Goal: Task Accomplishment & Management: Manage account settings

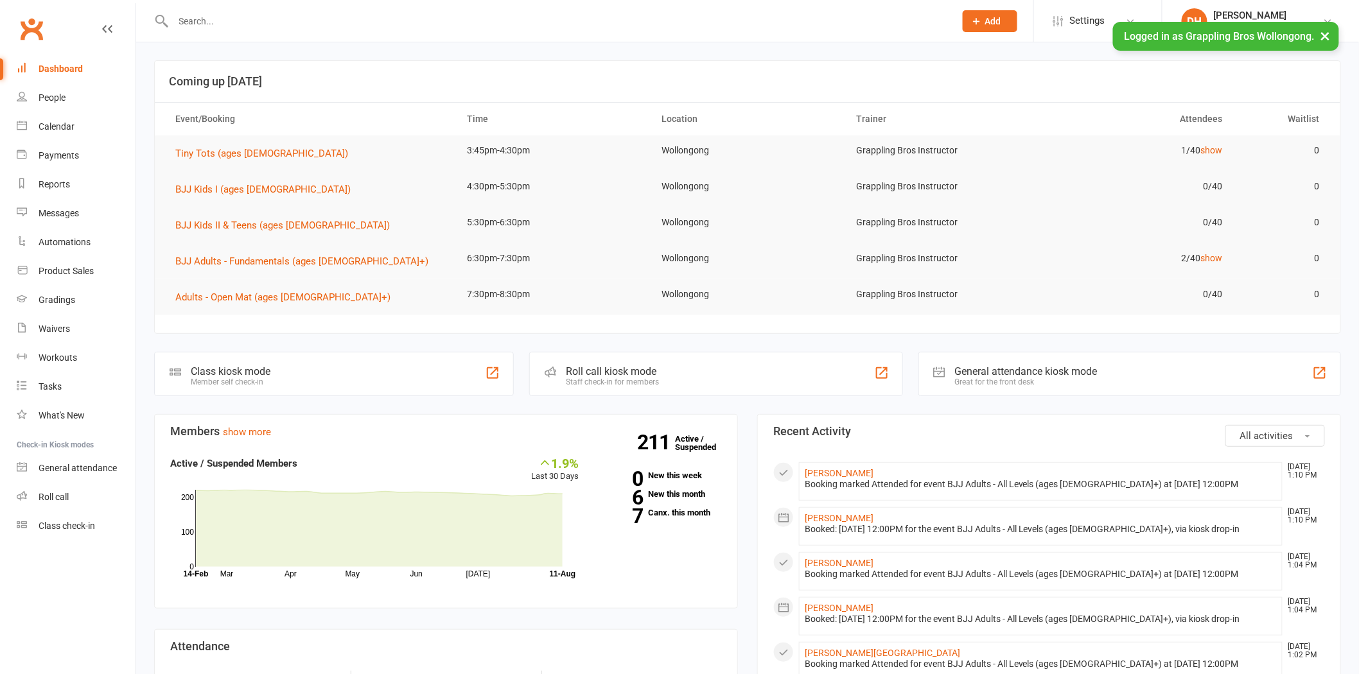
click at [268, 17] on input "text" at bounding box center [557, 21] width 776 height 18
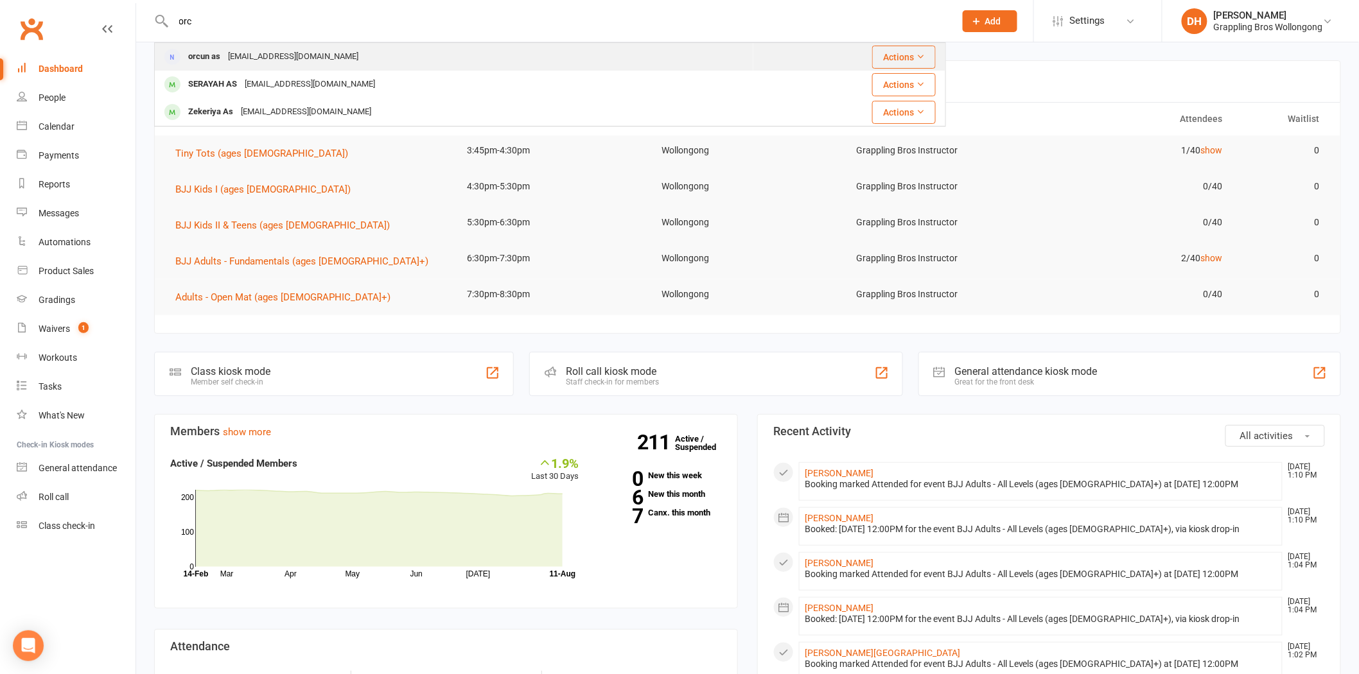
type input "orc"
click at [310, 58] on div "orcun_as89@Hotmail.com" at bounding box center [293, 57] width 138 height 19
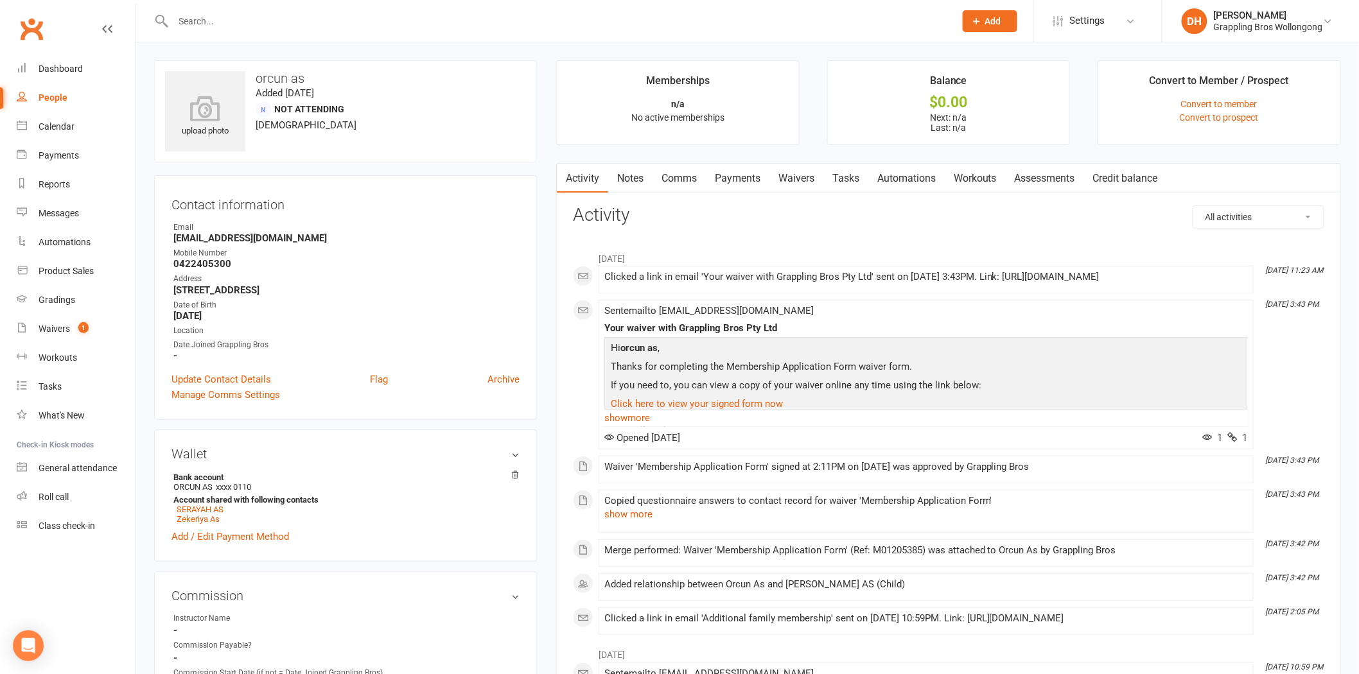
click at [700, 164] on link "Comms" at bounding box center [678, 179] width 53 height 30
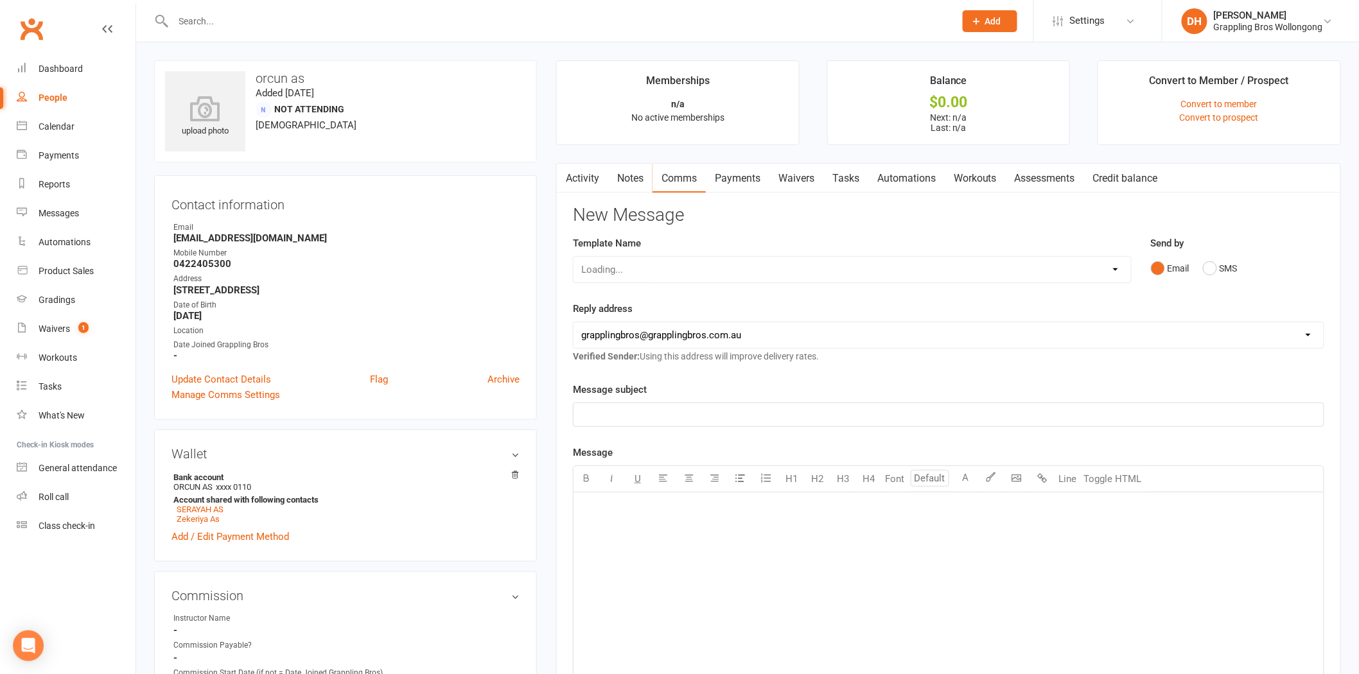
click at [788, 171] on link "Waivers" at bounding box center [796, 179] width 54 height 30
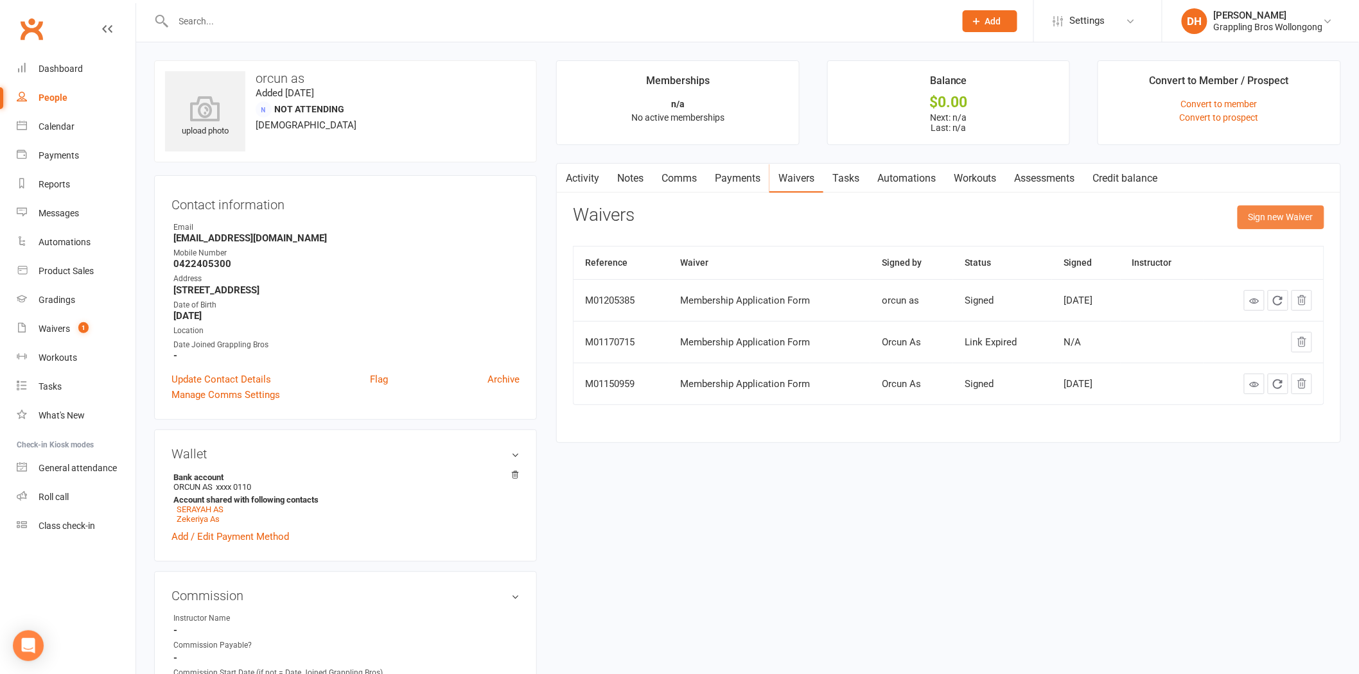
click at [1269, 209] on button "Sign new Waiver" at bounding box center [1280, 216] width 87 height 23
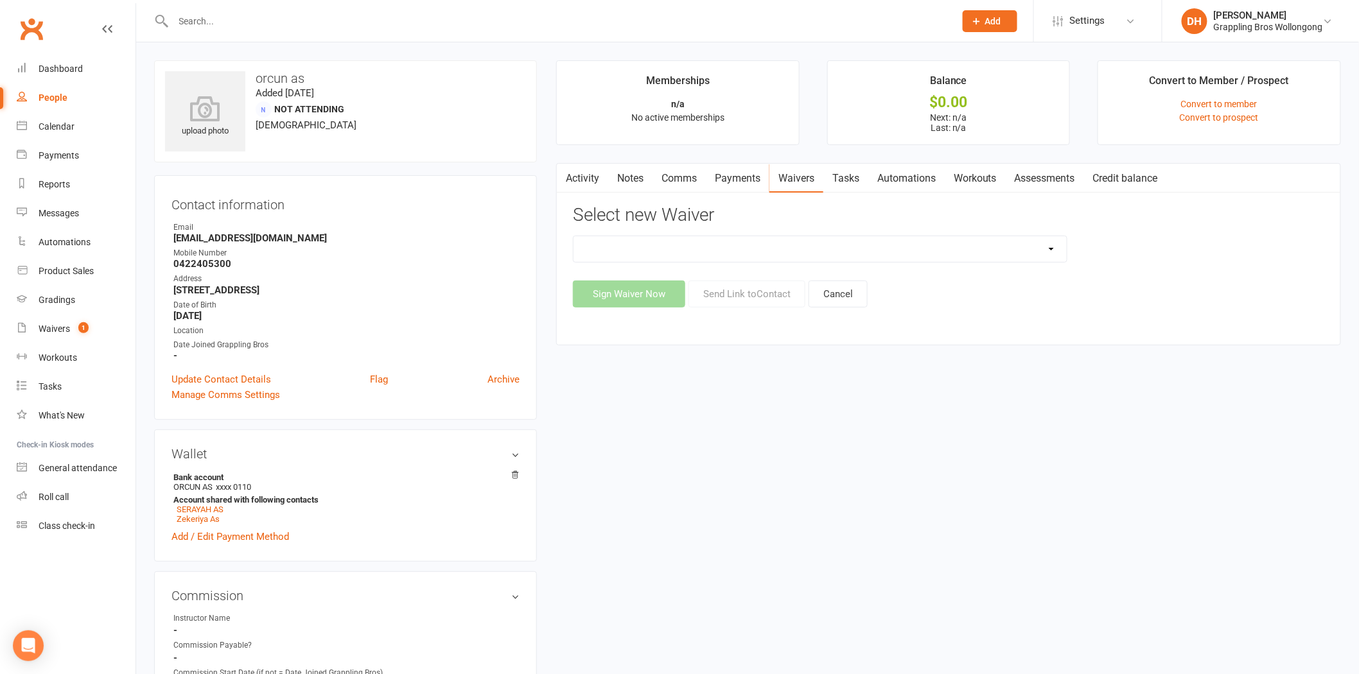
click at [709, 242] on select "After School Waiver - Existing Members After School Waiver - New Members After …" at bounding box center [819, 249] width 493 height 26
select select "5160"
click at [573, 236] on select "After School Waiver - Existing Members After School Waiver - New Members After …" at bounding box center [819, 249] width 493 height 26
click at [745, 294] on button "Send Link to Contact" at bounding box center [746, 294] width 117 height 27
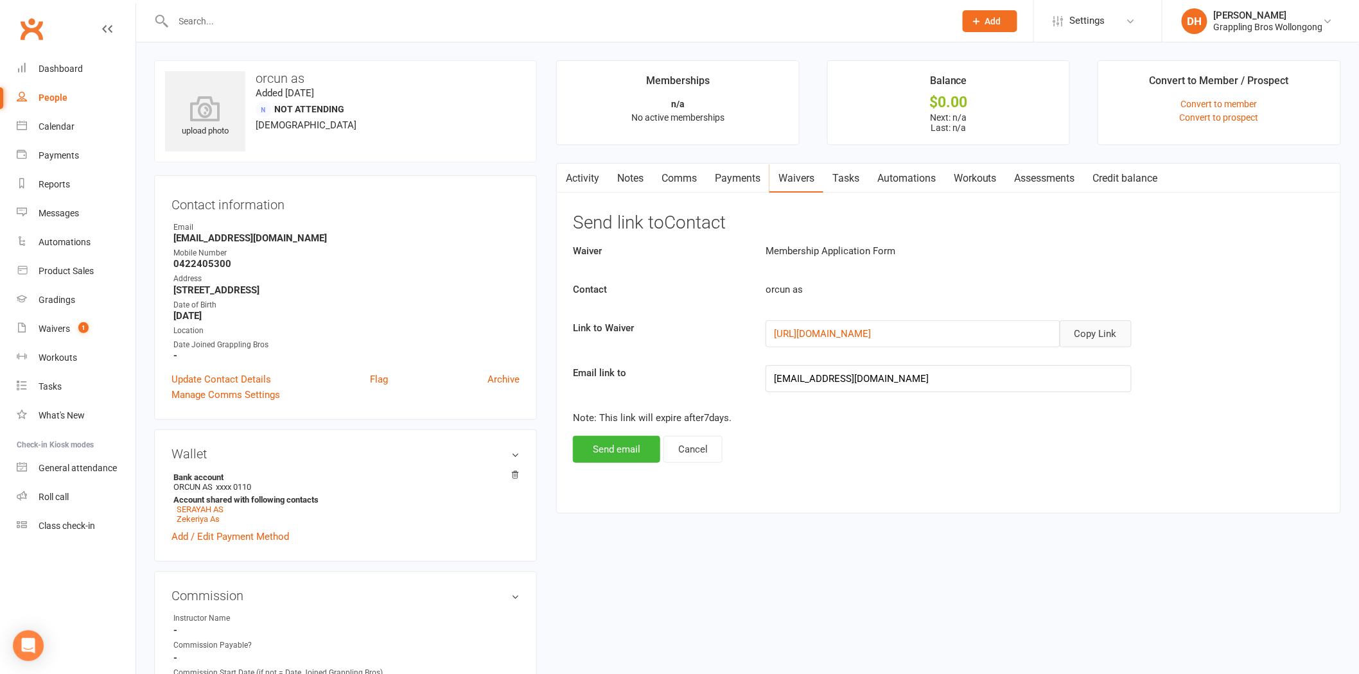
click at [1111, 334] on button "Copy Link" at bounding box center [1095, 333] width 72 height 27
click at [671, 174] on link "Comms" at bounding box center [678, 179] width 53 height 30
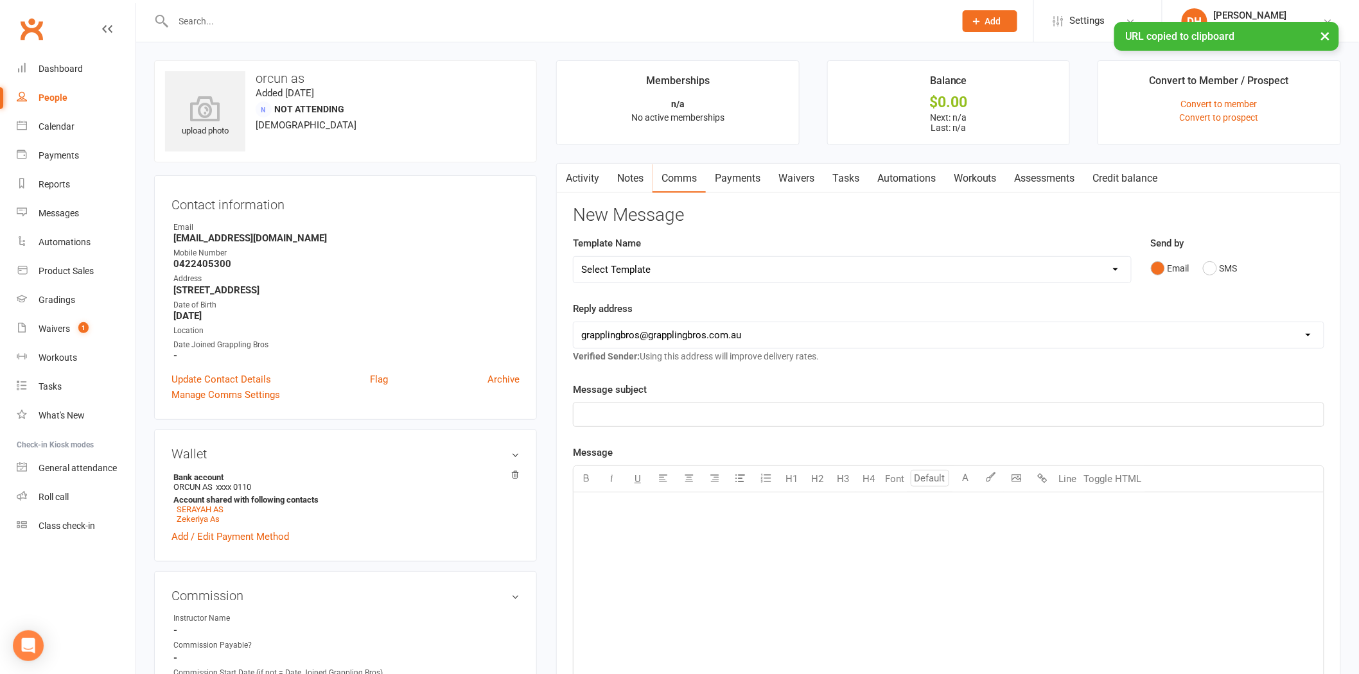
click at [625, 275] on select "Select Template [Email] Judo Competition Class [Email] Judo Competition Class T…" at bounding box center [851, 270] width 557 height 26
select select "6"
click at [573, 257] on select "Select Template [Email] Judo Competition Class [Email] Judo Competition Class T…" at bounding box center [851, 270] width 557 height 26
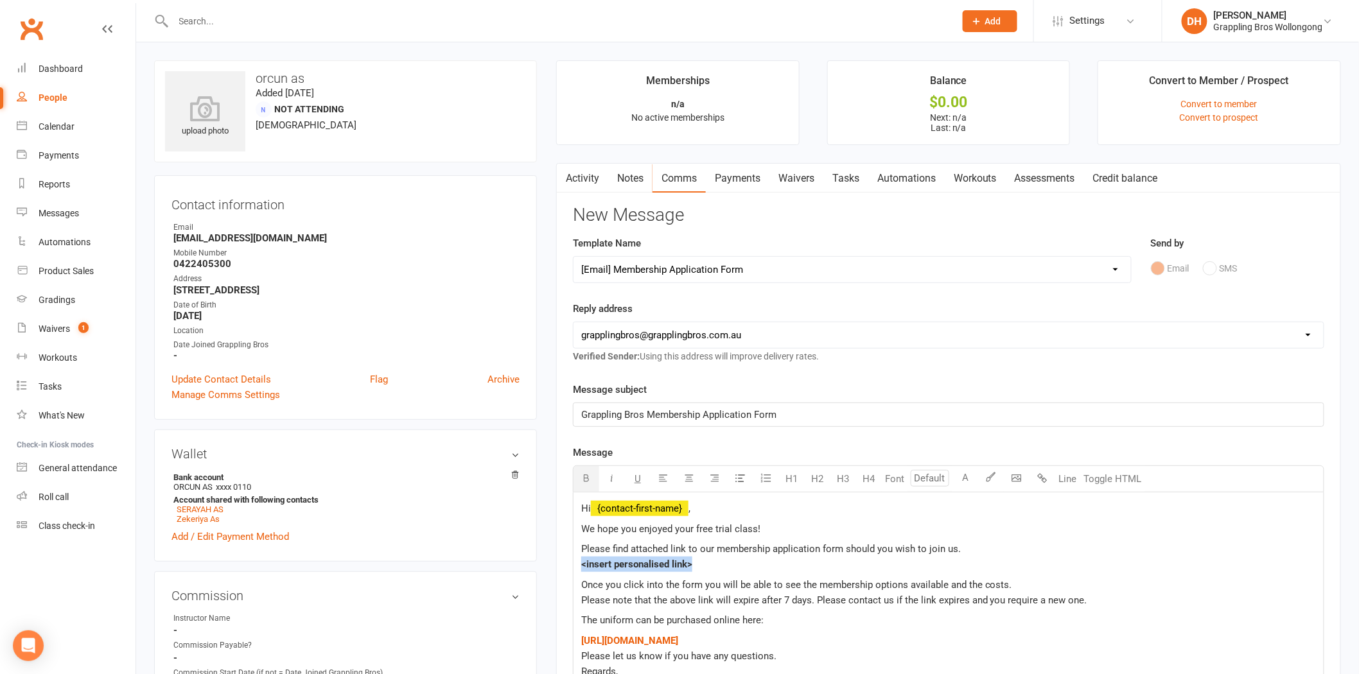
drag, startPoint x: 700, startPoint y: 567, endPoint x: 569, endPoint y: 569, distance: 131.0
click at [569, 569] on div "Activity Notes Comms Payments Waivers Tasks Automations Workouts Assessments Cr…" at bounding box center [948, 549] width 785 height 772
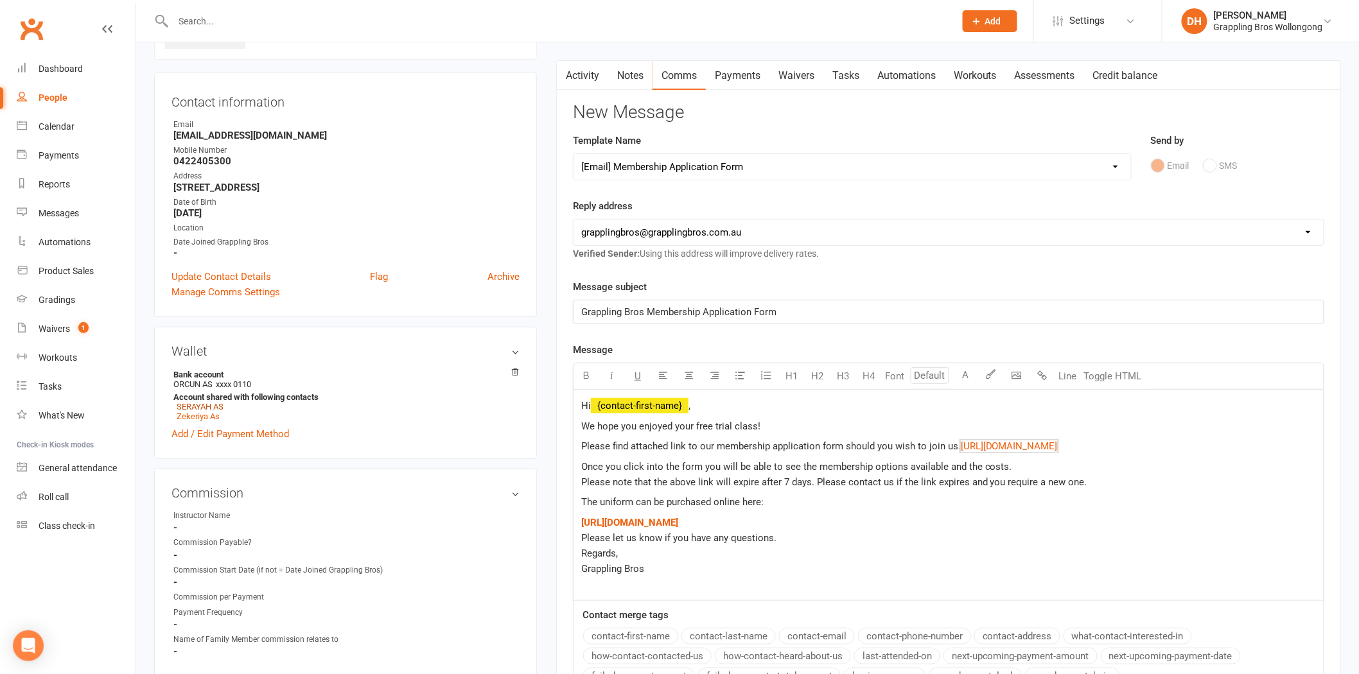
scroll to position [159, 0]
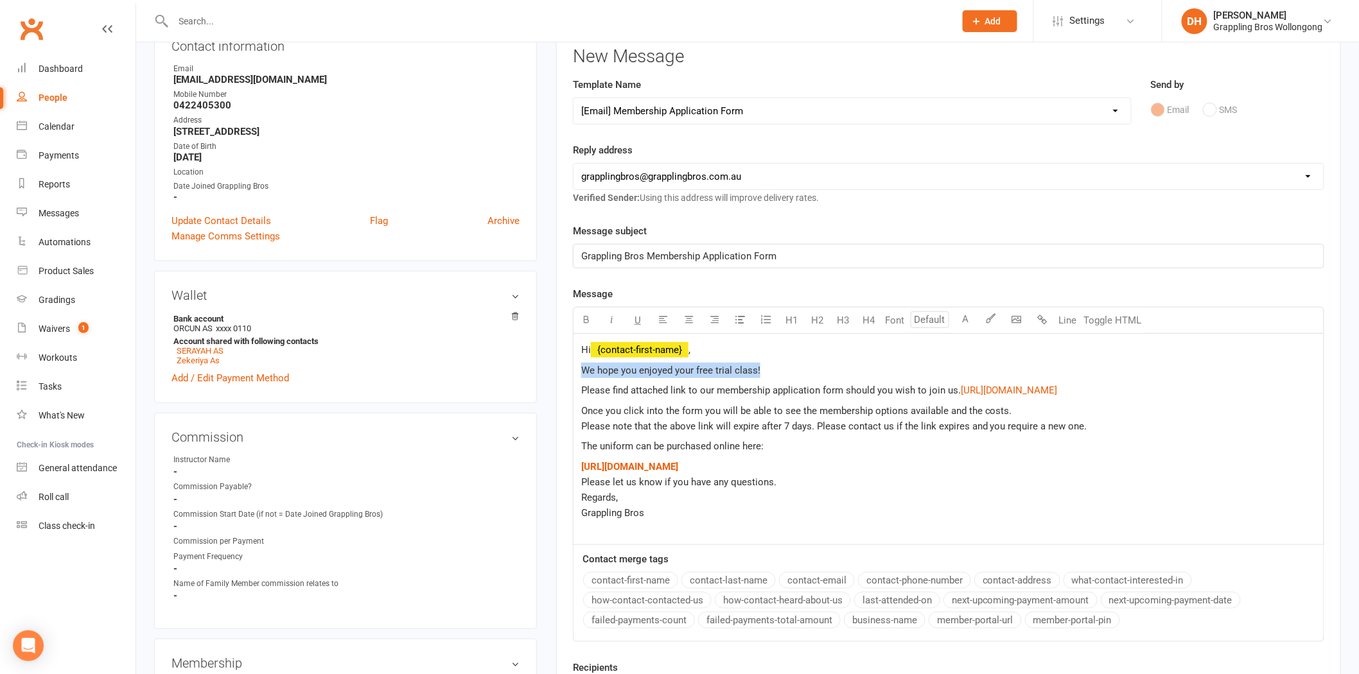
drag, startPoint x: 794, startPoint y: 367, endPoint x: 573, endPoint y: 375, distance: 221.0
click at [573, 375] on div "Hi ﻿ {contact-first-name} , We hope you enjoyed your free trial class! Please f…" at bounding box center [948, 439] width 750 height 211
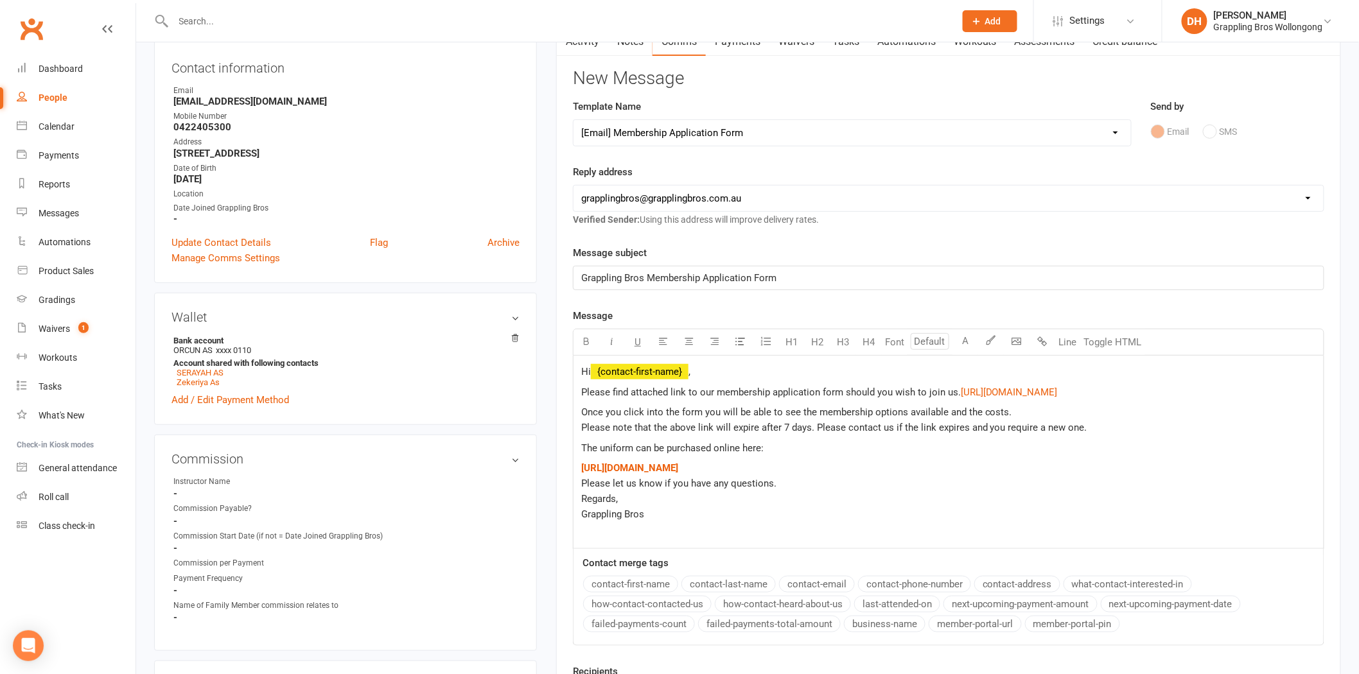
scroll to position [169, 0]
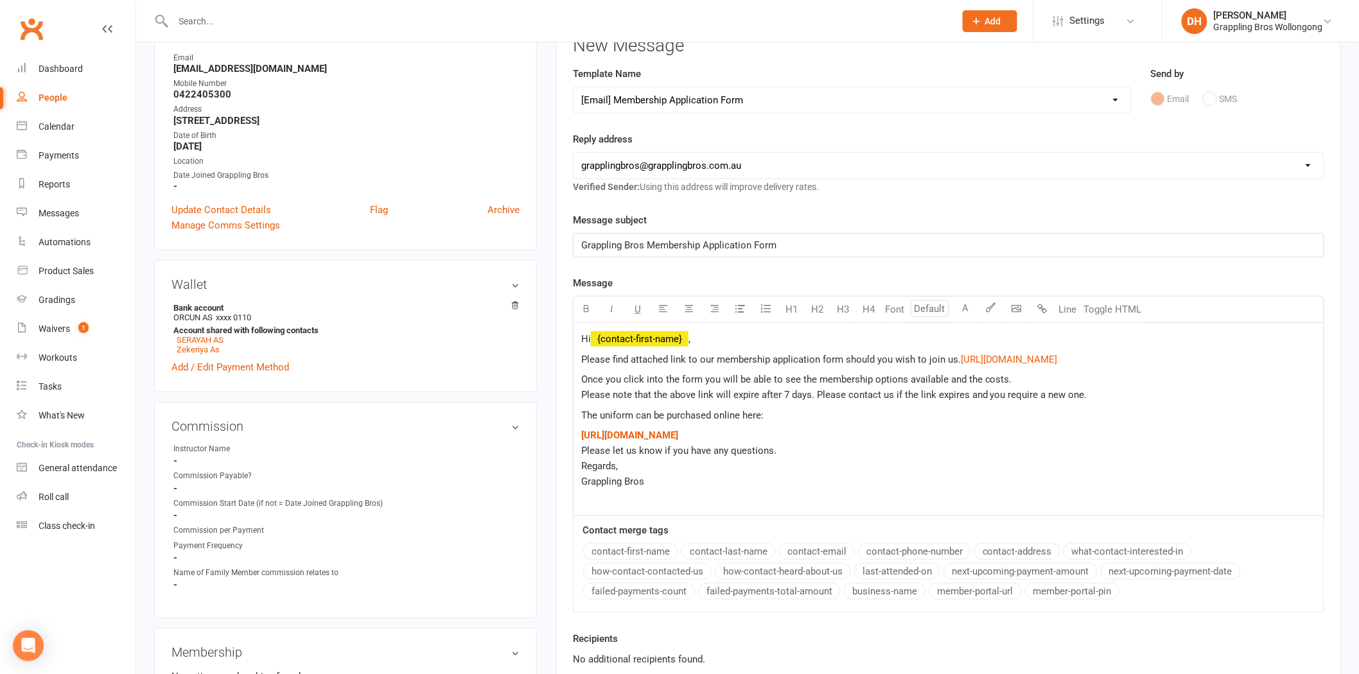
click at [1133, 403] on p "Once you click into the form you will be able to see the membership options ava…" at bounding box center [948, 387] width 734 height 31
click at [819, 449] on p "$ https://www.grapplingbros.com.au/shop $ Please let us know if you have any qu…" at bounding box center [948, 466] width 734 height 77
click at [580, 395] on div "Hi ﻿ {contact-first-name} , Please find attached link to our membership applica…" at bounding box center [948, 419] width 750 height 193
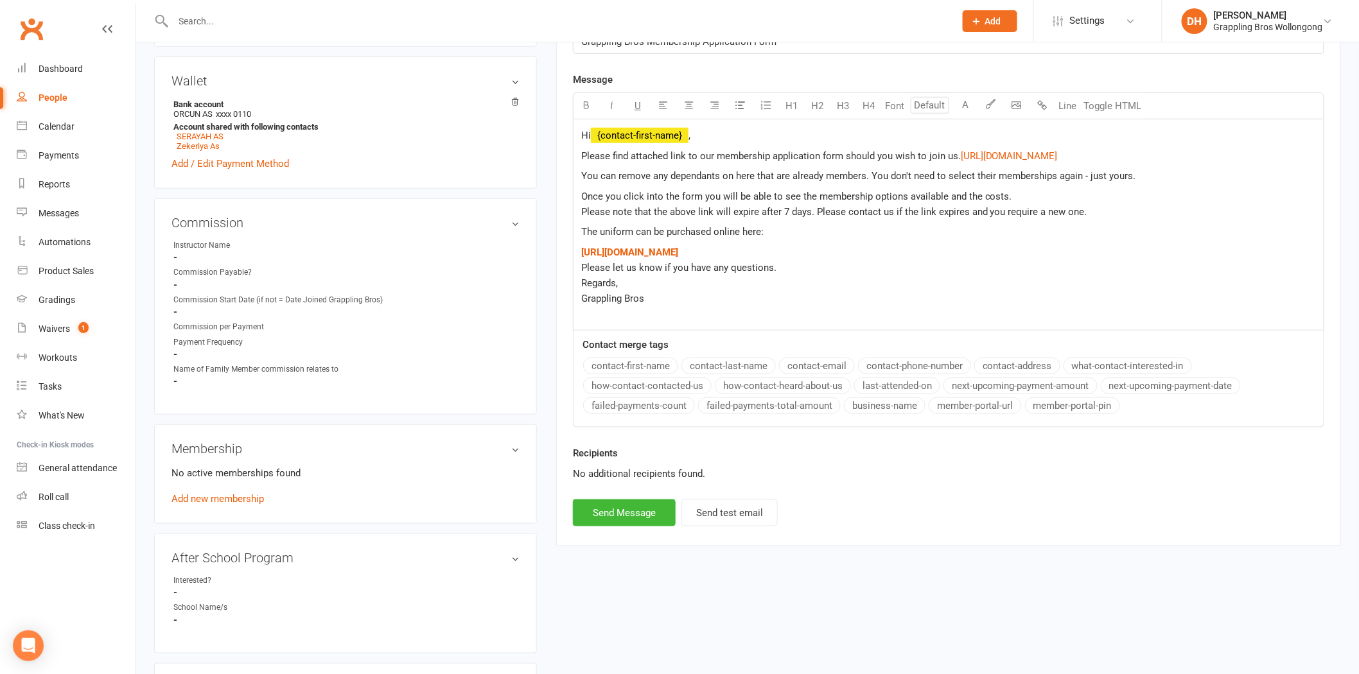
scroll to position [422, 0]
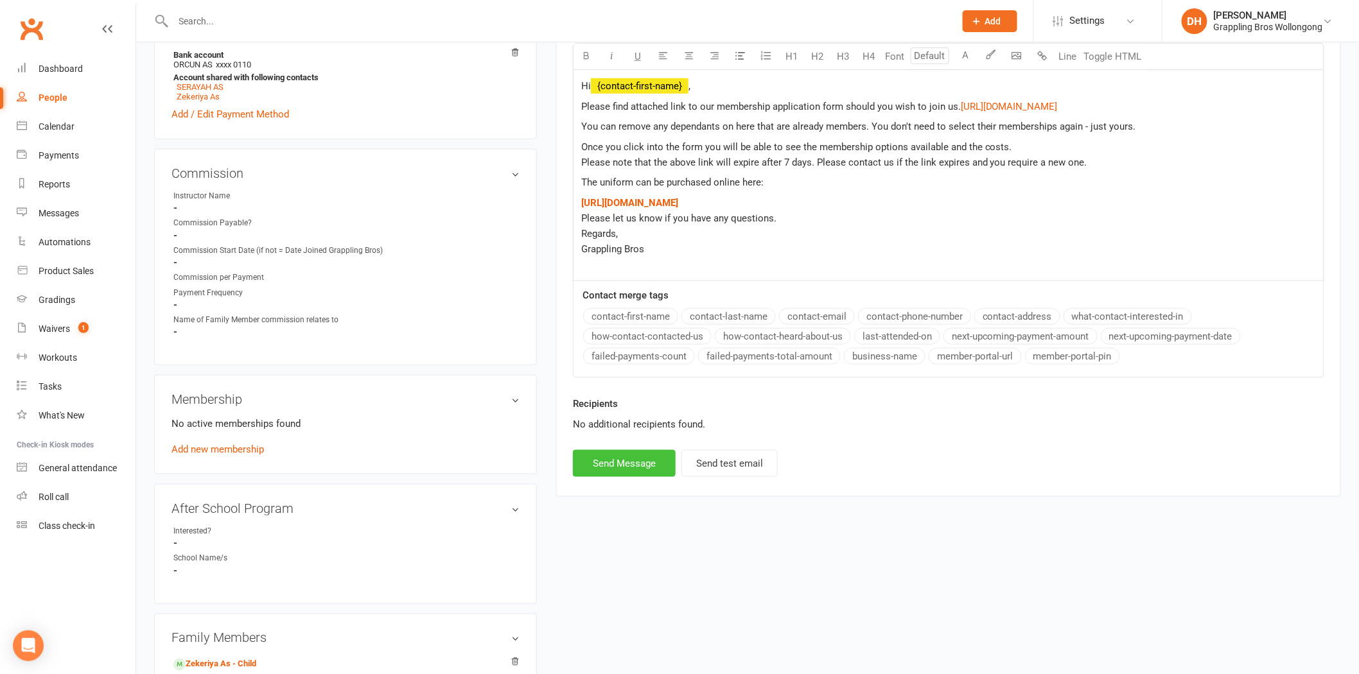
click at [625, 477] on button "Send Message" at bounding box center [624, 463] width 103 height 27
select select
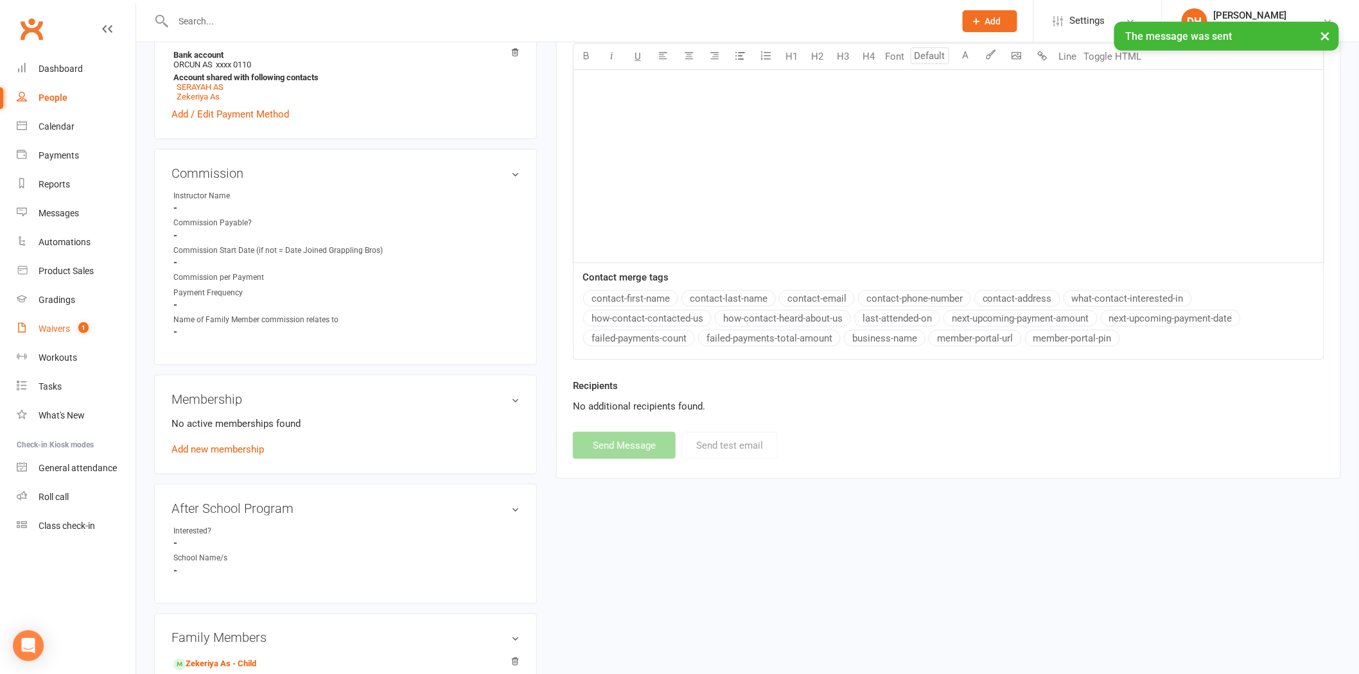
click at [45, 335] on link "Waivers 1" at bounding box center [76, 329] width 119 height 29
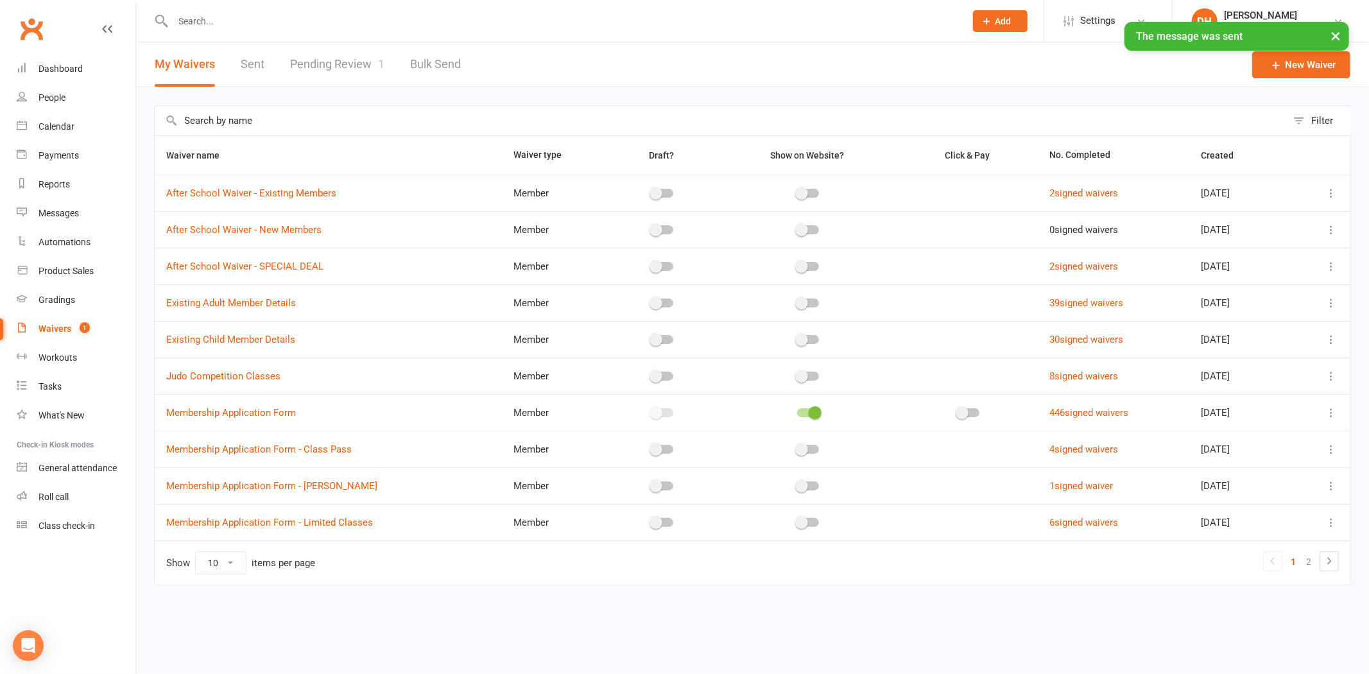
click at [325, 67] on link "Pending Review 1" at bounding box center [337, 64] width 94 height 44
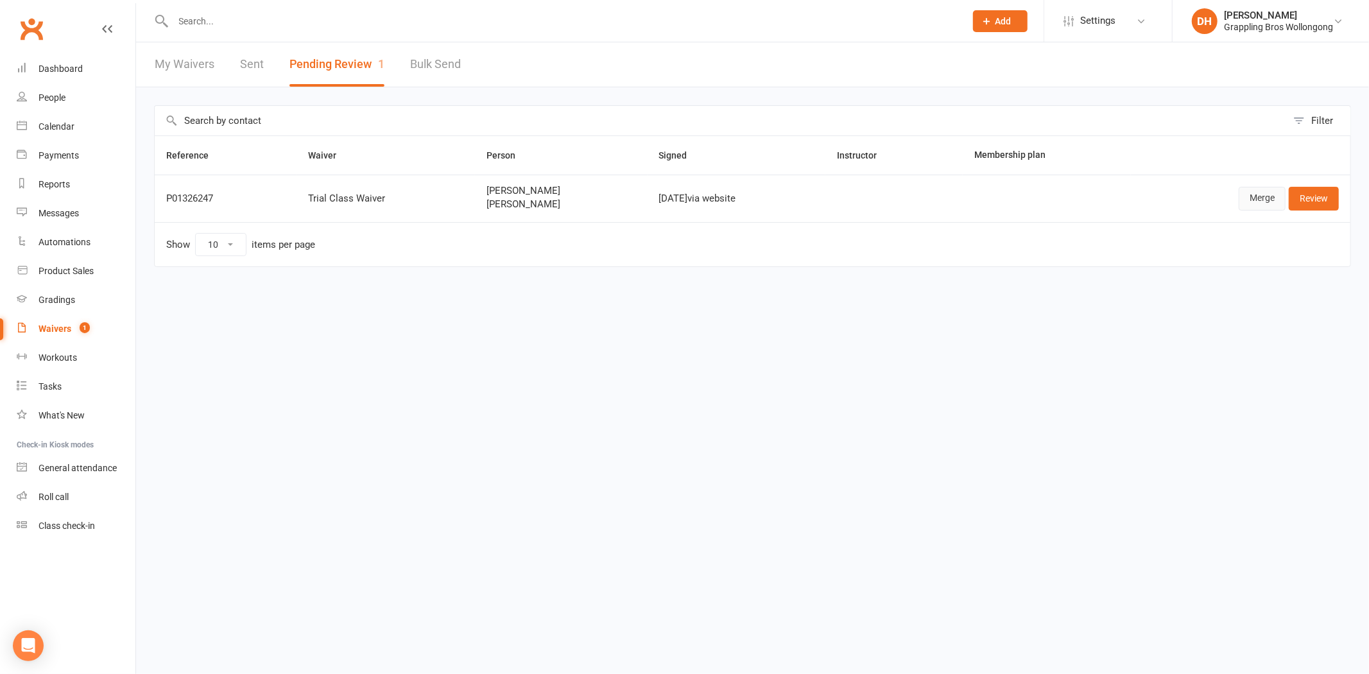
click at [1256, 199] on link "Merge" at bounding box center [1262, 198] width 47 height 23
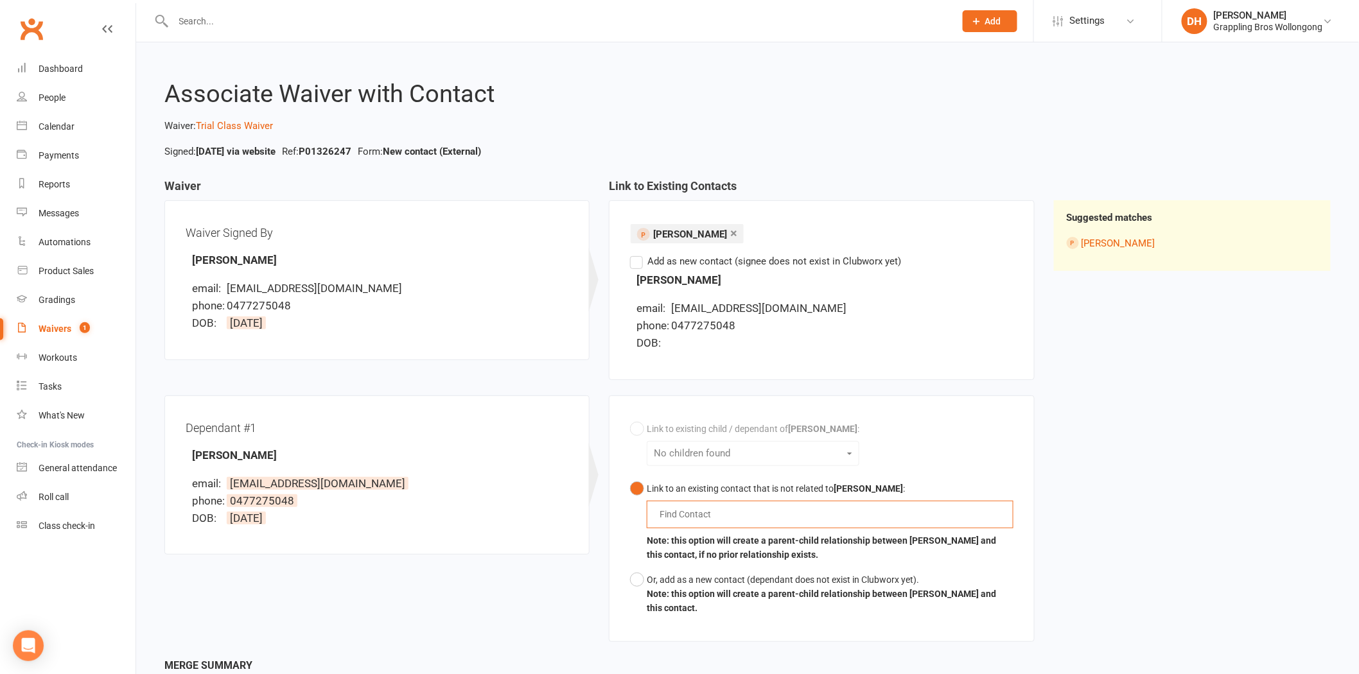
click at [675, 512] on input "text" at bounding box center [688, 514] width 60 height 15
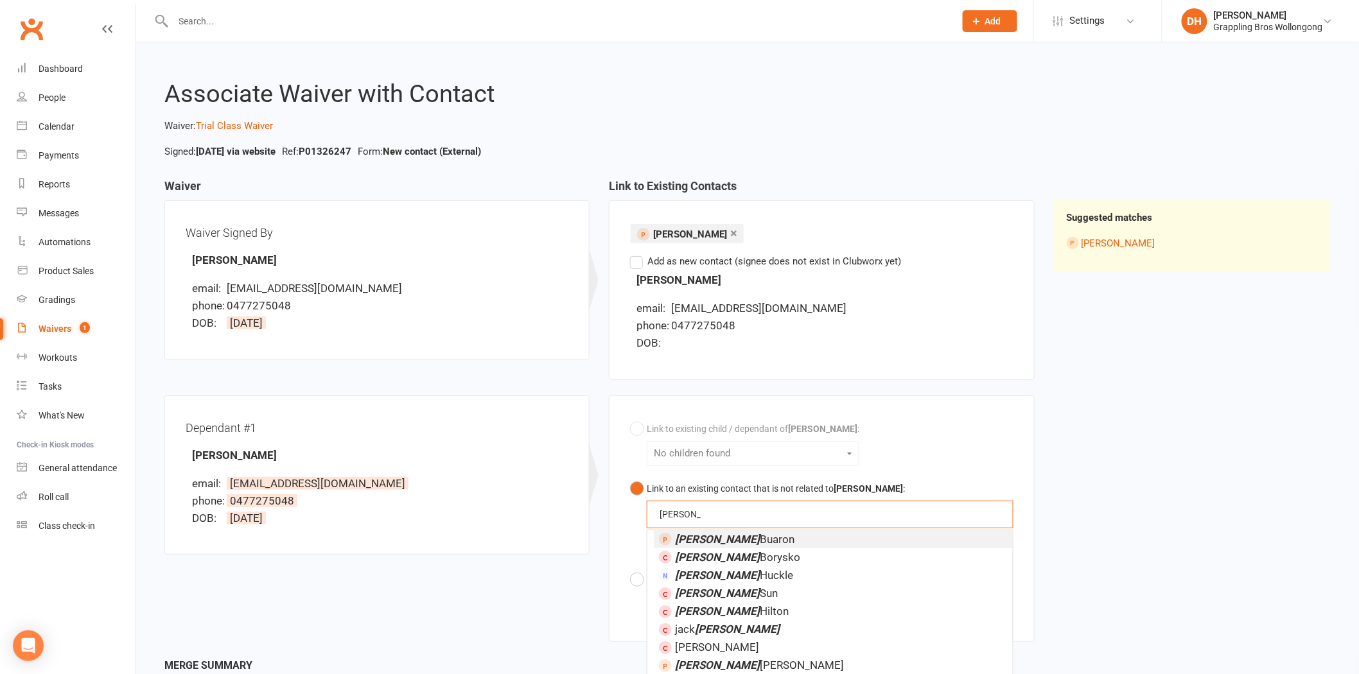
drag, startPoint x: 692, startPoint y: 511, endPoint x: 602, endPoint y: 512, distance: 89.9
click at [602, 512] on div "Link to existing child / dependant of Zoe Fripp : No children found Link to an …" at bounding box center [821, 526] width 444 height 262
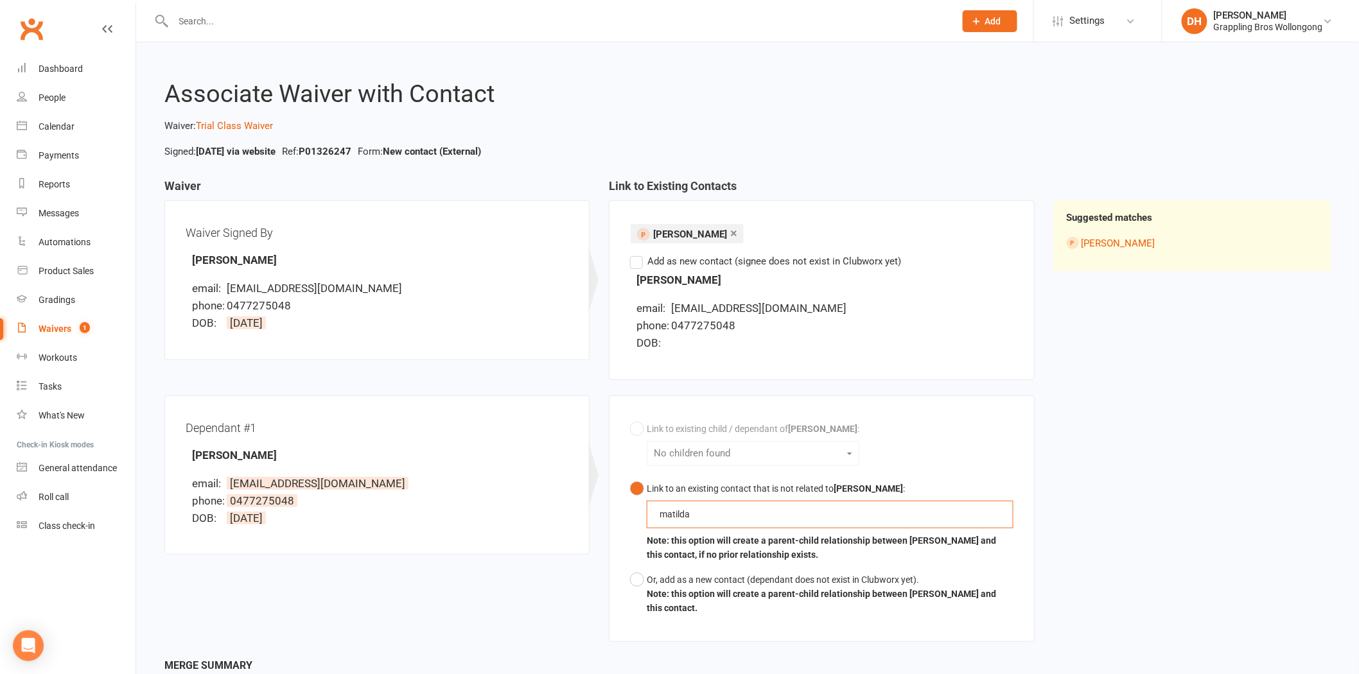
click at [630, 476] on button "Link to an existing contact that is not related to Zoe Fripp : matilda matilda …" at bounding box center [821, 521] width 383 height 91
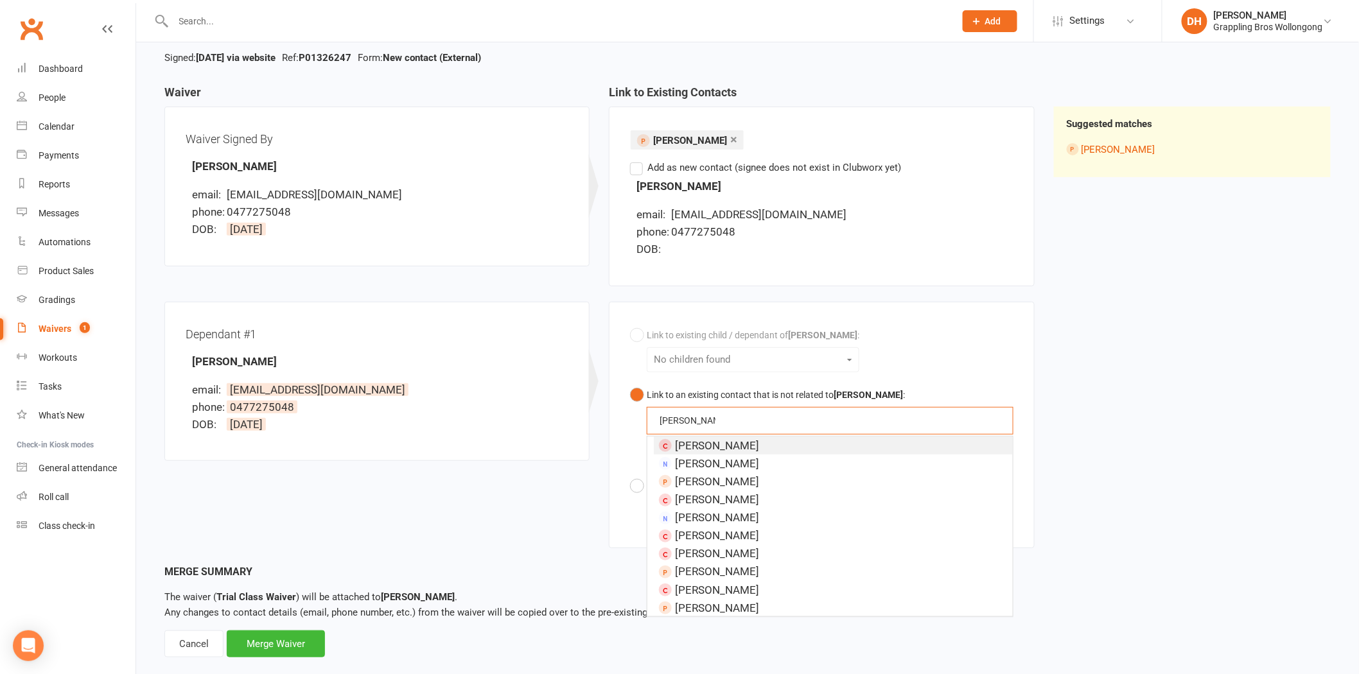
scroll to position [101, 0]
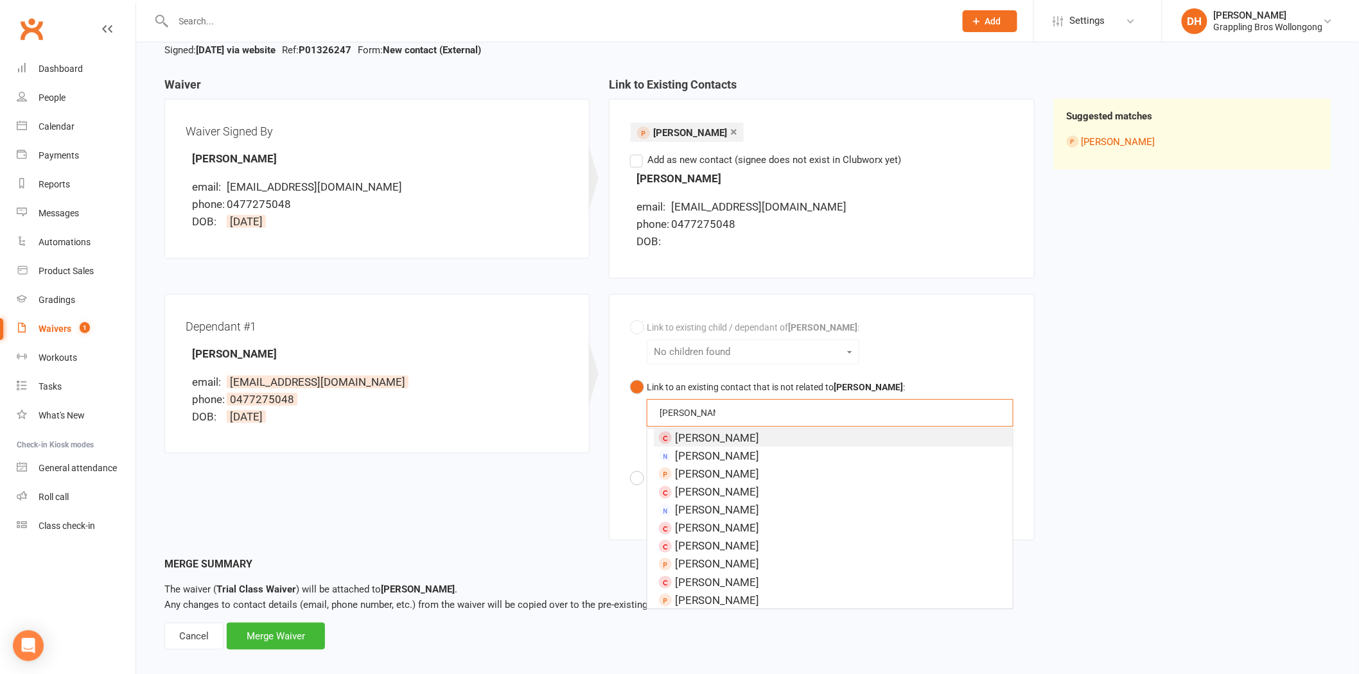
type input "matilda ryan"
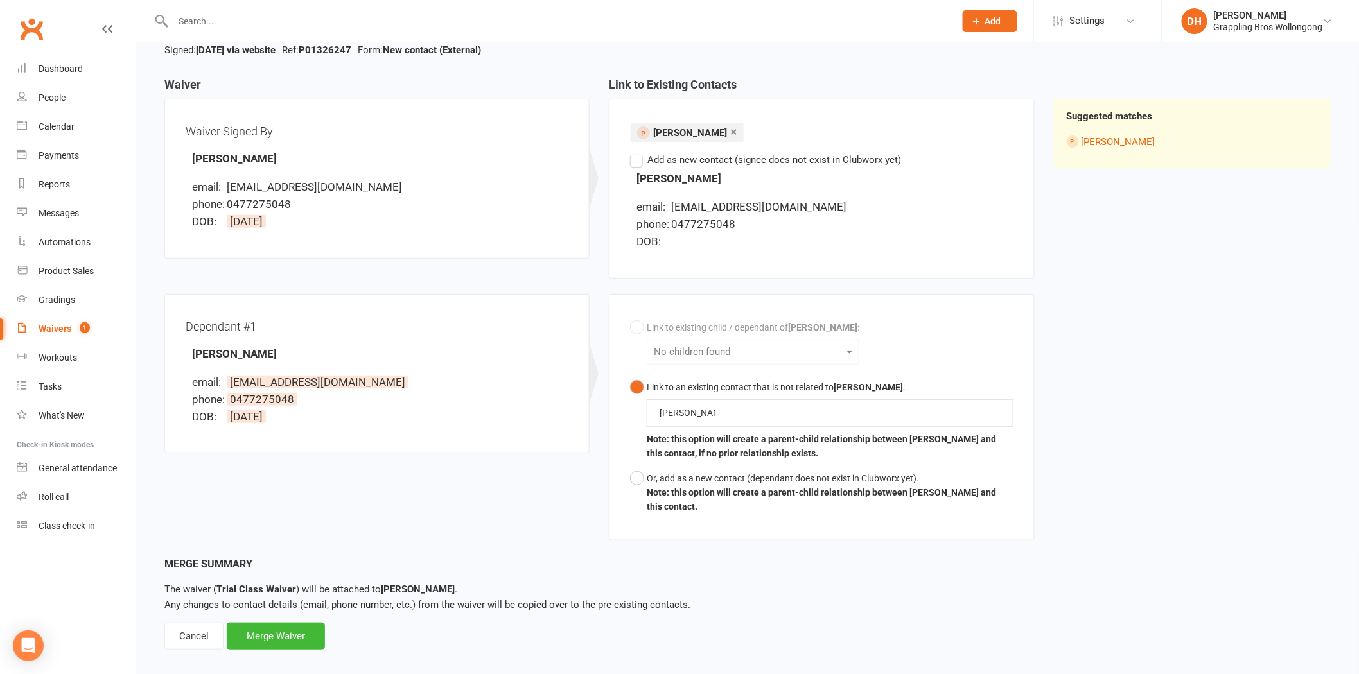
click at [1307, 514] on div "Waiver Waiver Signed By Zoe Fripp email: zoefripp3@gmail.com phone: 0477275048 …" at bounding box center [747, 317] width 1185 height 478
click at [681, 478] on div "Or, add as a new contact (dependant does not exist in Clubworx yet)." at bounding box center [830, 478] width 366 height 14
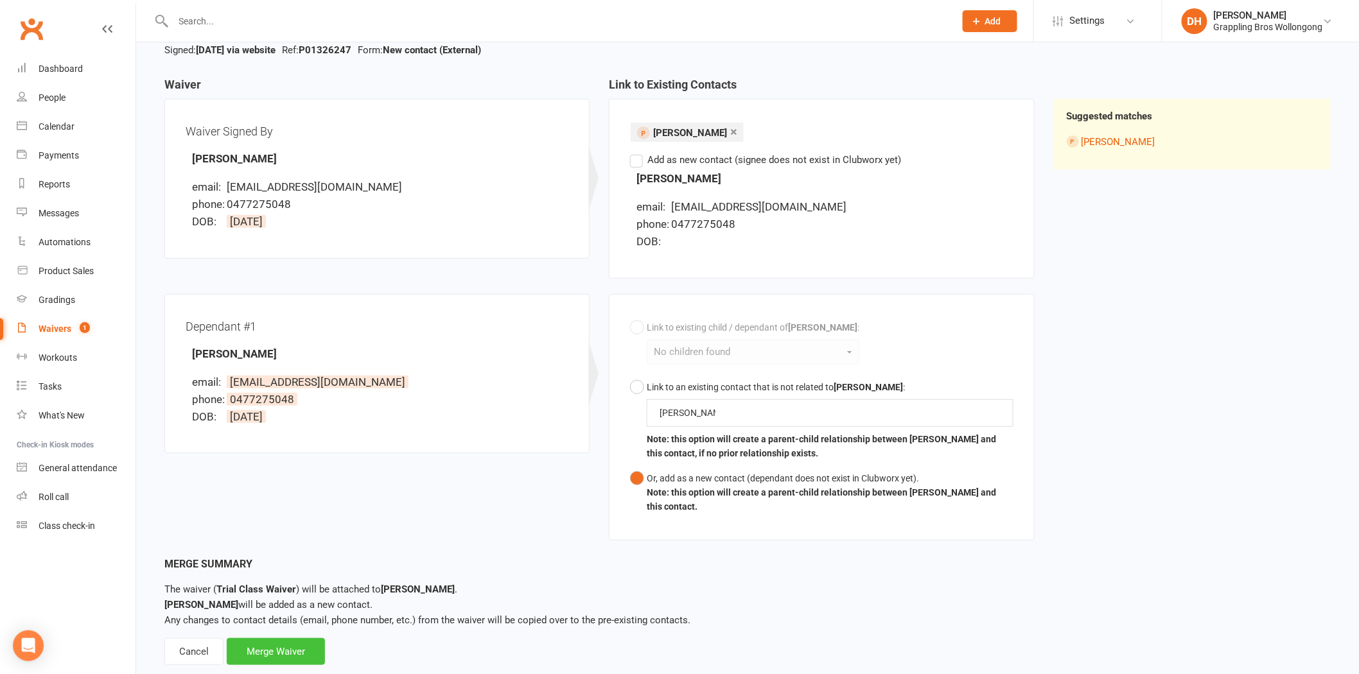
click at [279, 638] on div "Merge Waiver" at bounding box center [276, 651] width 98 height 27
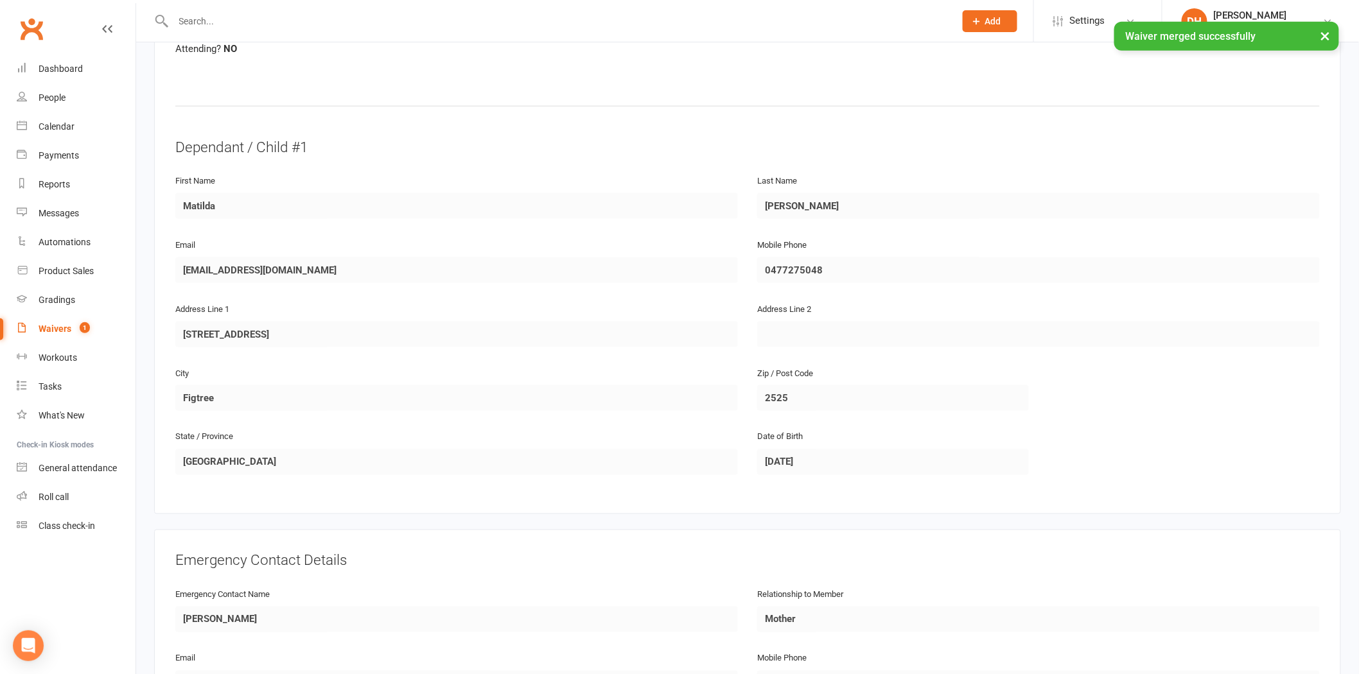
scroll to position [966, 0]
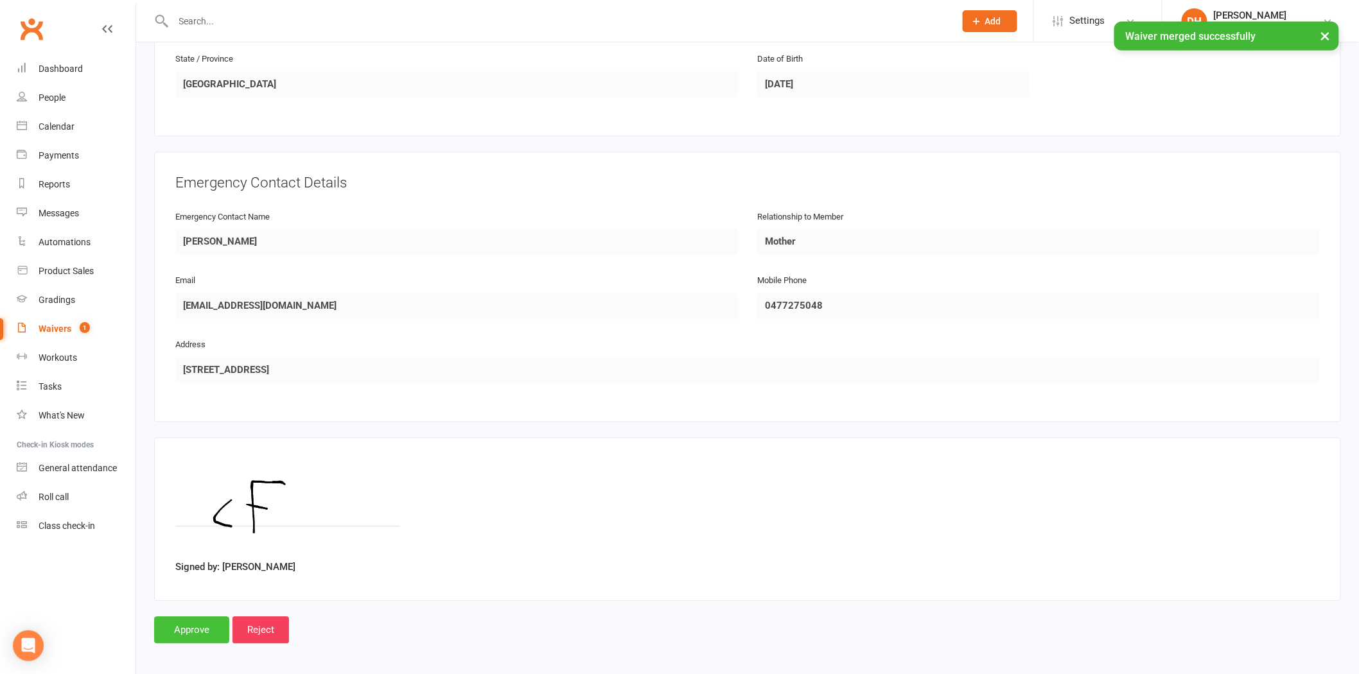
click at [182, 632] on input "Approve" at bounding box center [191, 630] width 75 height 27
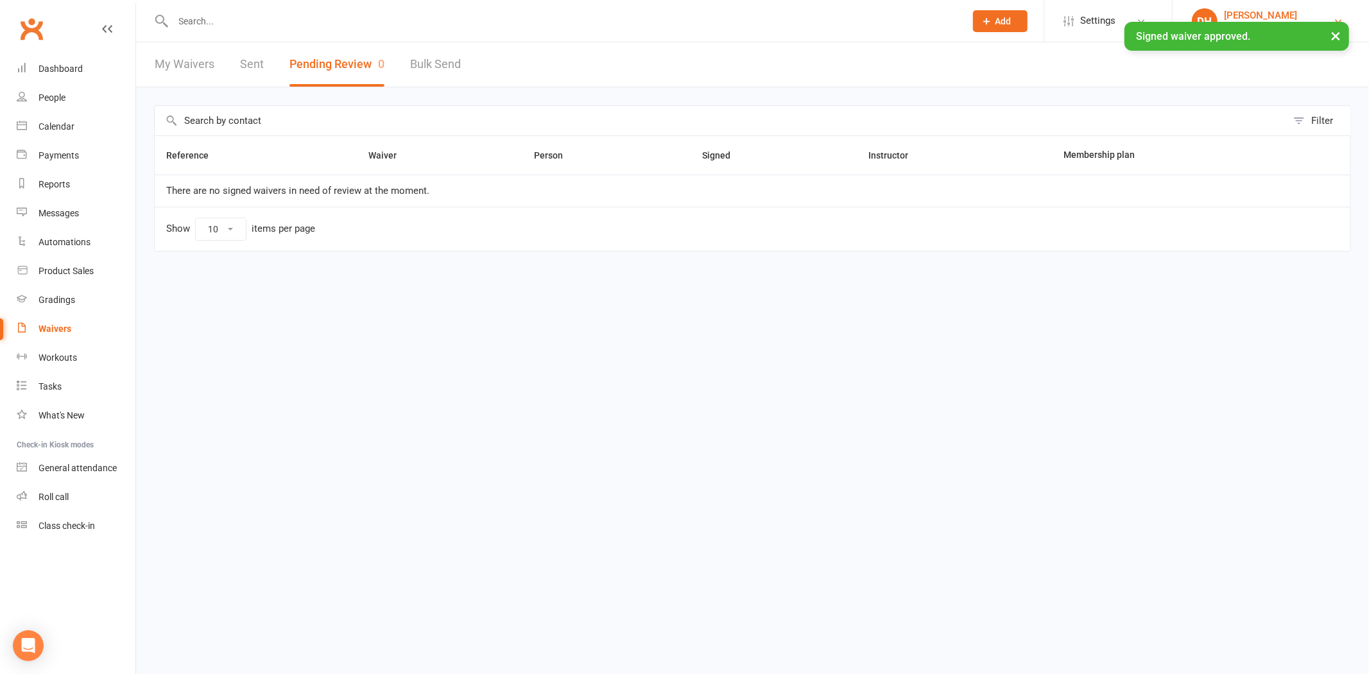
click at [1237, 21] on div "Grappling Bros Wollongong" at bounding box center [1278, 27] width 109 height 12
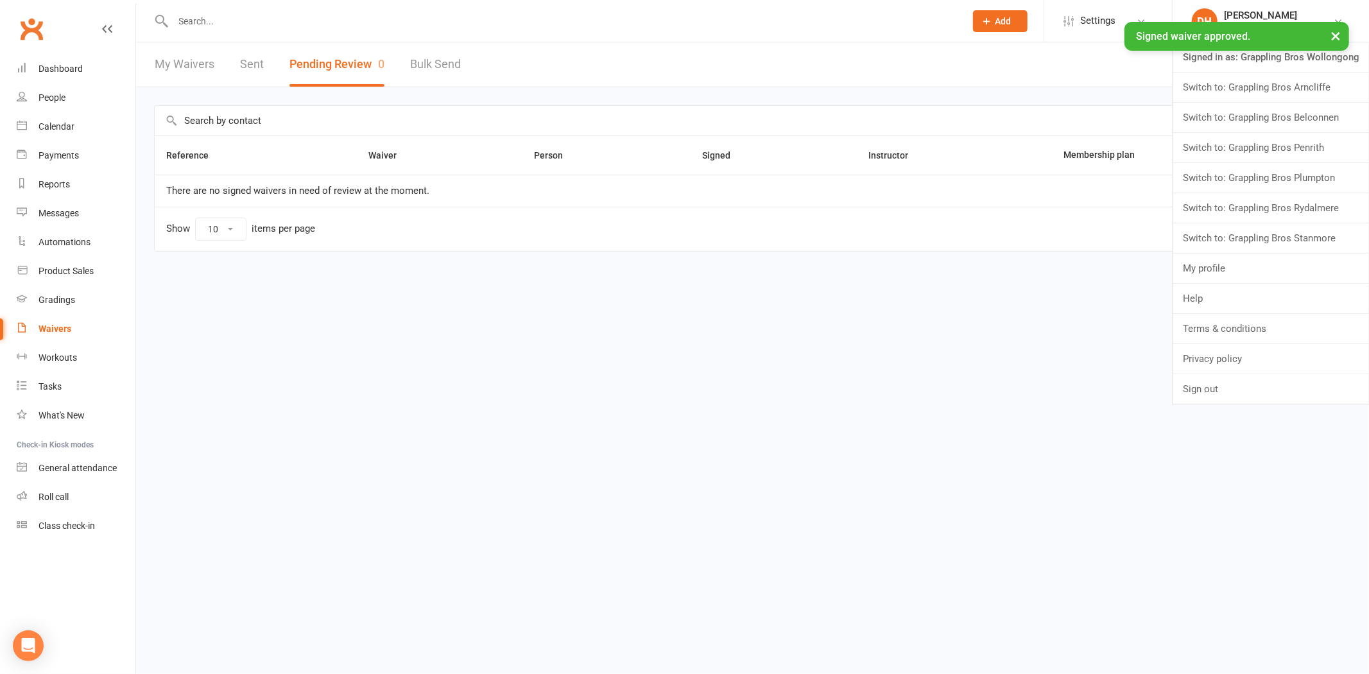
click at [1335, 37] on button "×" at bounding box center [1335, 36] width 23 height 28
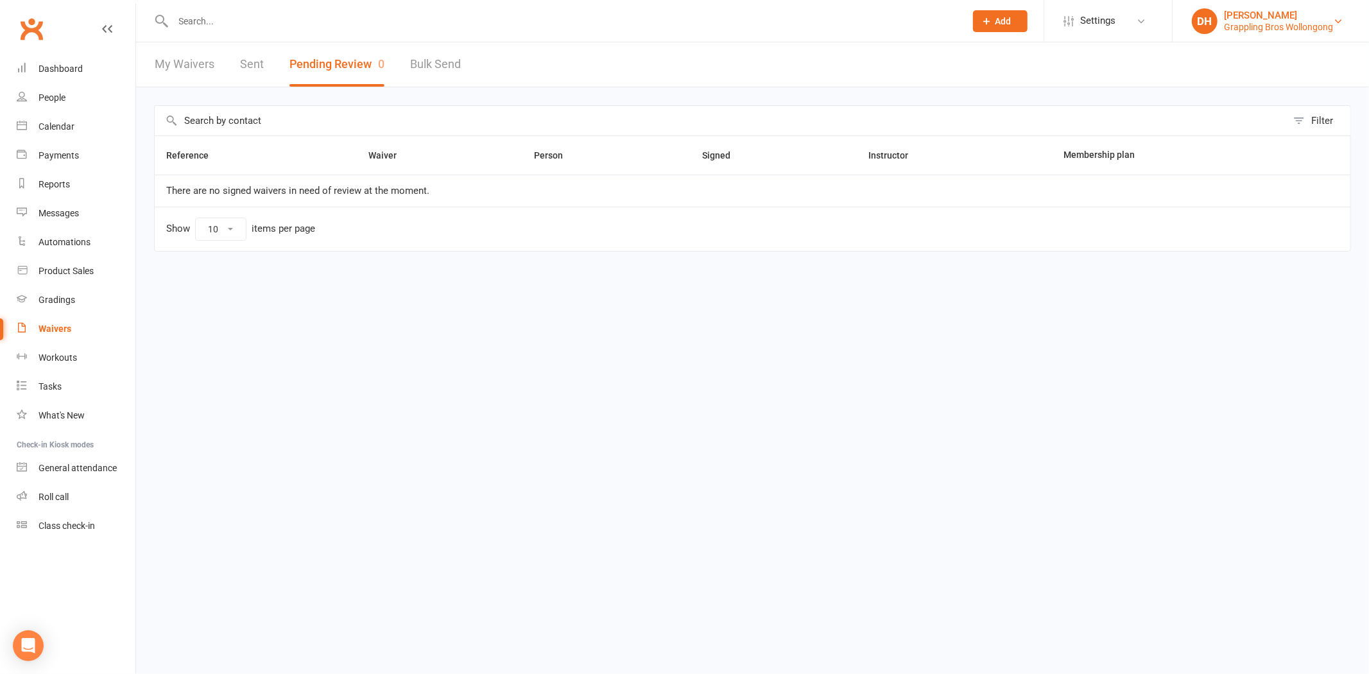
click at [1258, 17] on div "Debra Hay" at bounding box center [1278, 16] width 109 height 12
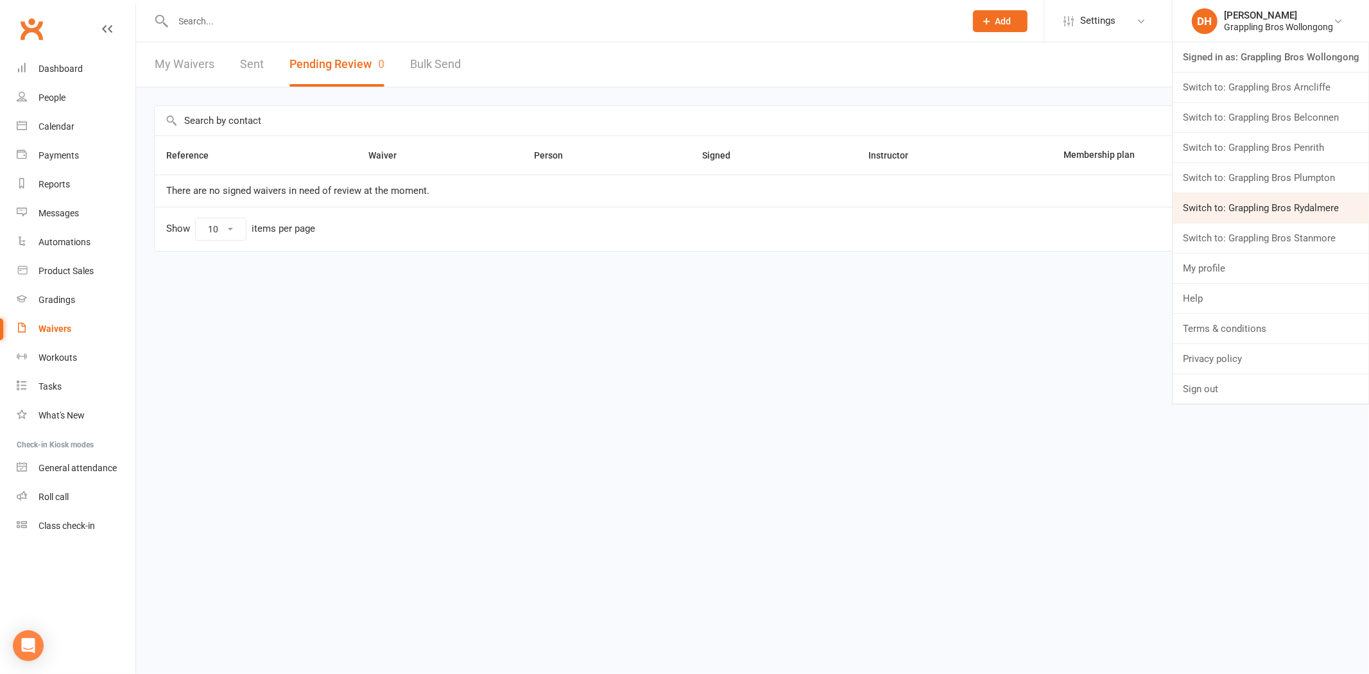
click at [1242, 209] on link "Switch to: Grappling Bros Rydalmere" at bounding box center [1271, 208] width 196 height 30
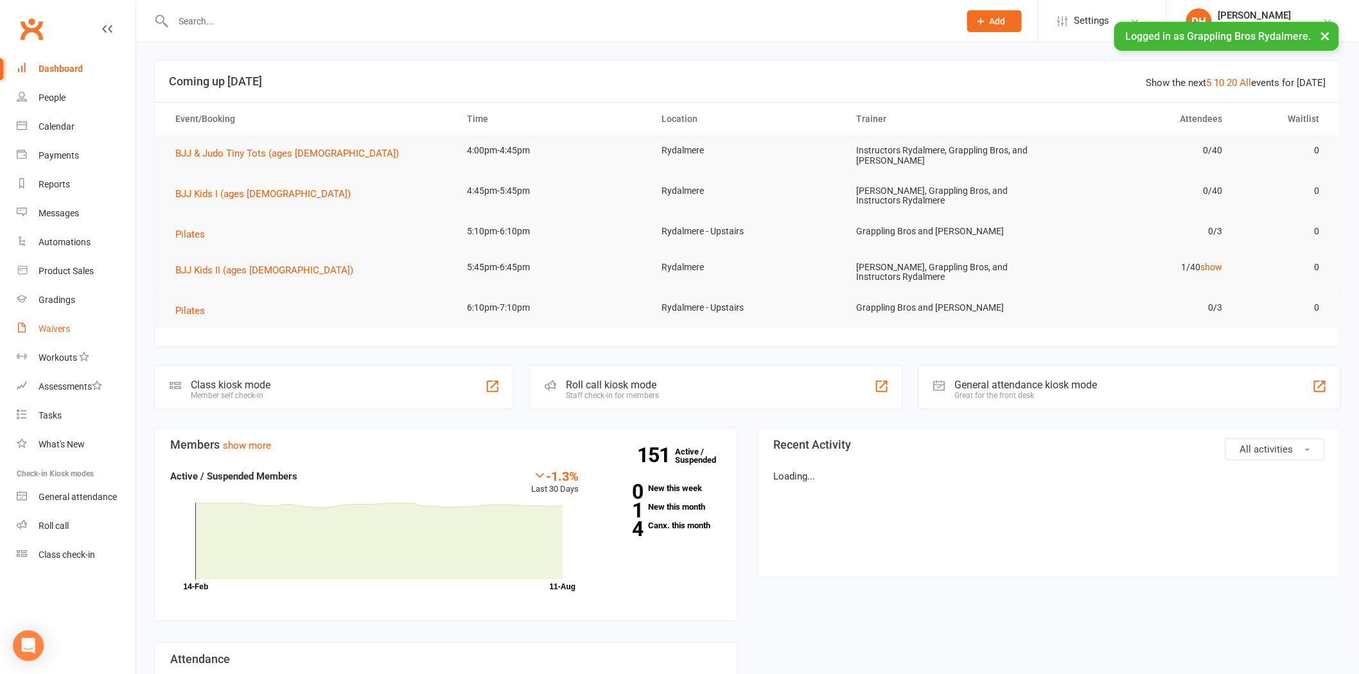
drag, startPoint x: 0, startPoint y: 0, endPoint x: 73, endPoint y: 332, distance: 339.9
click at [73, 332] on link "Waivers" at bounding box center [76, 329] width 119 height 29
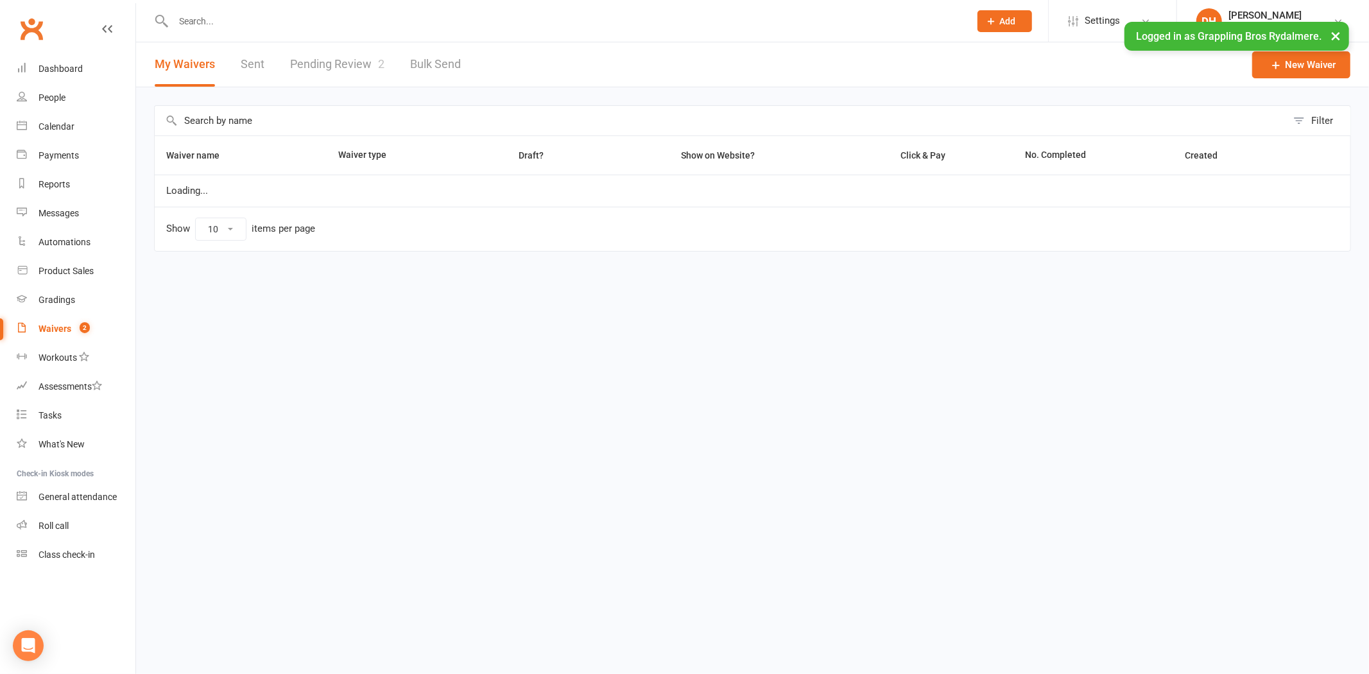
click at [357, 55] on link "Pending Review 2" at bounding box center [337, 64] width 94 height 44
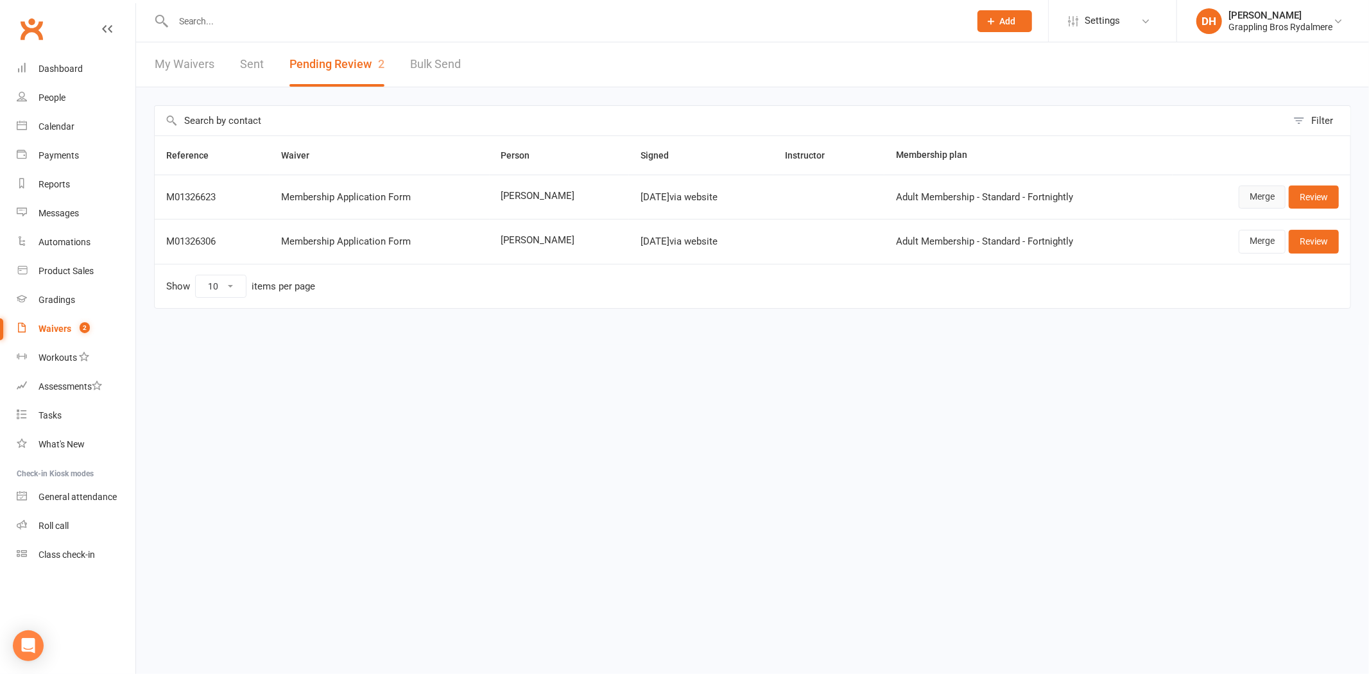
click at [1255, 203] on link "Merge" at bounding box center [1262, 197] width 47 height 23
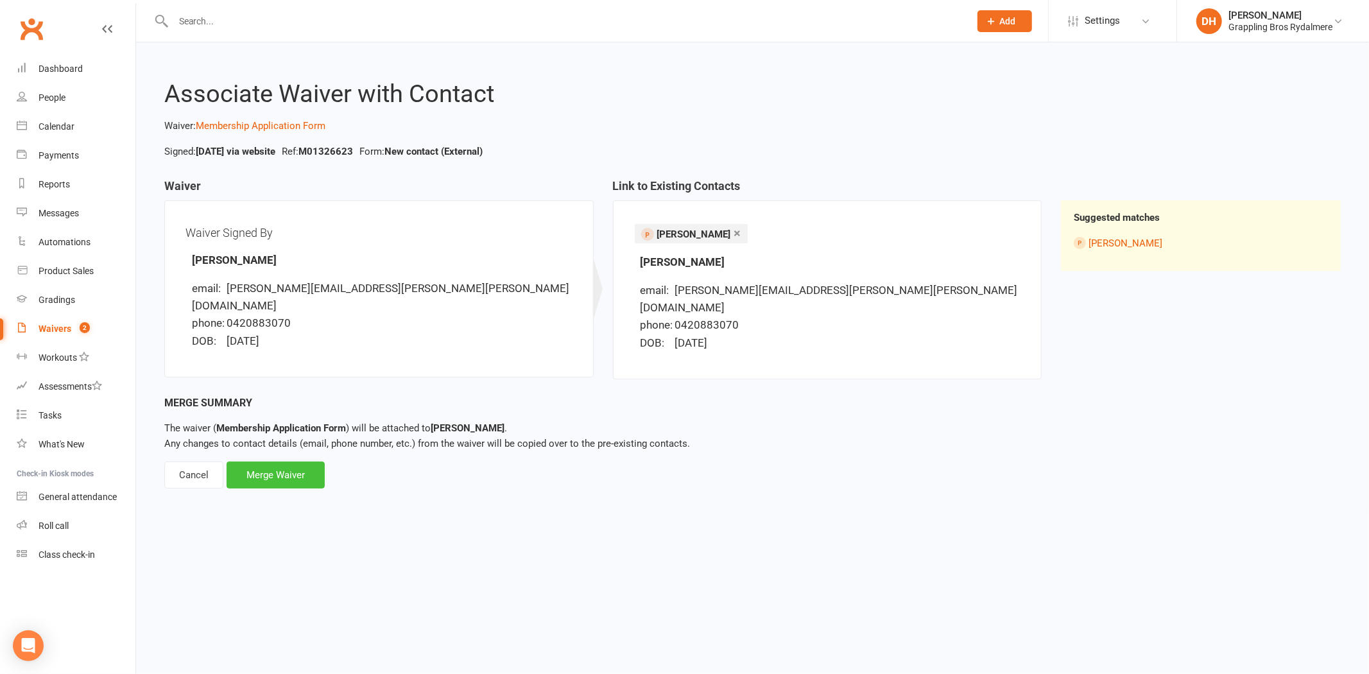
click at [297, 467] on div "Merge Waiver" at bounding box center [276, 475] width 98 height 27
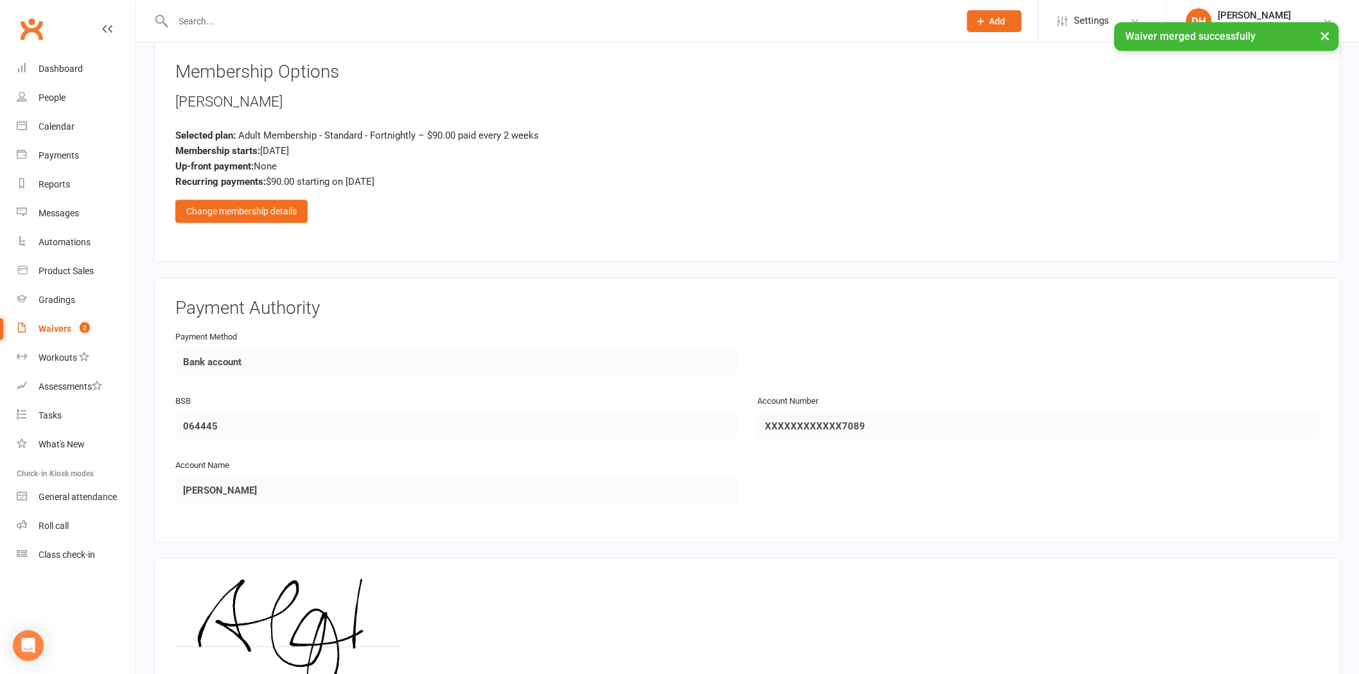
scroll to position [1299, 0]
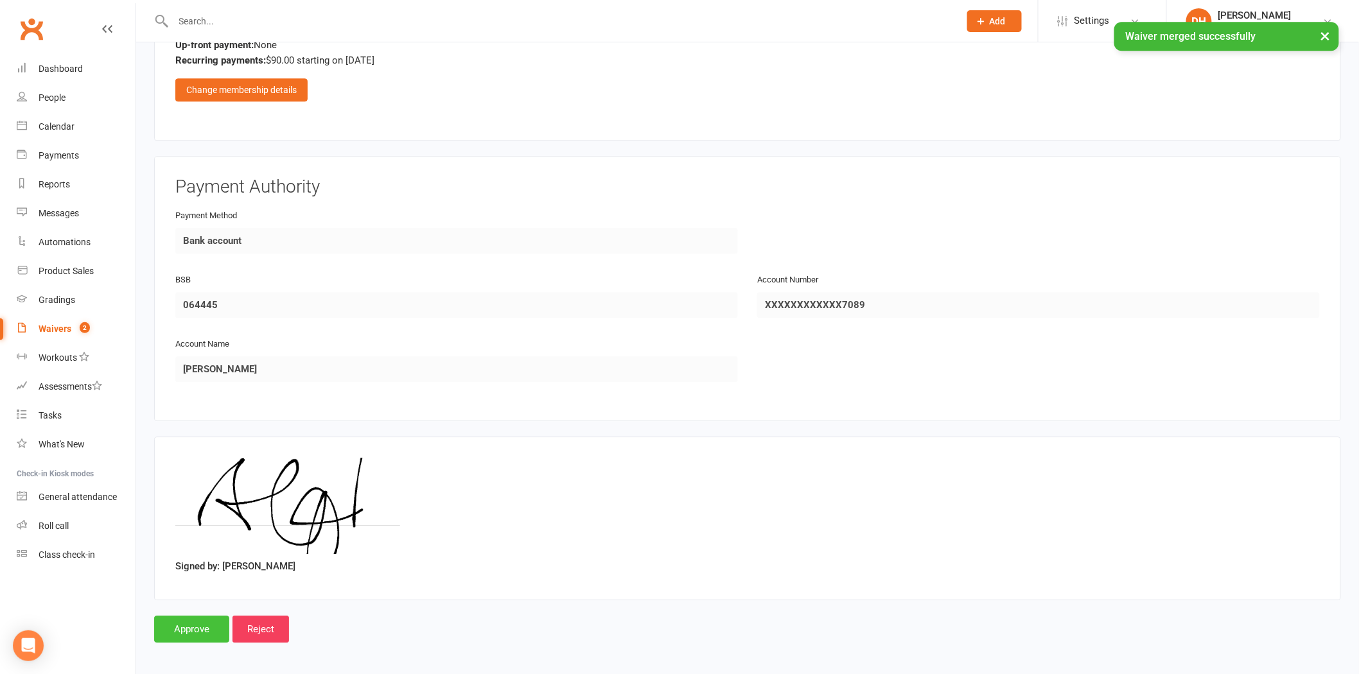
click at [188, 627] on input "Approve" at bounding box center [191, 629] width 75 height 27
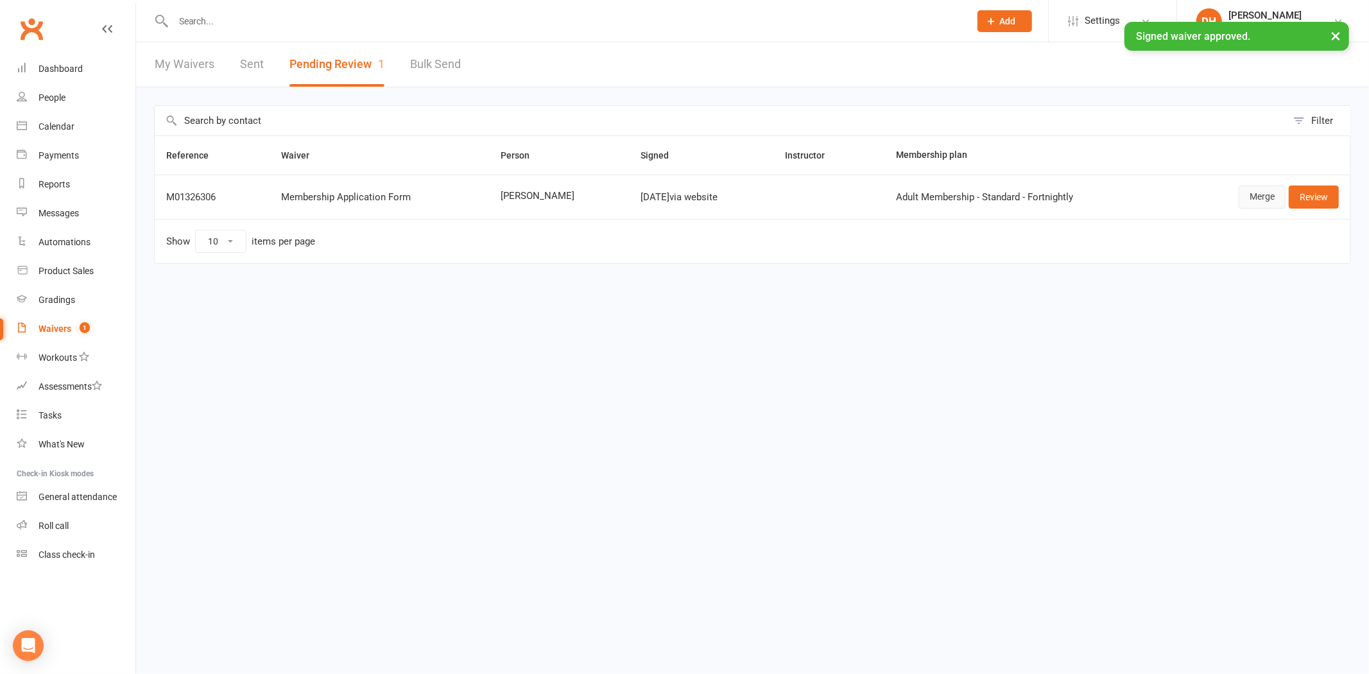
click at [1262, 191] on link "Merge" at bounding box center [1262, 197] width 47 height 23
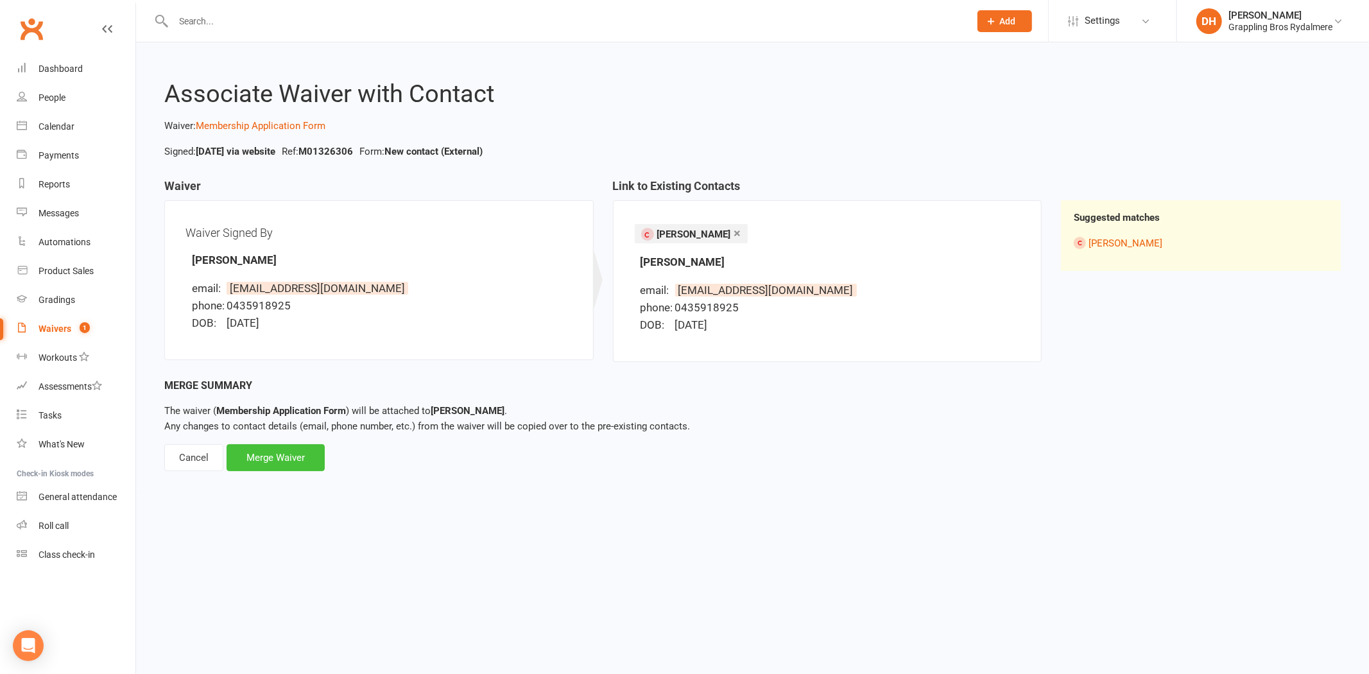
click at [291, 455] on div "Merge Waiver" at bounding box center [276, 457] width 98 height 27
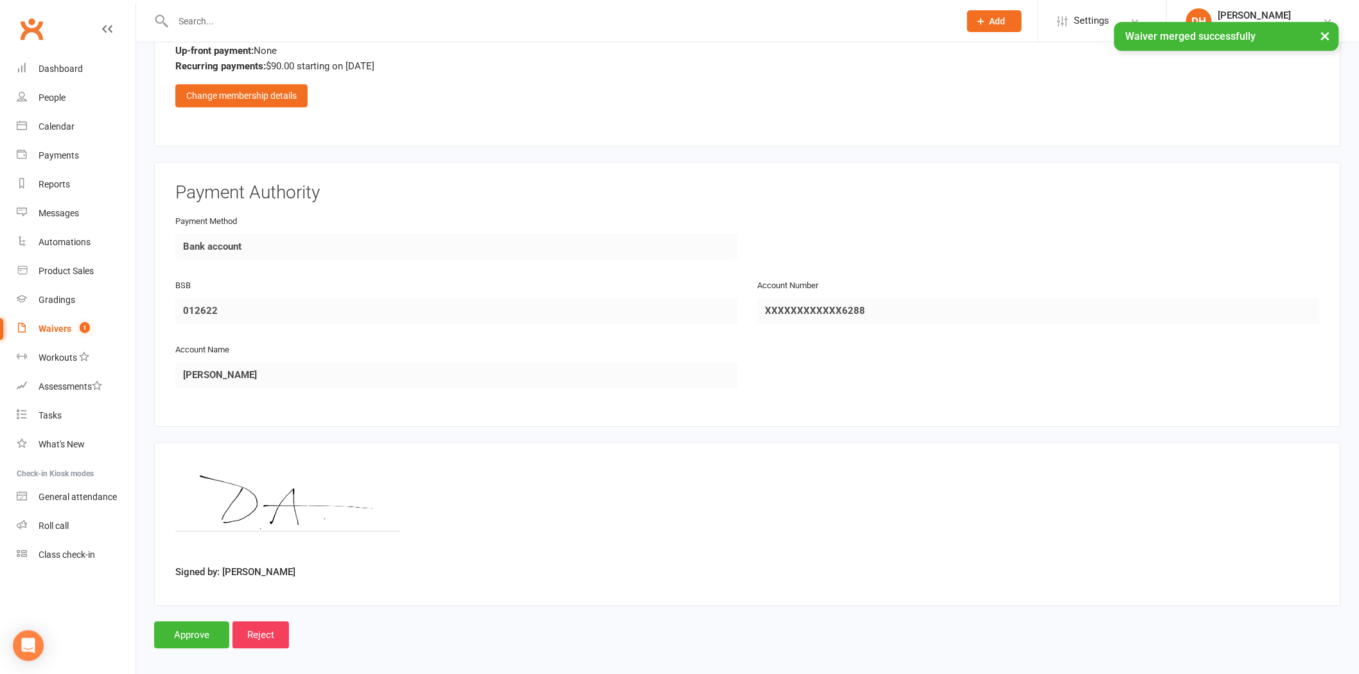
scroll to position [1299, 0]
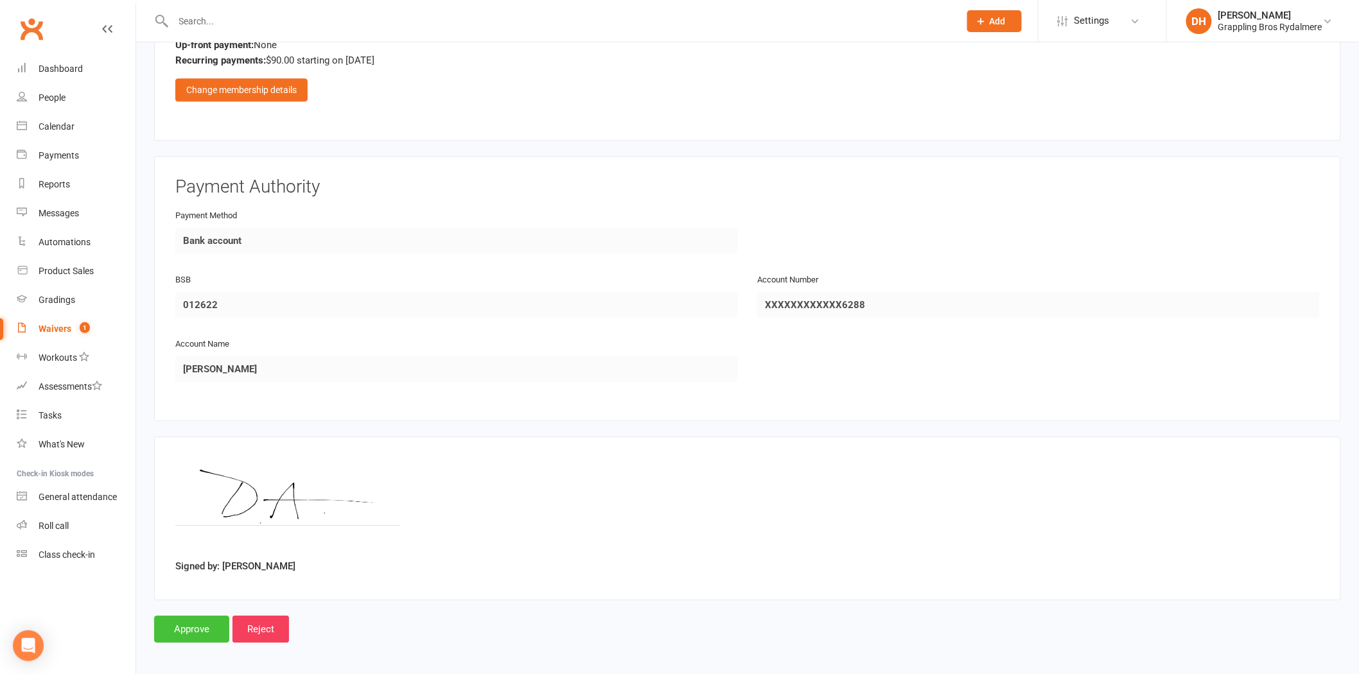
click at [195, 616] on input "Approve" at bounding box center [191, 629] width 75 height 27
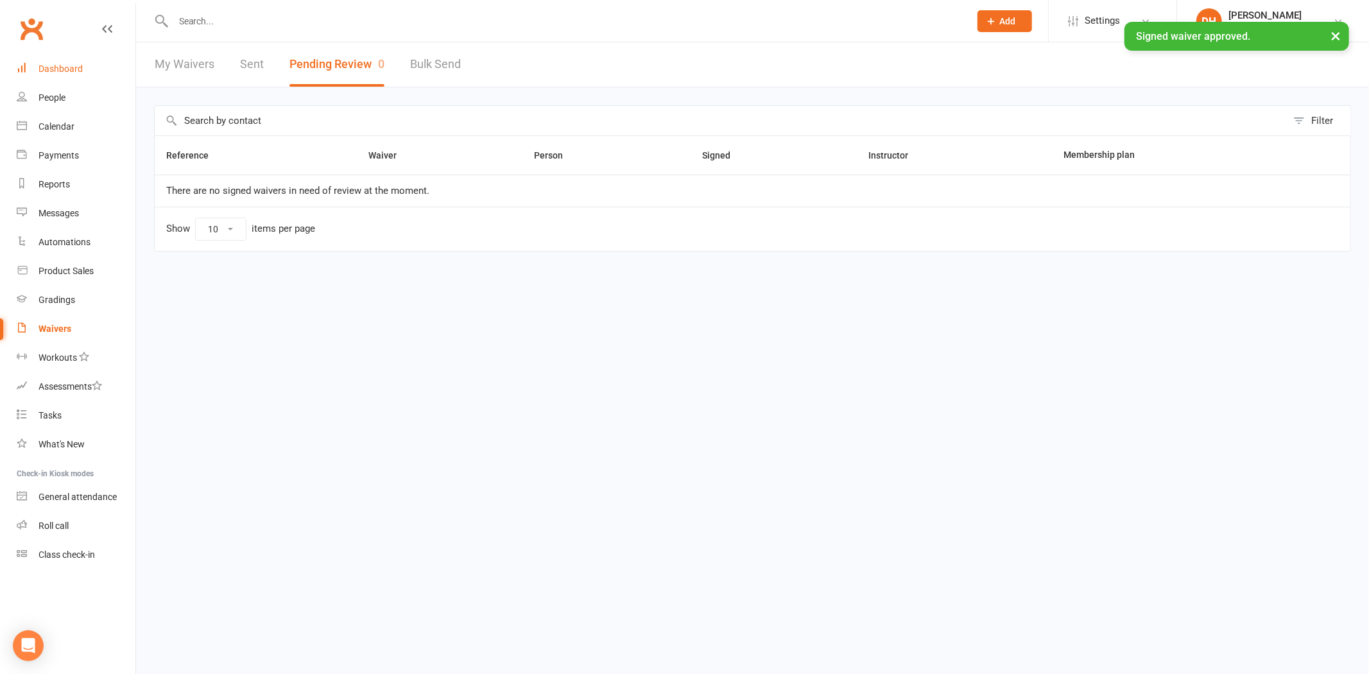
click at [59, 67] on div "Dashboard" at bounding box center [61, 69] width 44 height 10
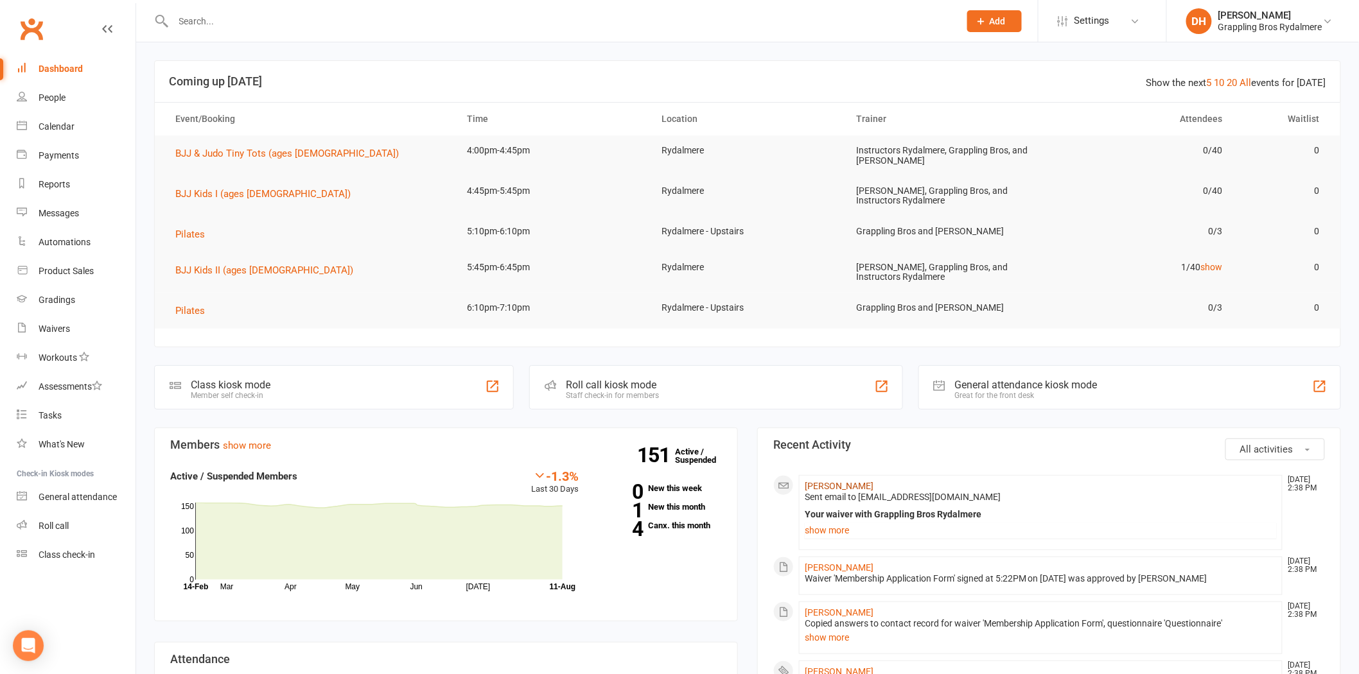
click at [840, 482] on link "Daniel Athanassopoulos" at bounding box center [838, 486] width 69 height 10
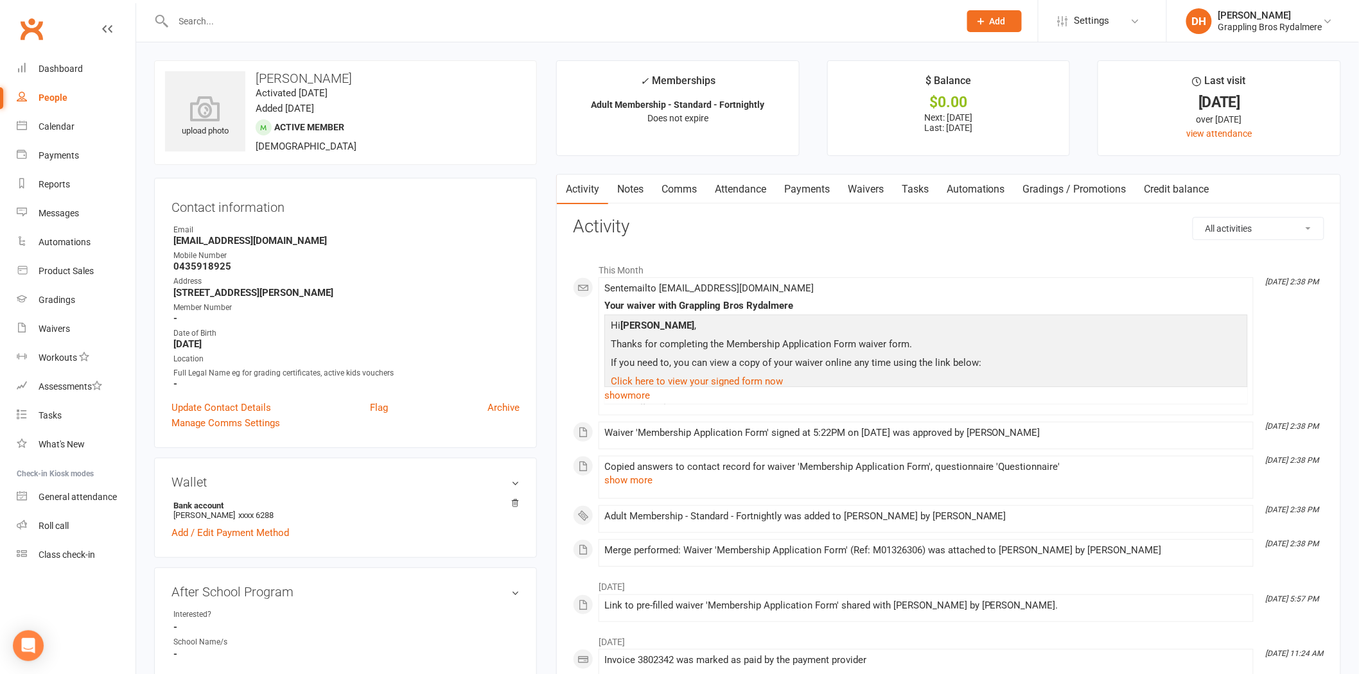
scroll to position [589, 0]
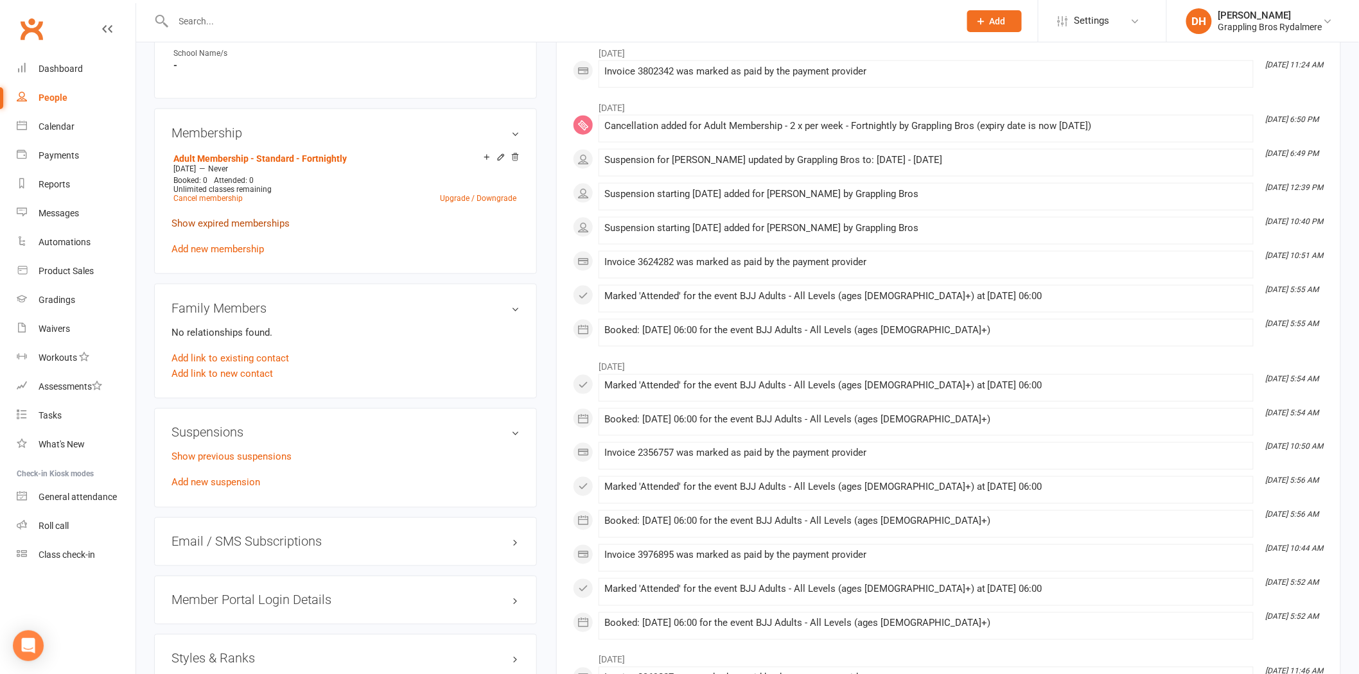
click at [264, 225] on link "Show expired memberships" at bounding box center [230, 224] width 118 height 12
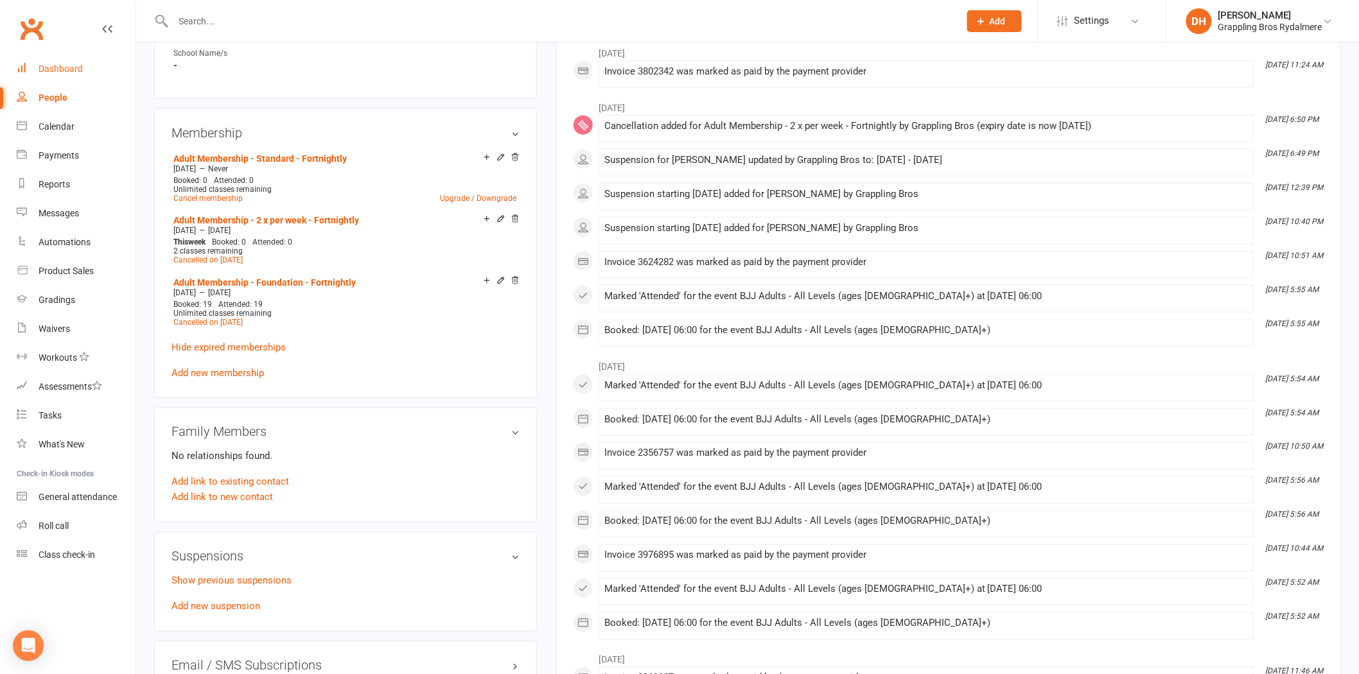
click at [66, 65] on div "Dashboard" at bounding box center [61, 69] width 44 height 10
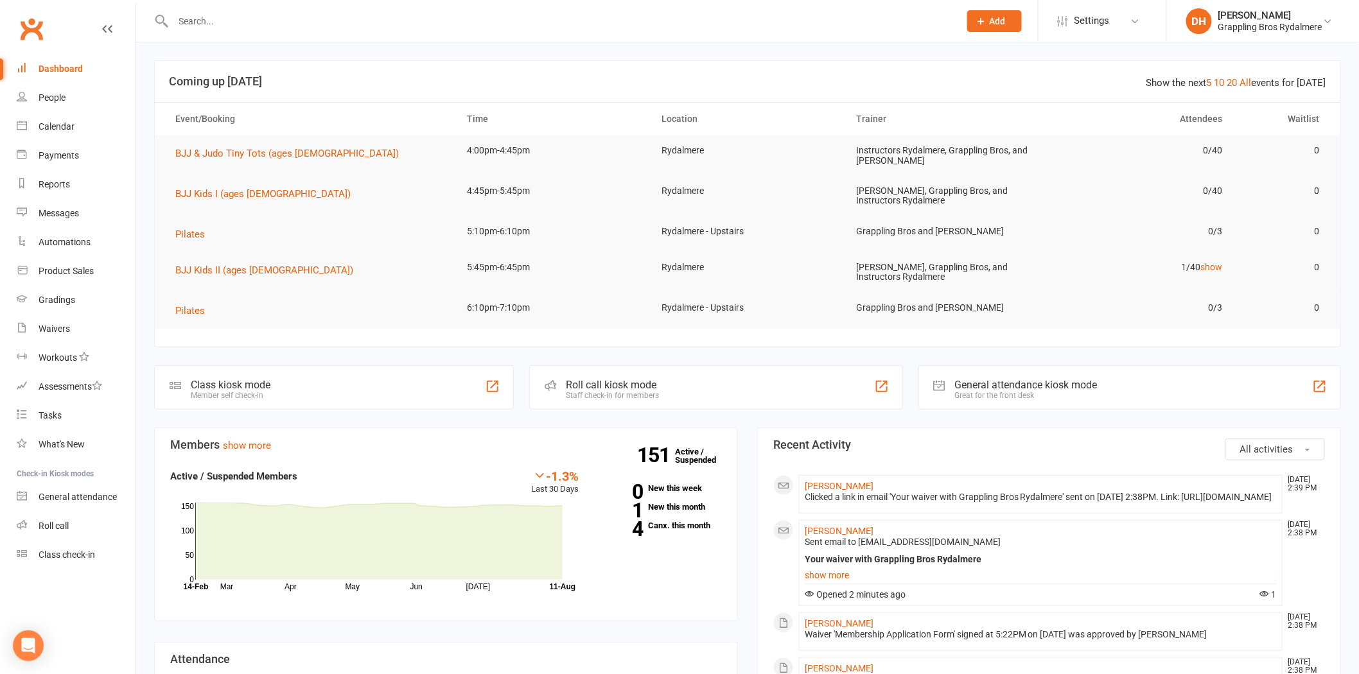
click at [837, 492] on div "Clicked a link in email 'Your waiver with Grappling Bros Rydalmere' sent on 11 …" at bounding box center [1040, 497] width 472 height 11
click at [837, 485] on link "Aldo Gasparetto" at bounding box center [838, 486] width 69 height 10
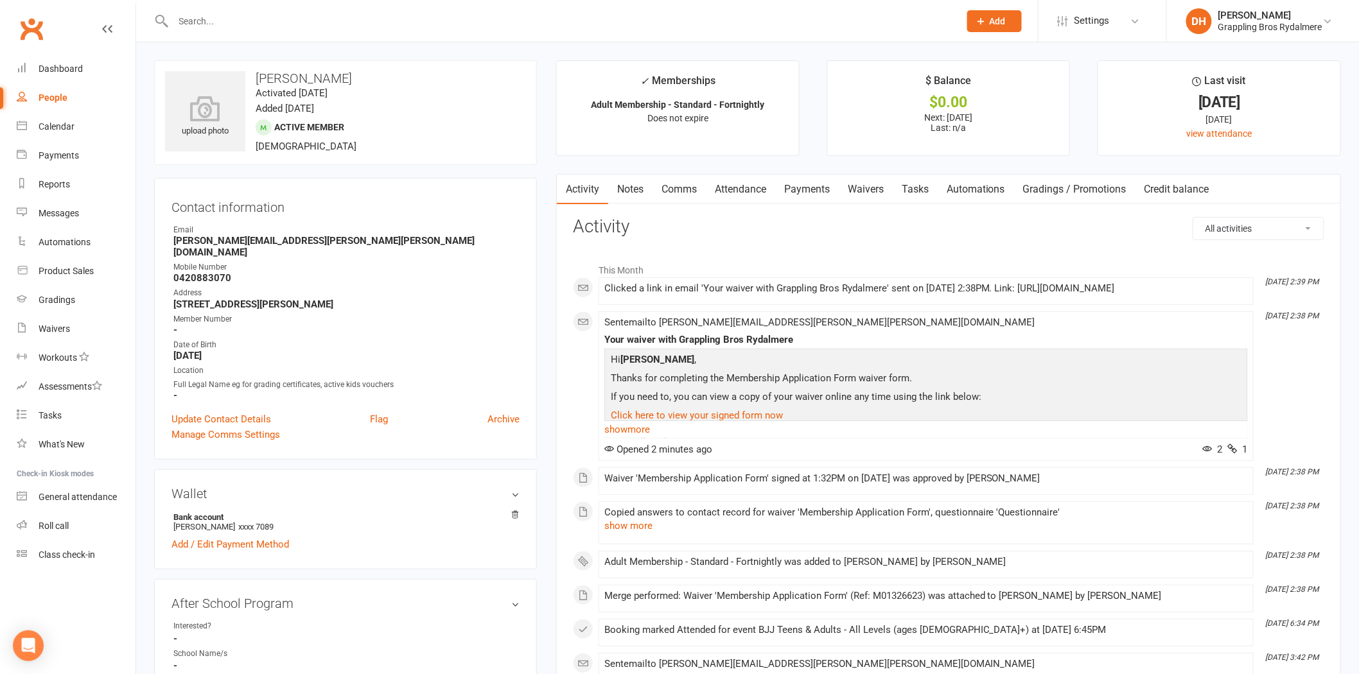
click at [797, 190] on link "Payments" at bounding box center [807, 190] width 64 height 30
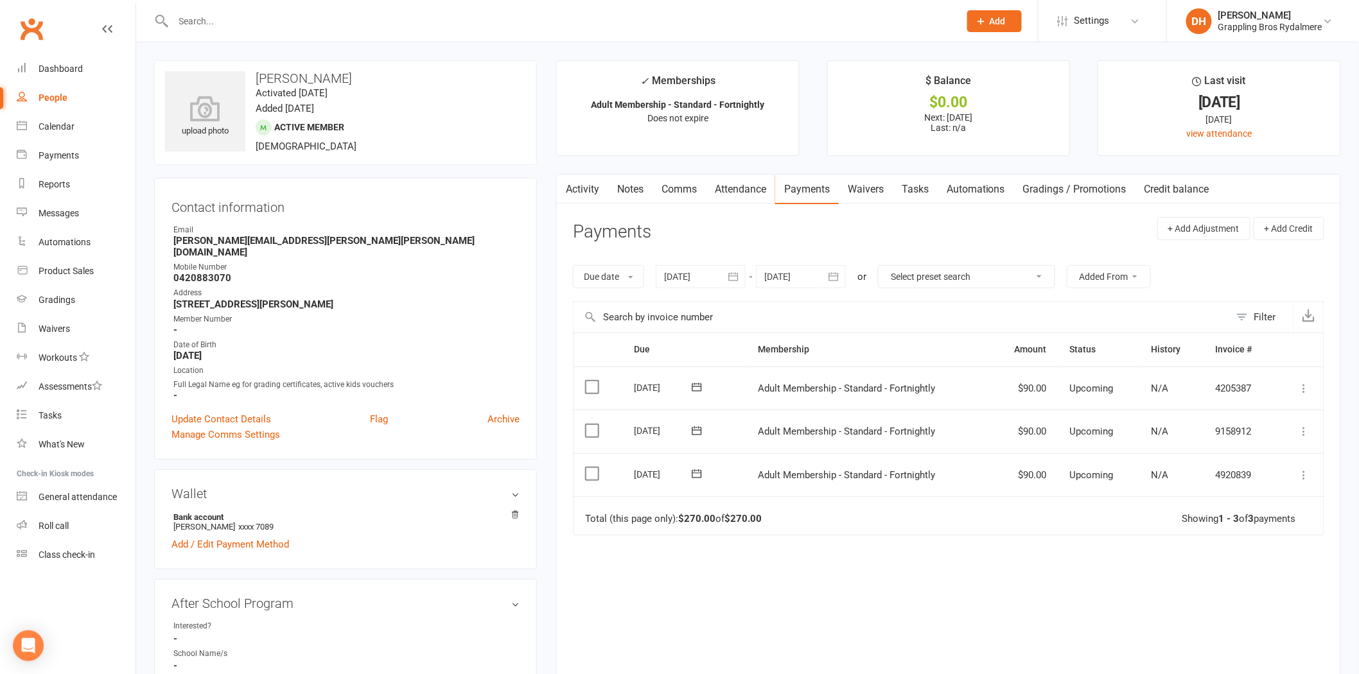
click at [874, 188] on link "Waivers" at bounding box center [865, 190] width 54 height 30
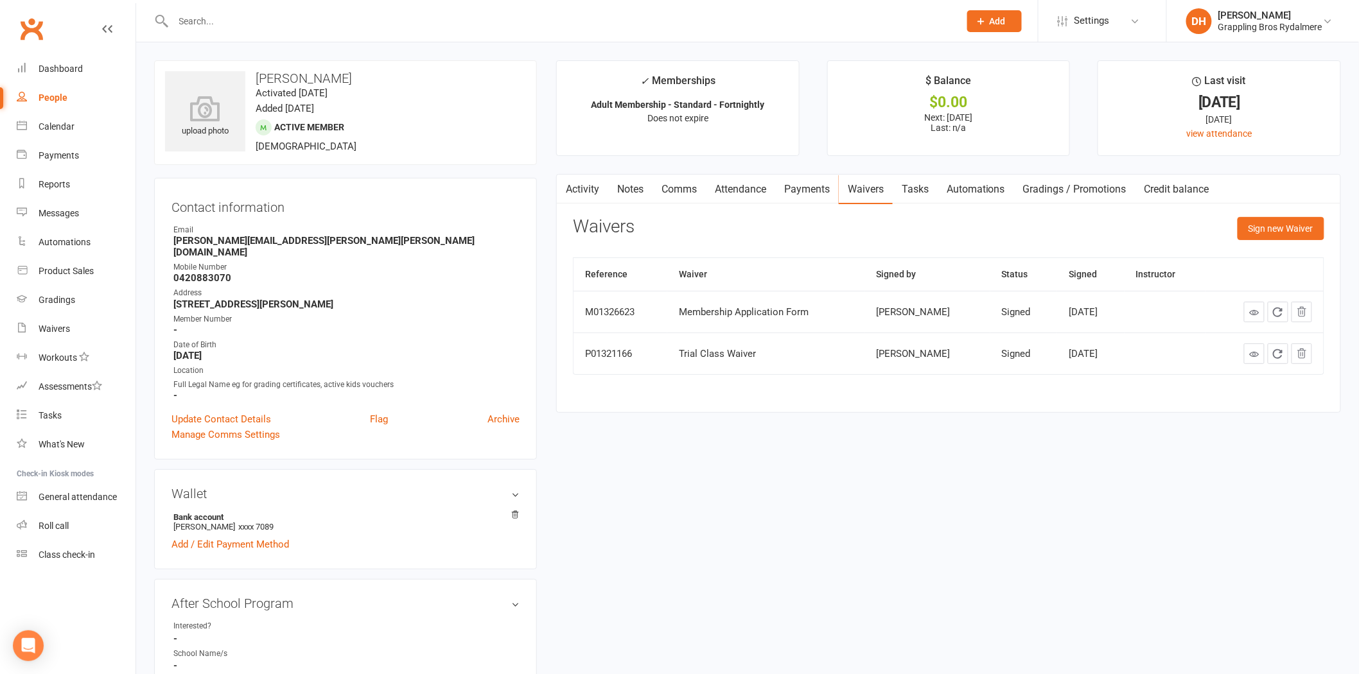
click at [578, 189] on link "Activity" at bounding box center [582, 190] width 51 height 30
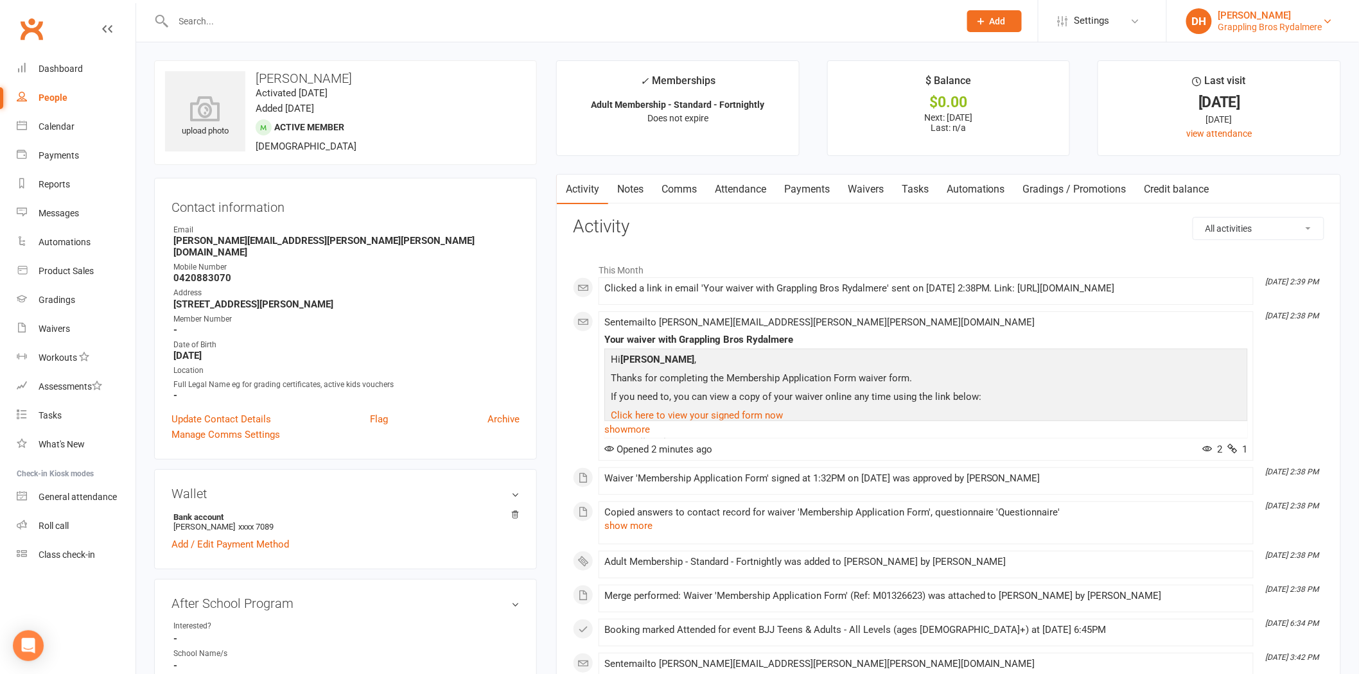
click at [1299, 16] on div "Debra Hay" at bounding box center [1270, 16] width 104 height 12
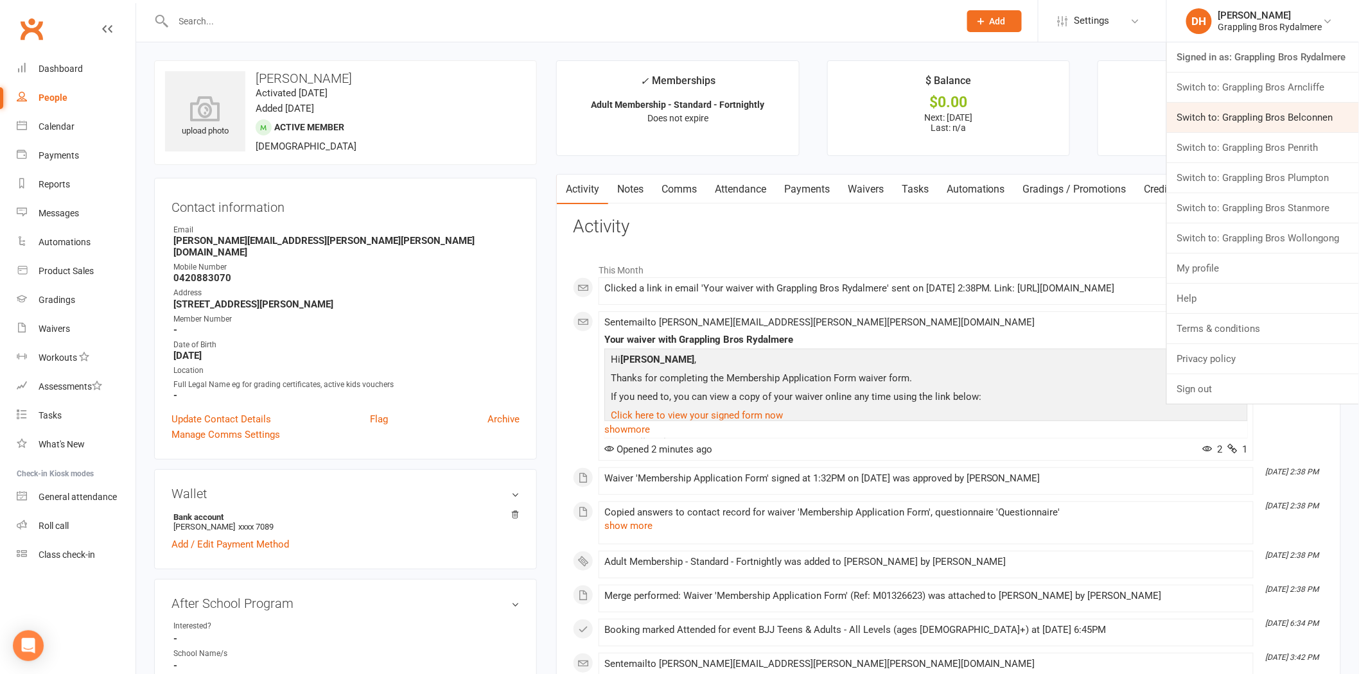
click at [1268, 124] on link "Switch to: Grappling Bros Belconnen" at bounding box center [1263, 118] width 192 height 30
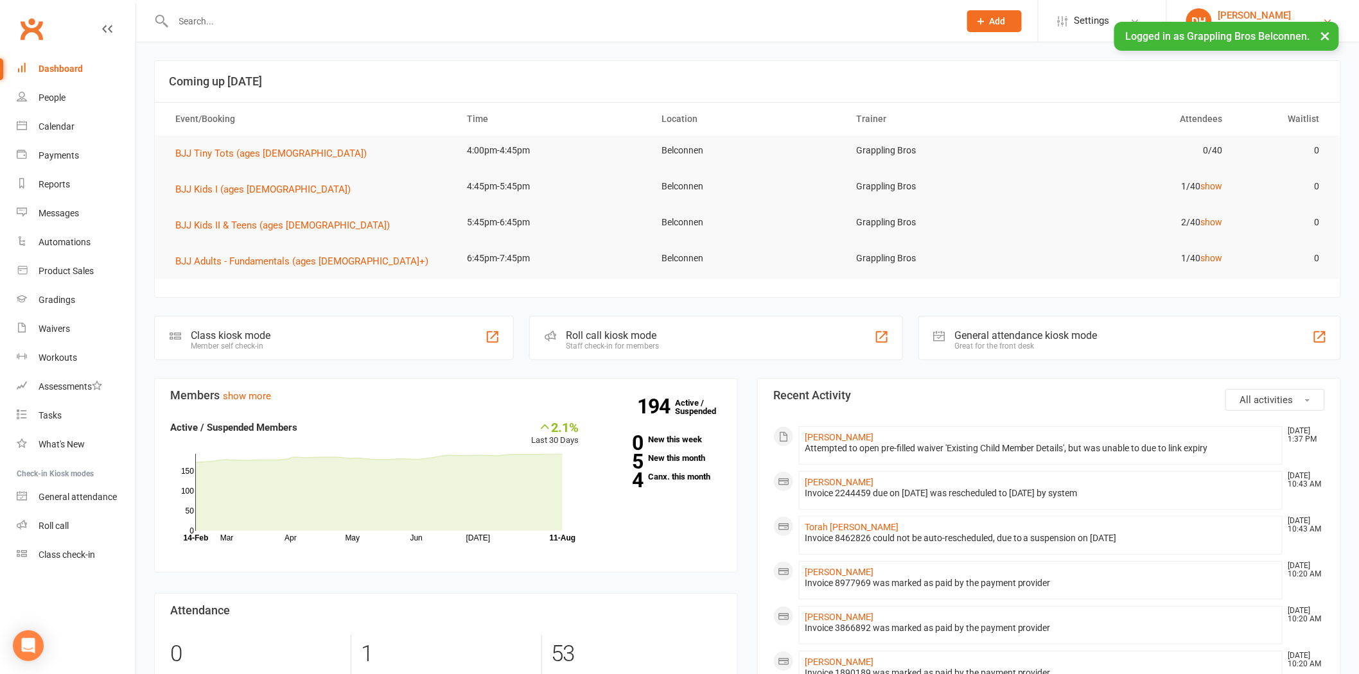
click at [1262, 13] on div "[PERSON_NAME]" at bounding box center [1269, 16] width 103 height 12
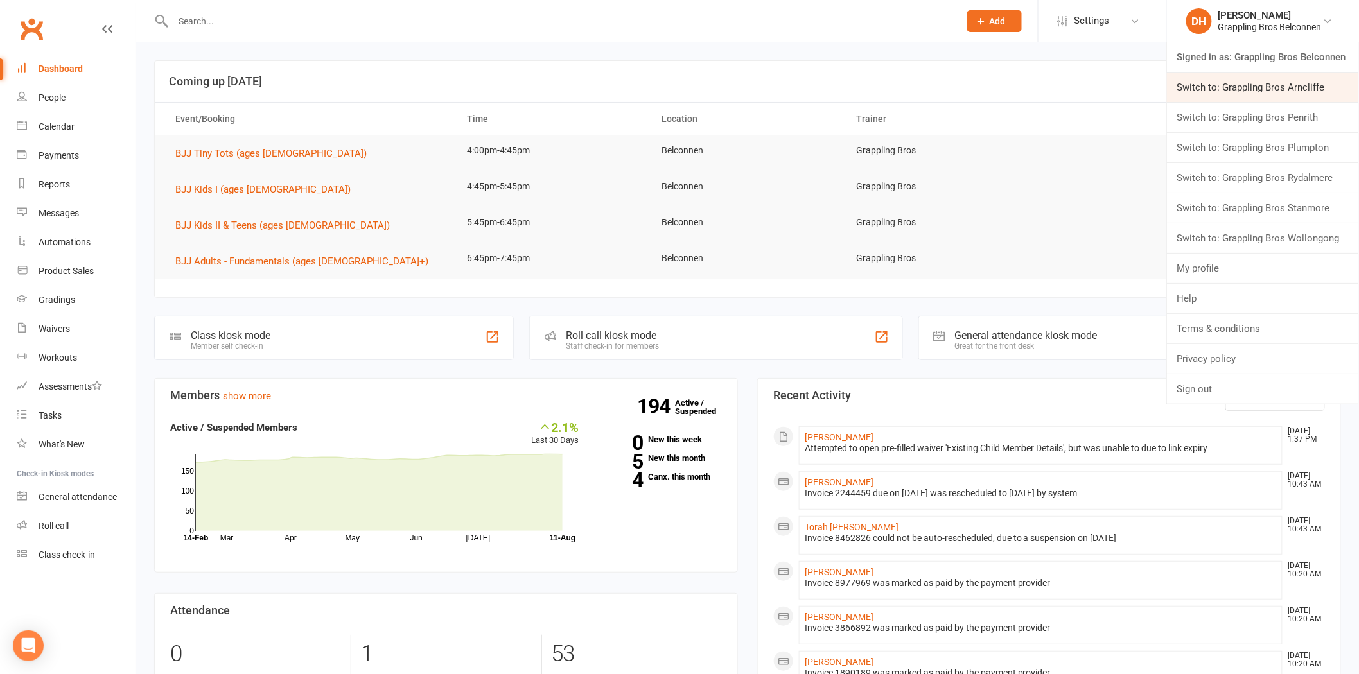
click at [1260, 87] on link "Switch to: Grappling Bros Arncliffe" at bounding box center [1263, 88] width 192 height 30
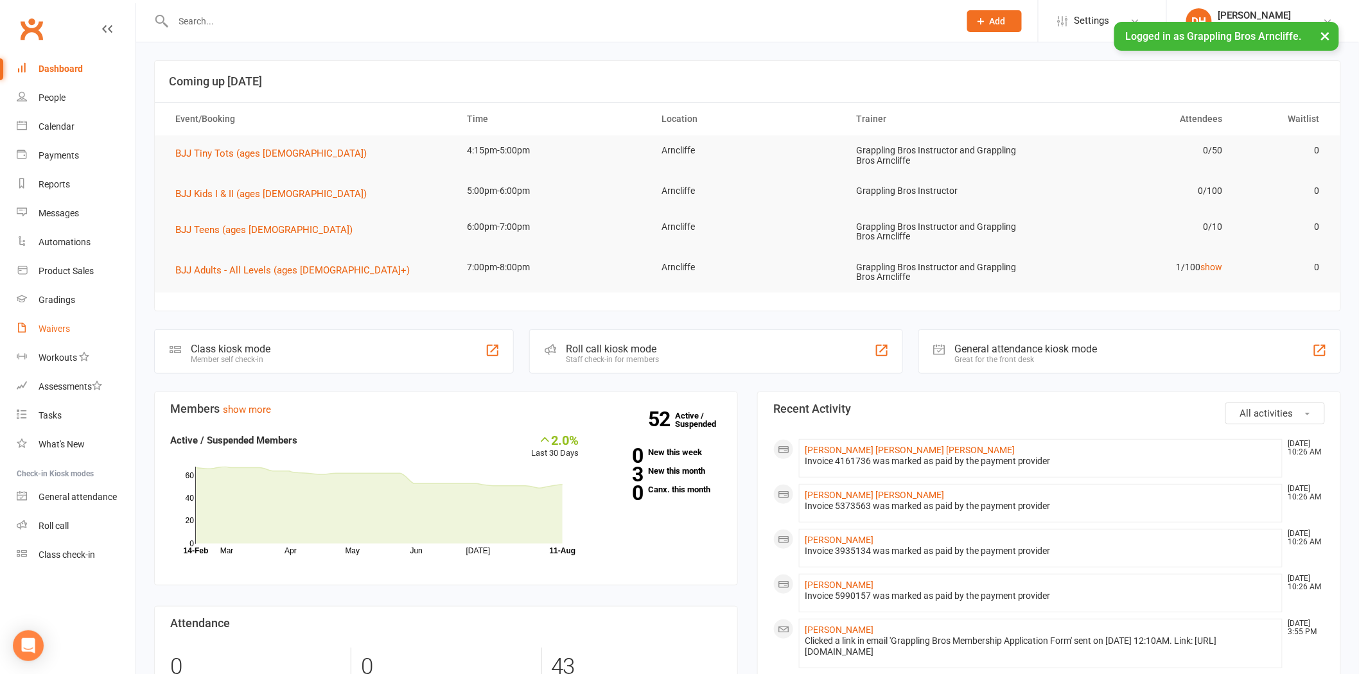
click at [69, 334] on link "Waivers" at bounding box center [76, 329] width 119 height 29
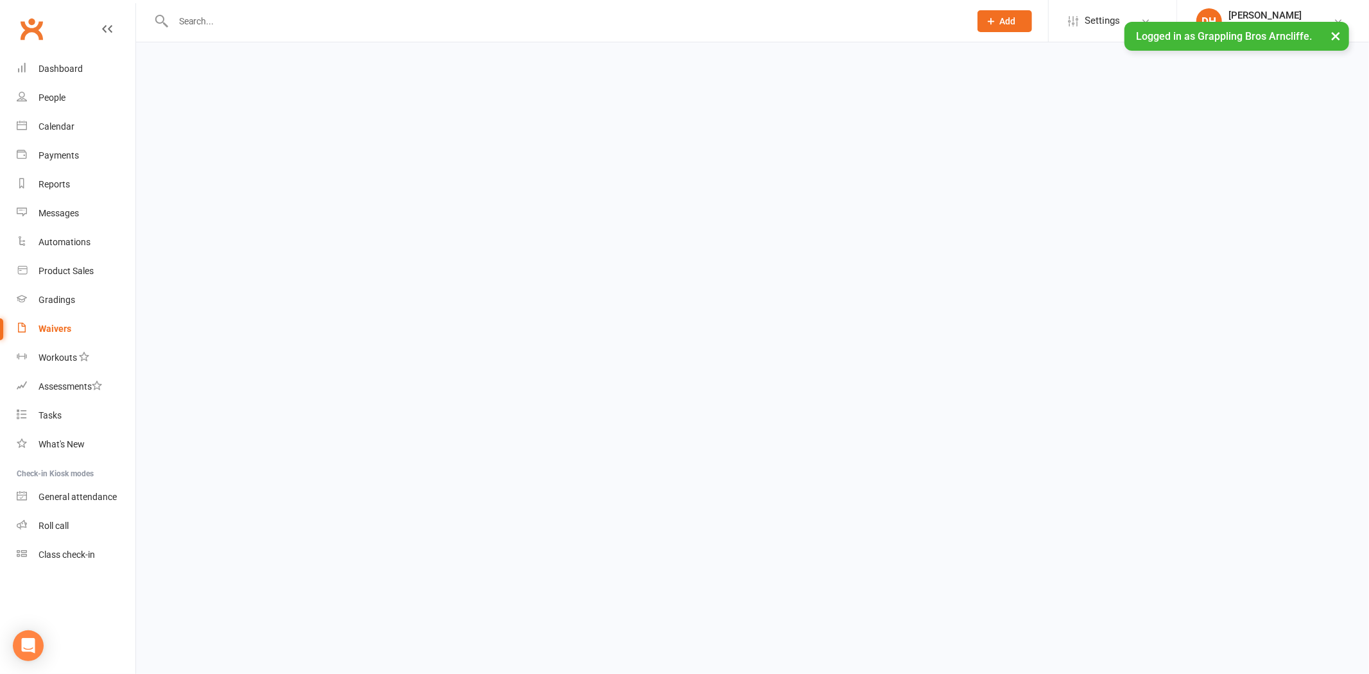
select select "25"
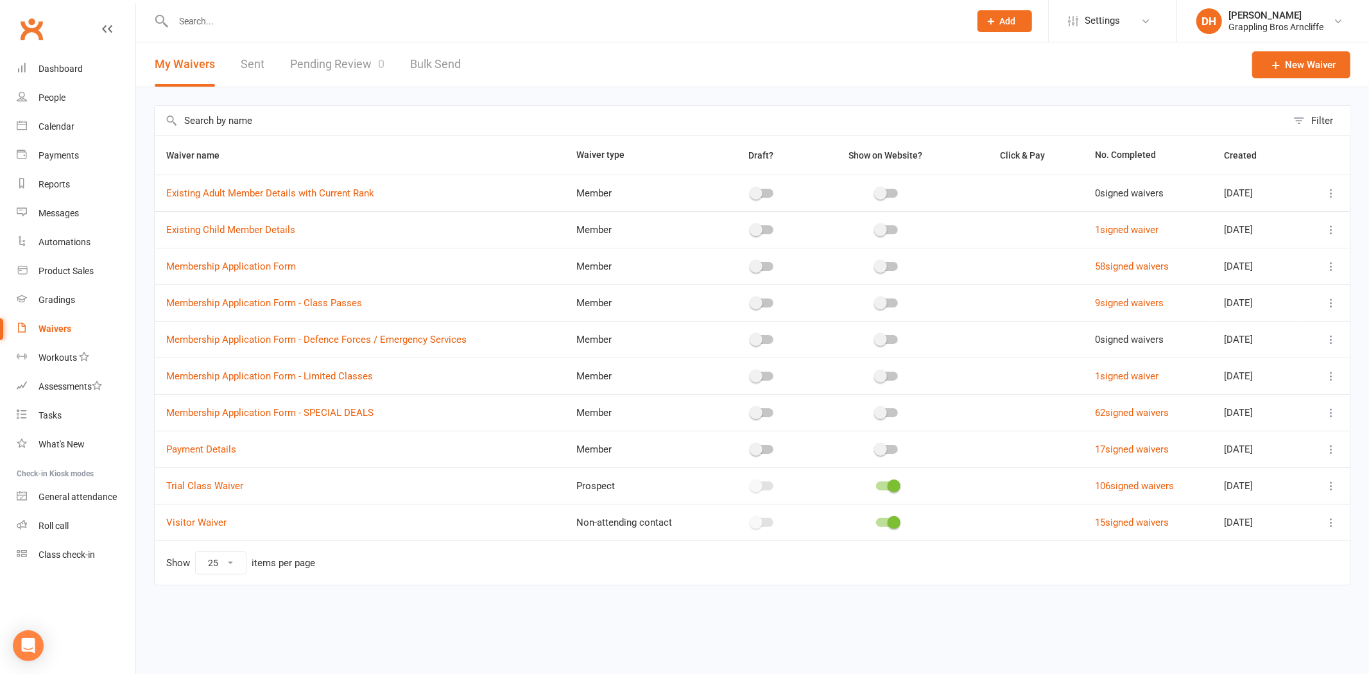
click at [358, 69] on link "Pending Review 0" at bounding box center [337, 64] width 94 height 44
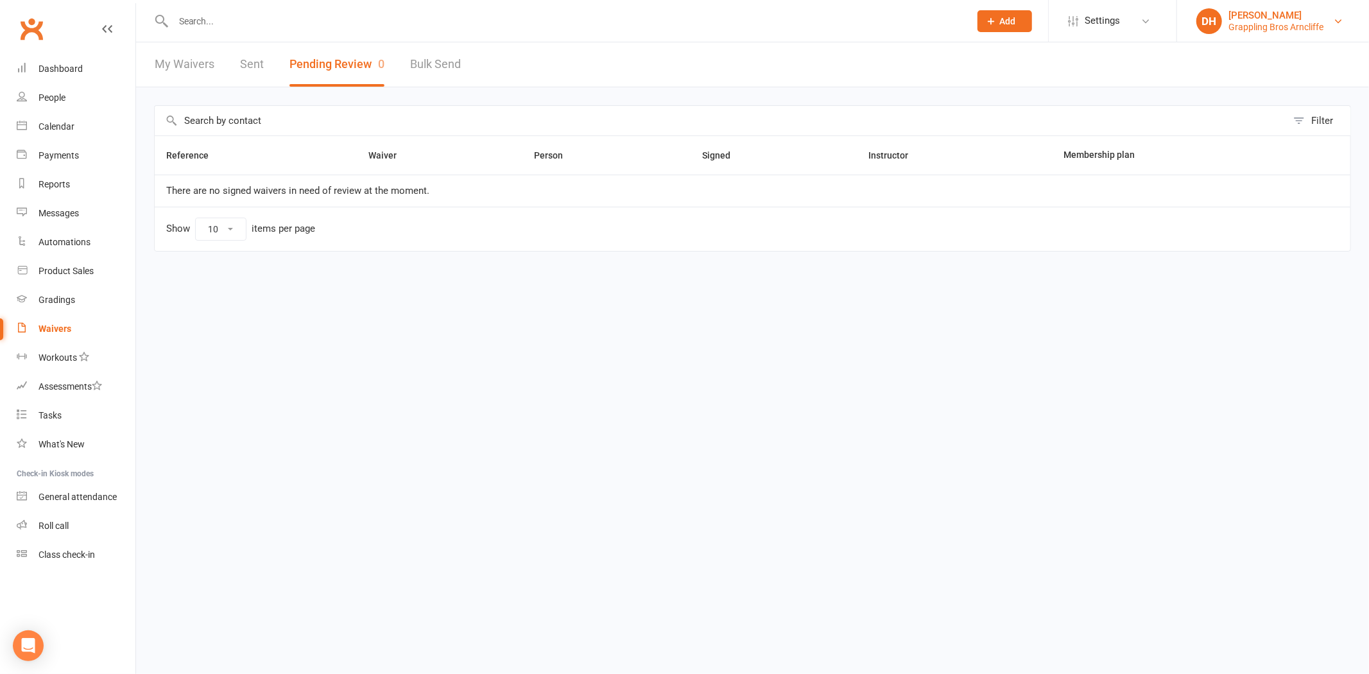
click at [1260, 28] on div "Grappling Bros Arncliffe" at bounding box center [1276, 27] width 95 height 12
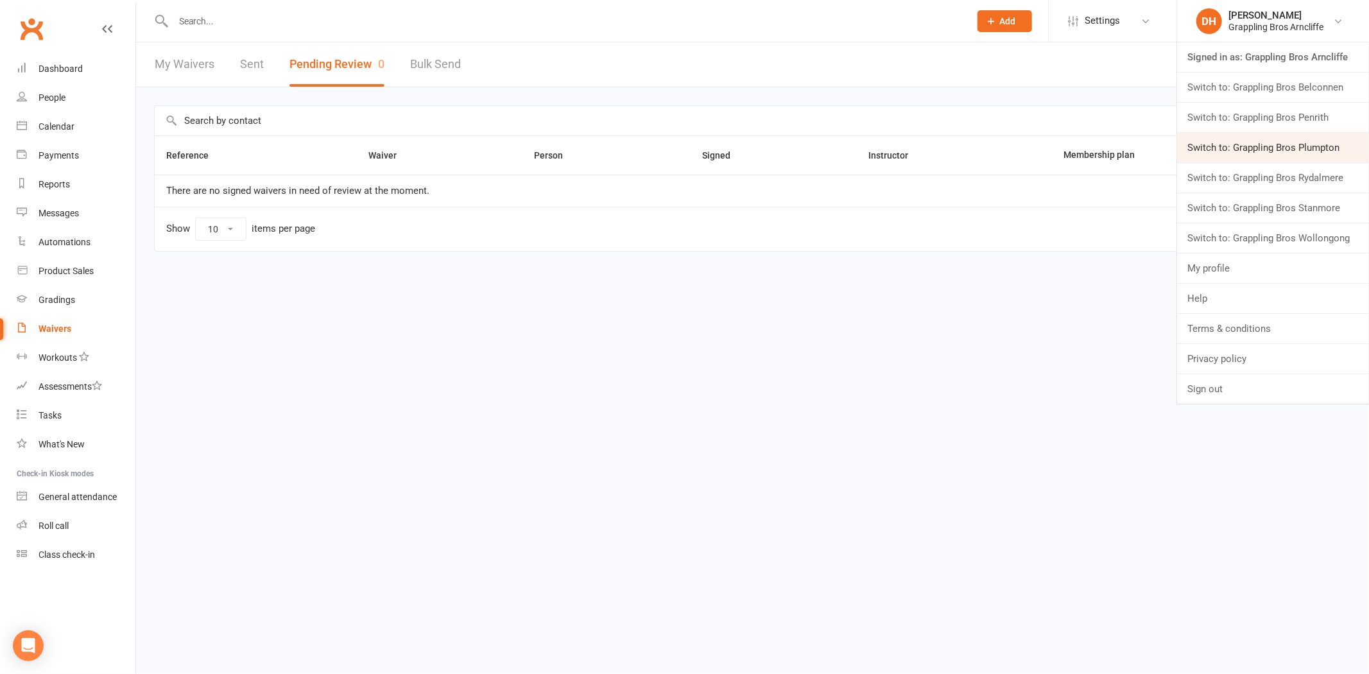
click at [1248, 151] on link "Switch to: Grappling Bros Plumpton" at bounding box center [1273, 148] width 192 height 30
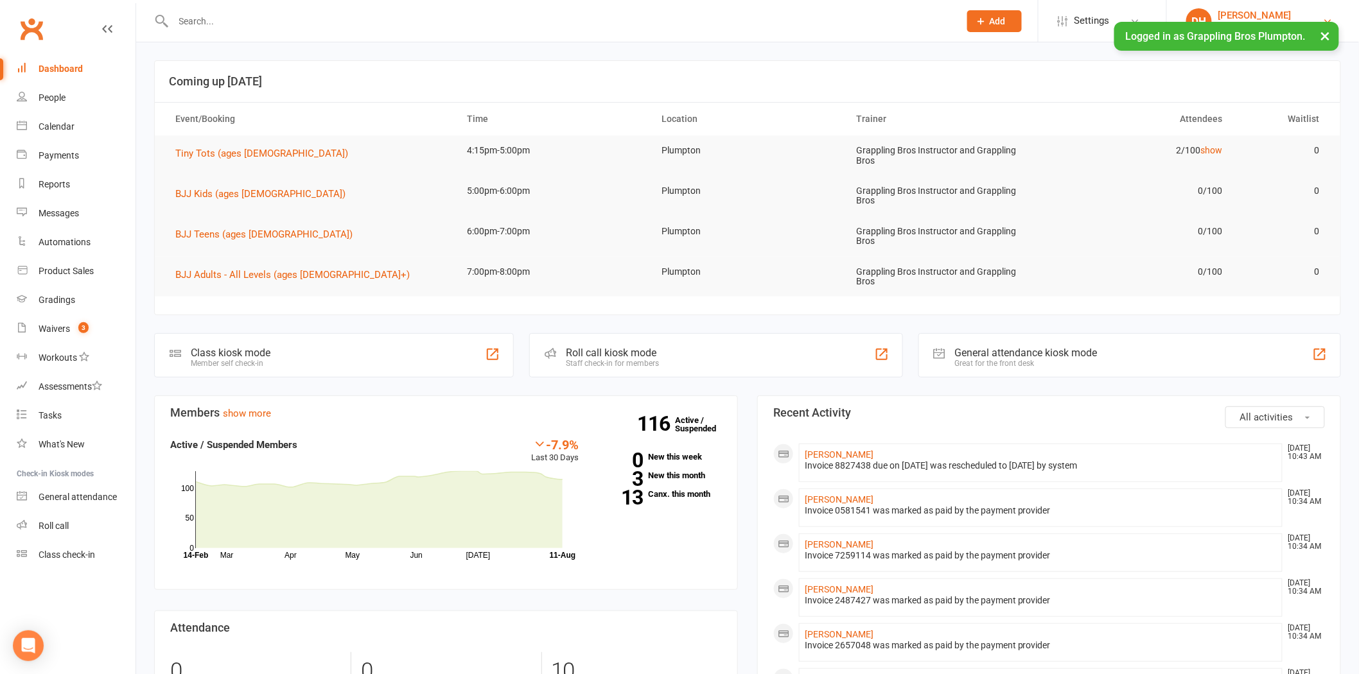
click at [1237, 15] on div "[PERSON_NAME]" at bounding box center [1268, 16] width 101 height 12
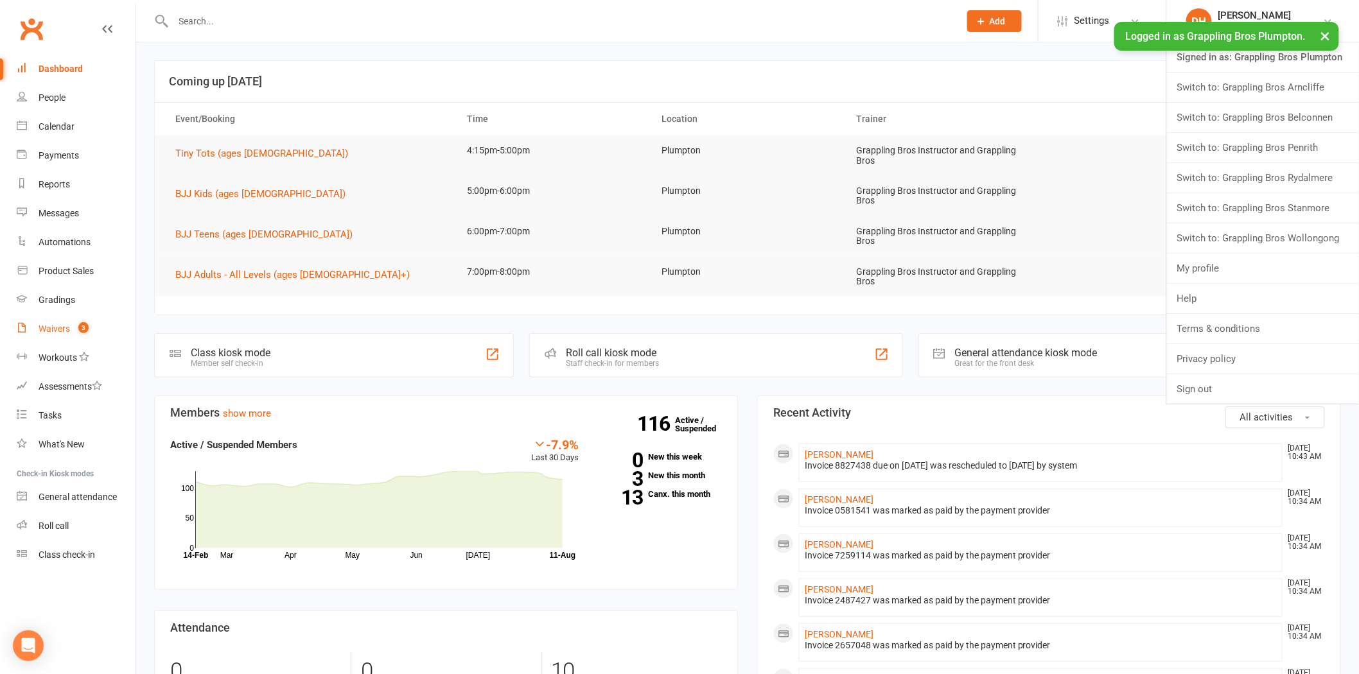
click at [49, 330] on div "Waivers" at bounding box center [54, 329] width 31 height 10
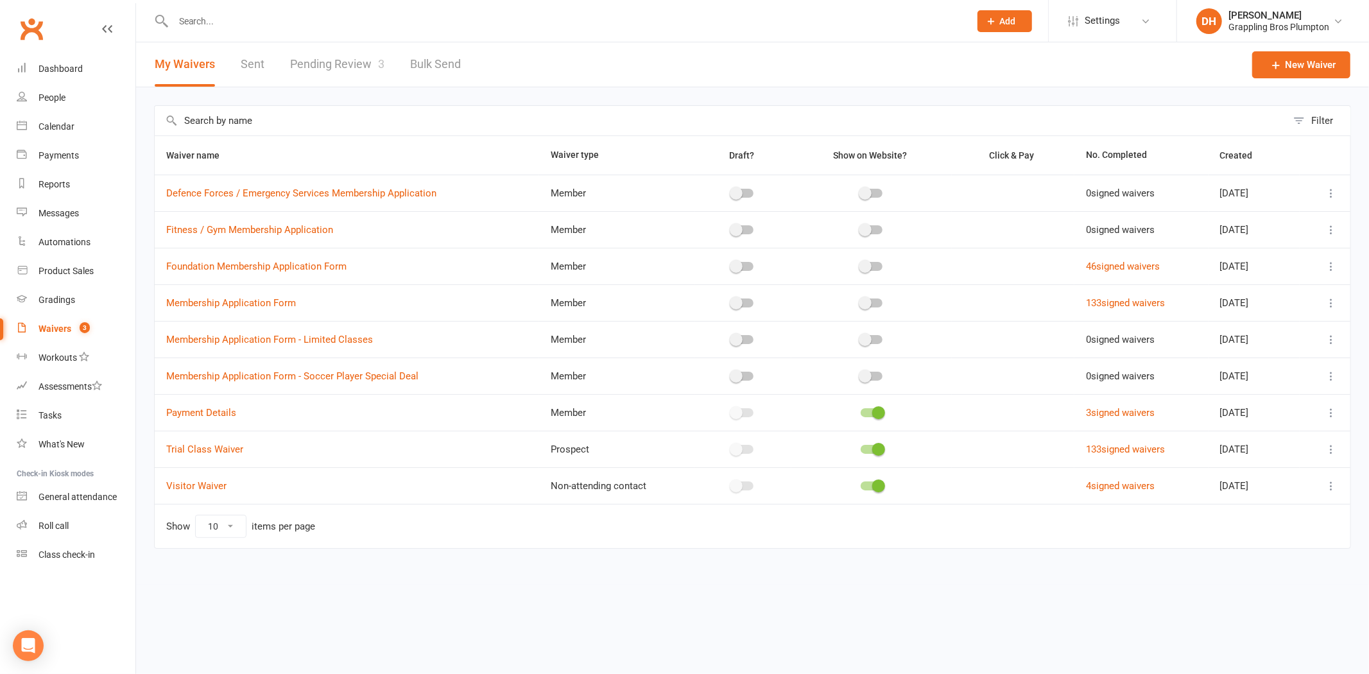
click at [370, 76] on link "Pending Review 3" at bounding box center [337, 64] width 94 height 44
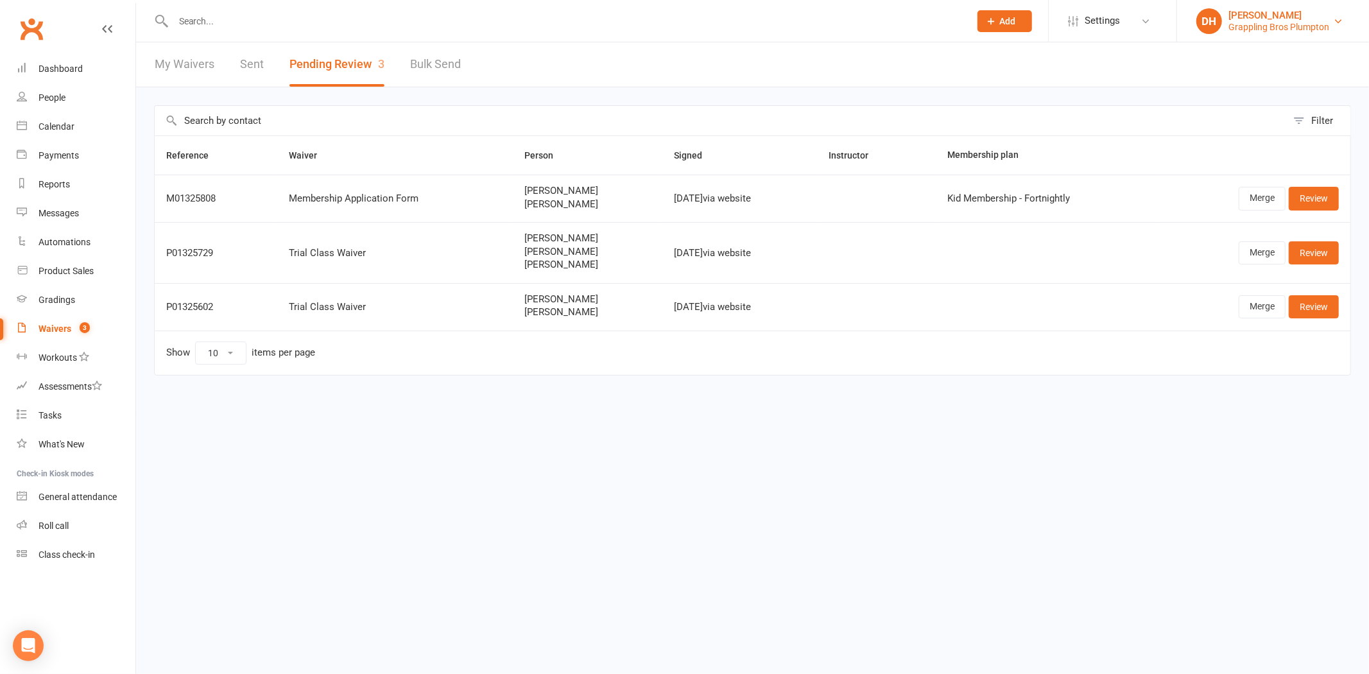
click at [1262, 10] on div "[PERSON_NAME]" at bounding box center [1279, 16] width 101 height 12
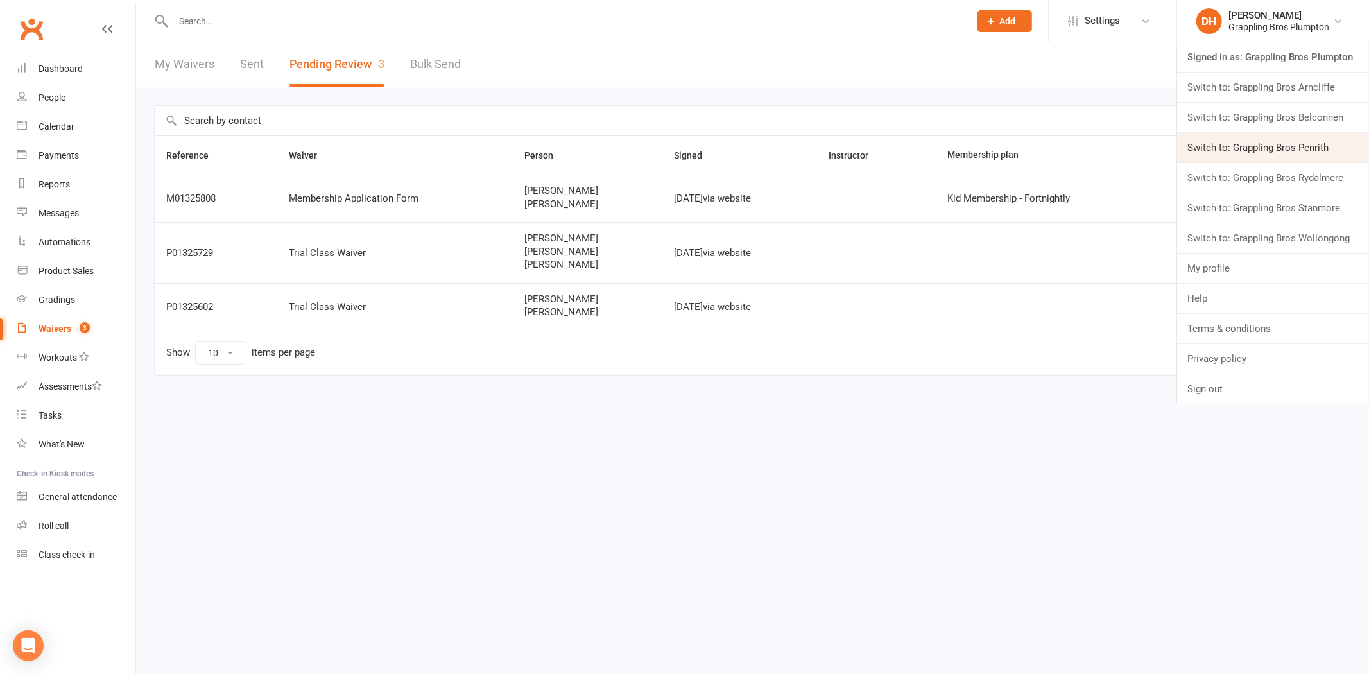
click at [1255, 146] on link "Switch to: Grappling Bros Penrith" at bounding box center [1273, 148] width 192 height 30
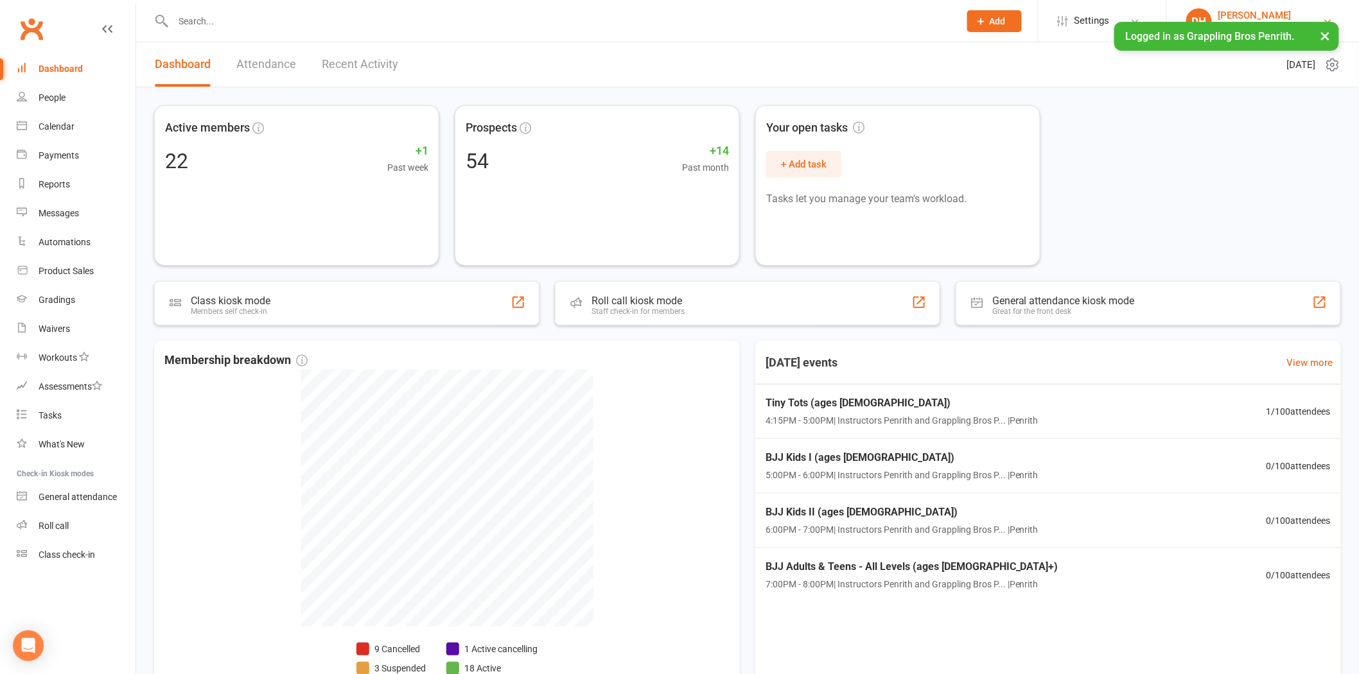
click at [1230, 17] on div "[PERSON_NAME]" at bounding box center [1263, 16] width 91 height 12
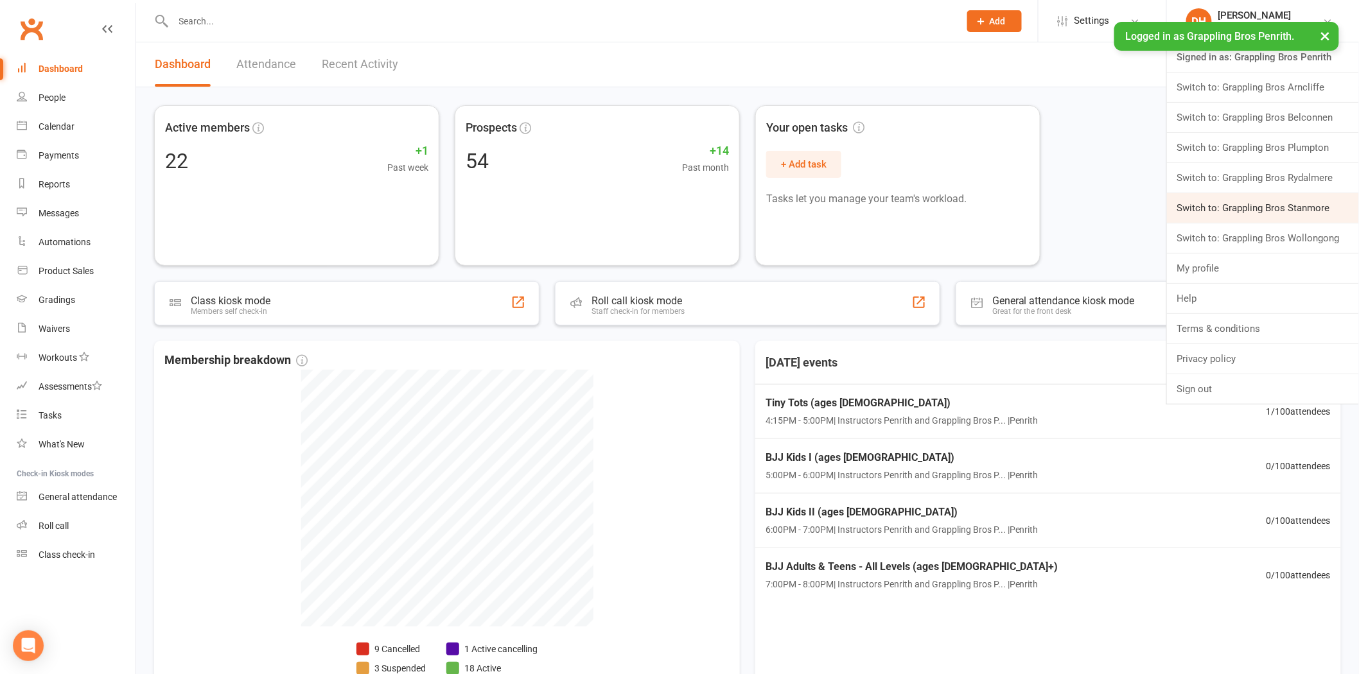
click at [1254, 201] on link "Switch to: Grappling Bros Stanmore" at bounding box center [1263, 208] width 192 height 30
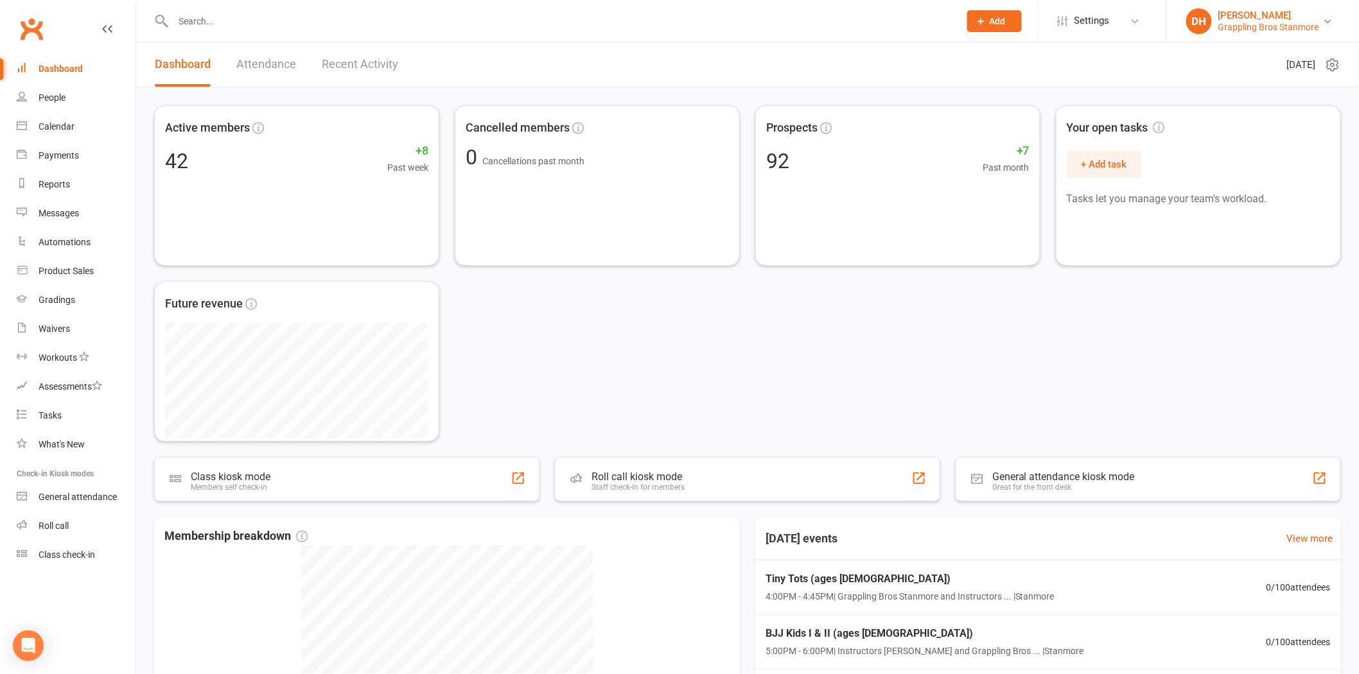
click at [1270, 13] on div "[PERSON_NAME]" at bounding box center [1268, 16] width 101 height 12
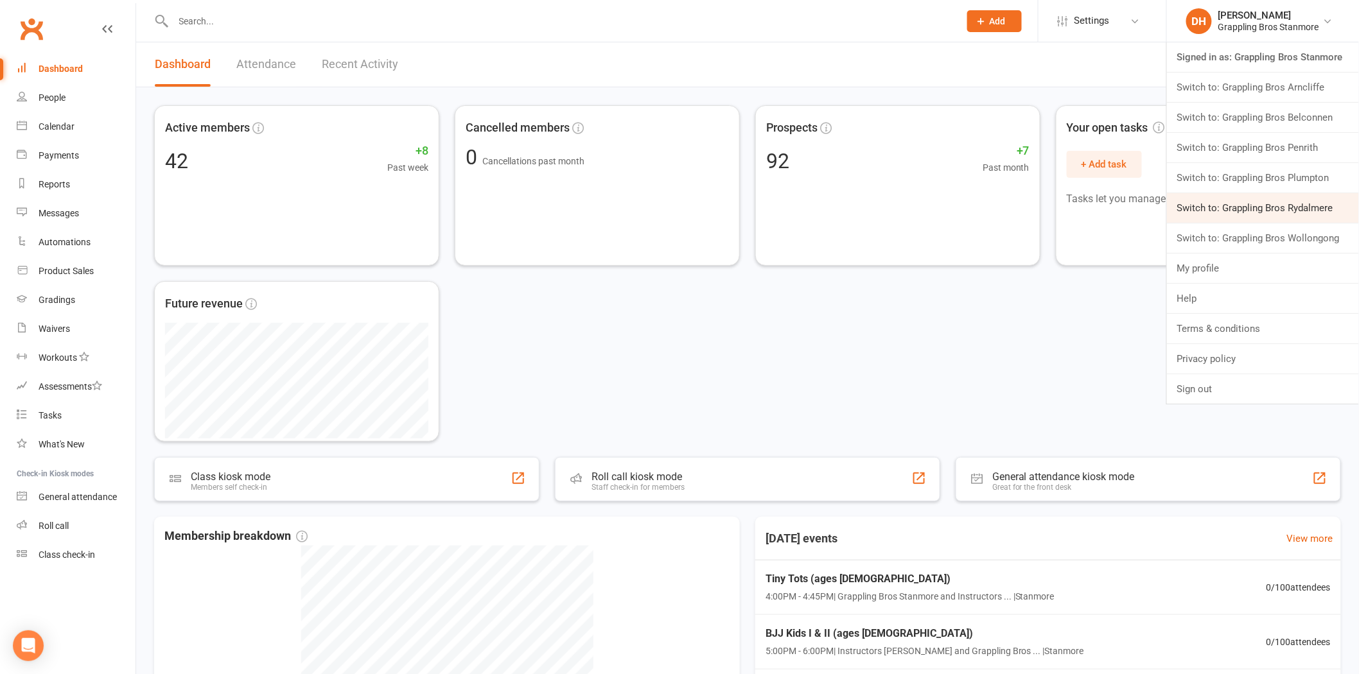
click at [1265, 204] on link "Switch to: Grappling Bros Rydalmere" at bounding box center [1263, 208] width 192 height 30
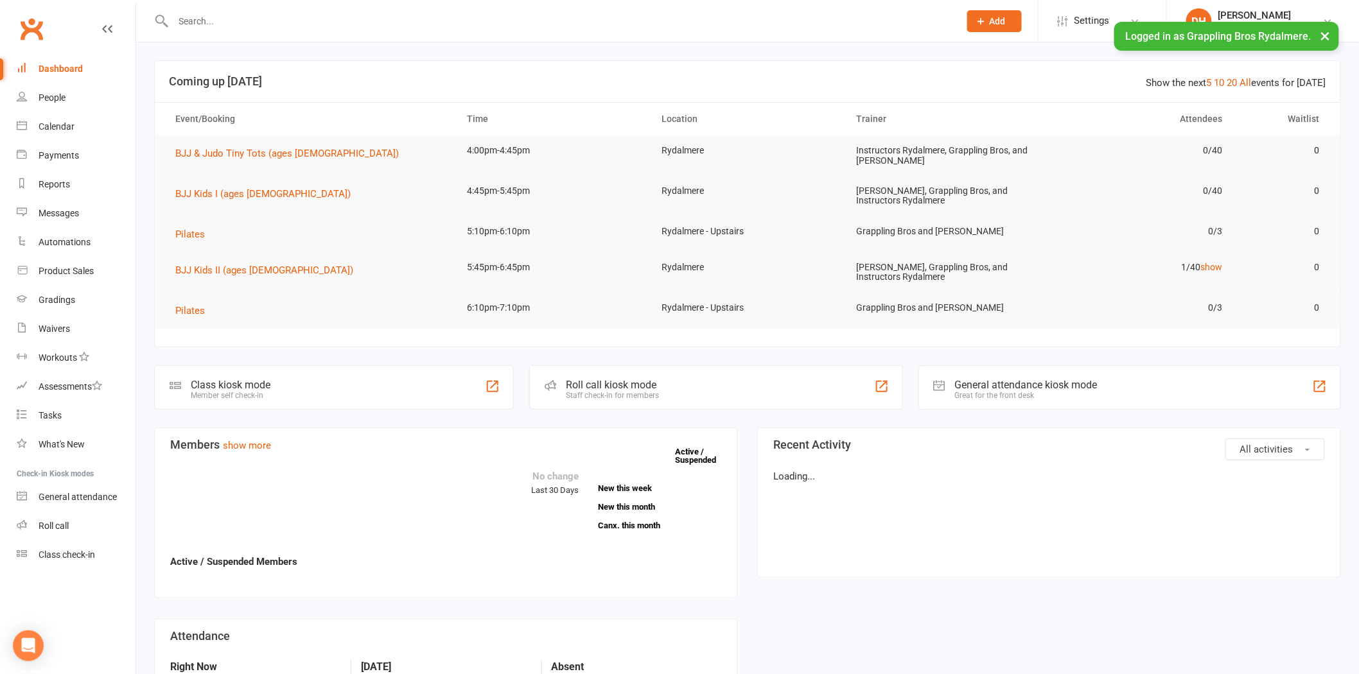
click at [222, 21] on input "text" at bounding box center [559, 21] width 781 height 18
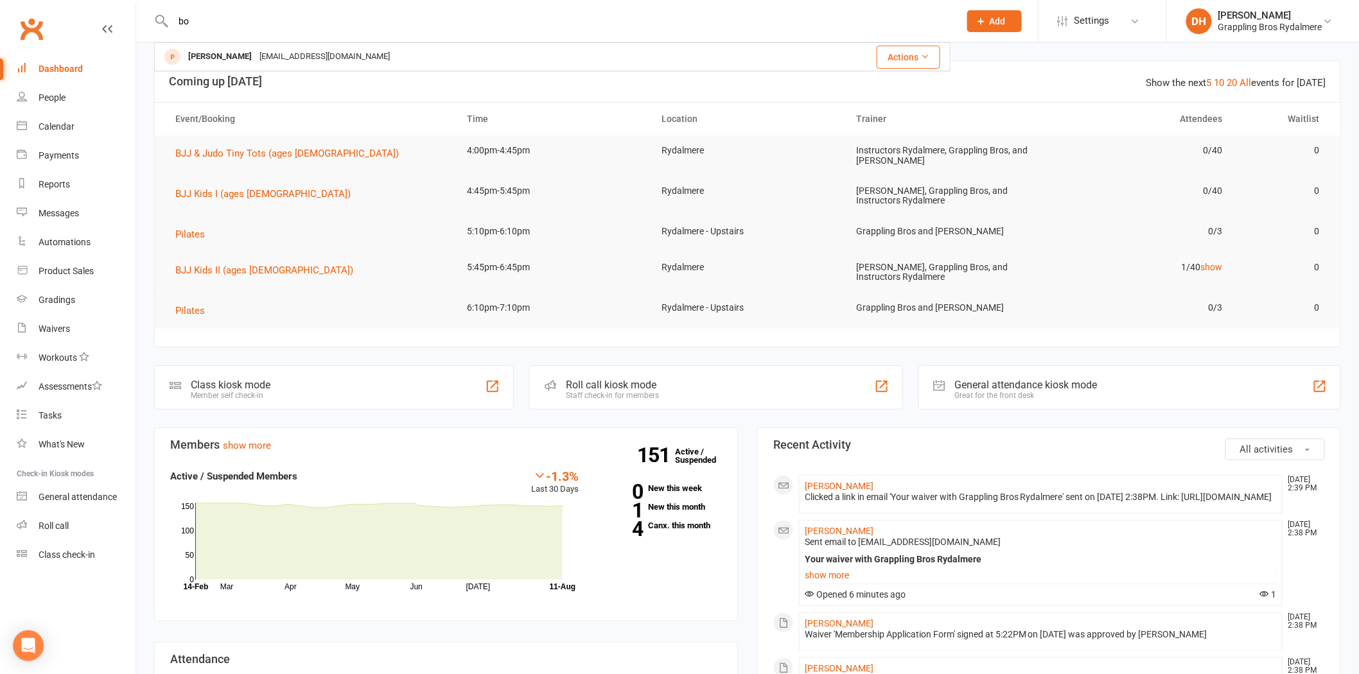
type input "b"
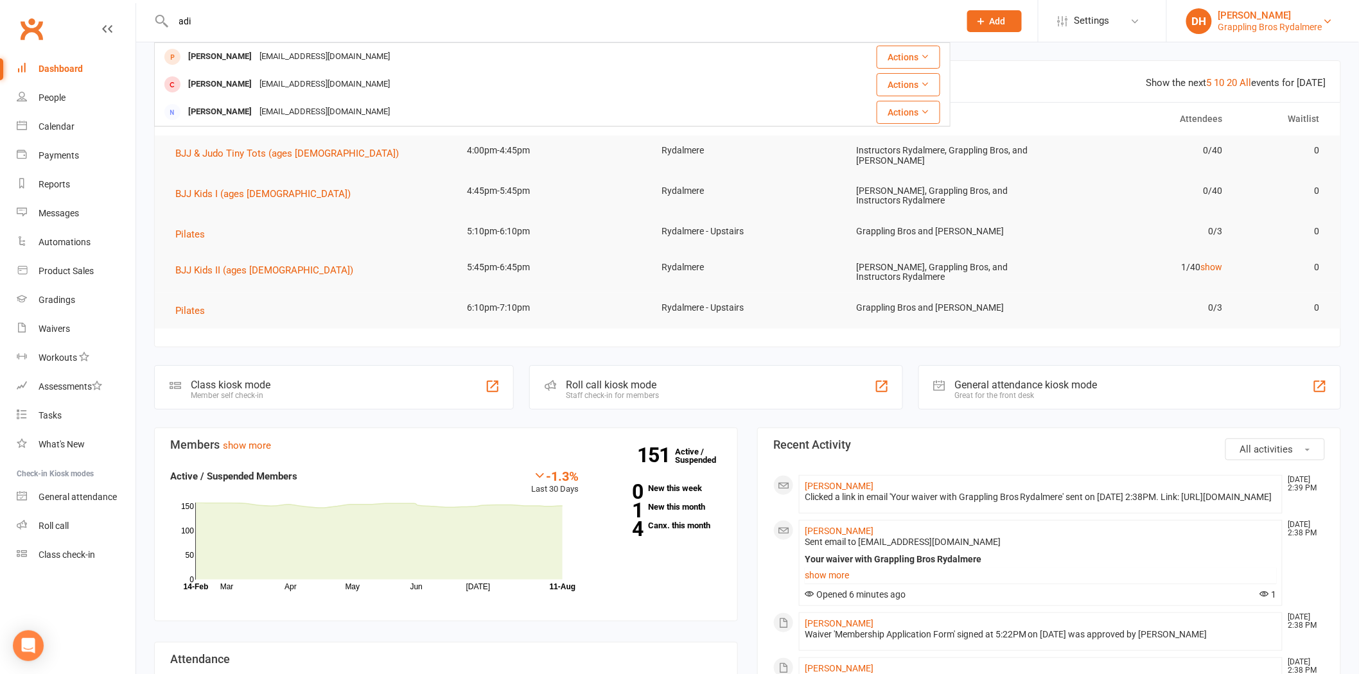
type input "adi"
click at [1254, 31] on div "Grappling Bros Rydalmere" at bounding box center [1270, 27] width 104 height 12
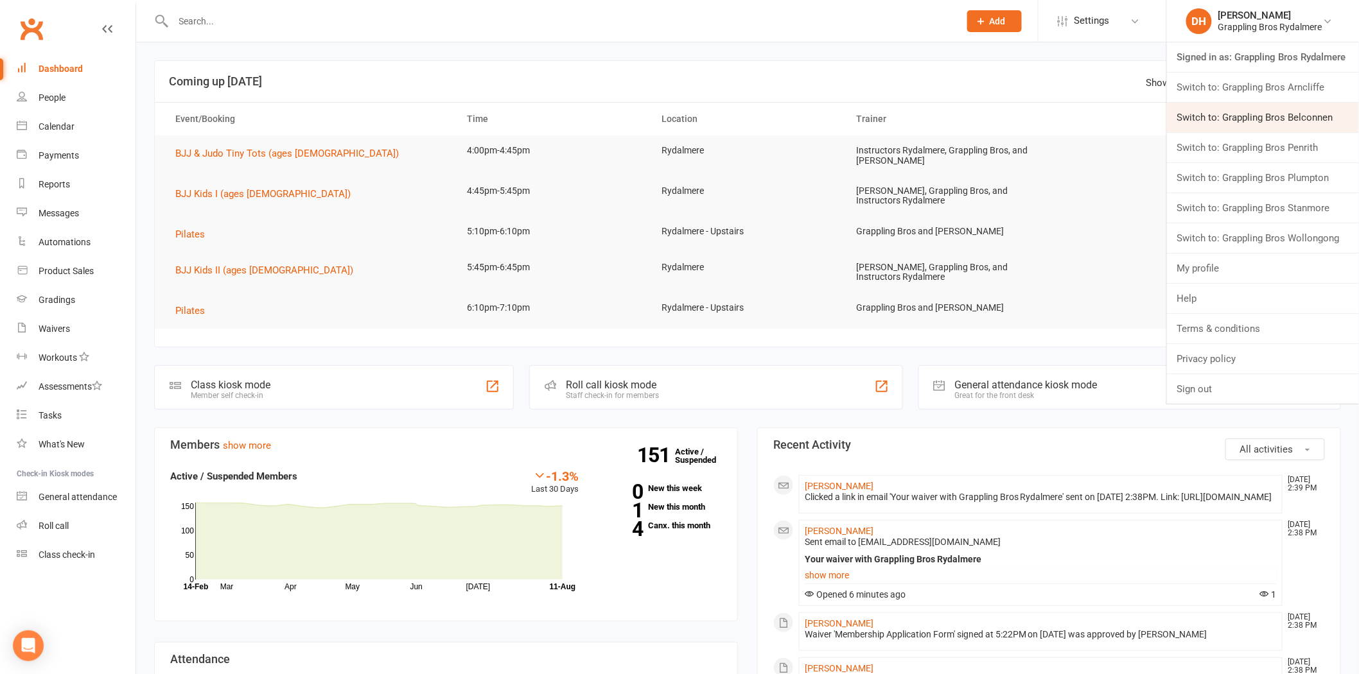
click at [1251, 112] on link "Switch to: Grappling Bros Belconnen" at bounding box center [1263, 118] width 192 height 30
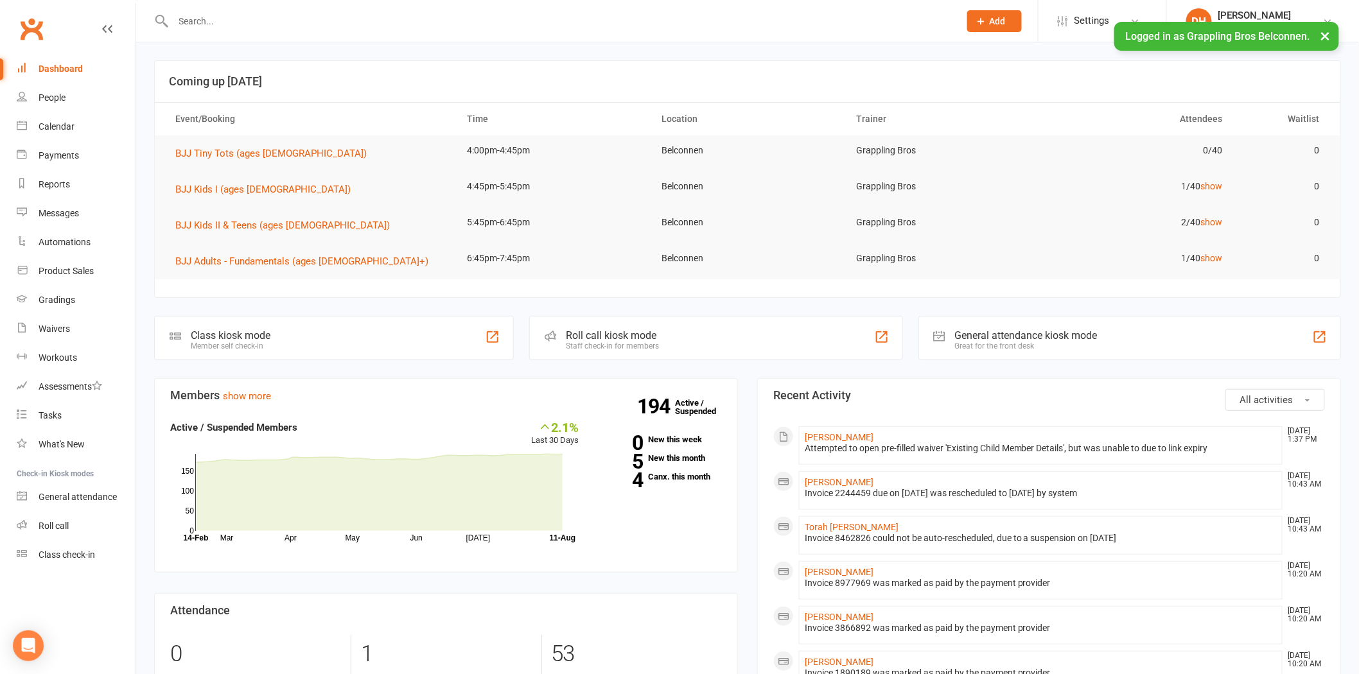
click at [261, 17] on input "text" at bounding box center [559, 21] width 781 height 18
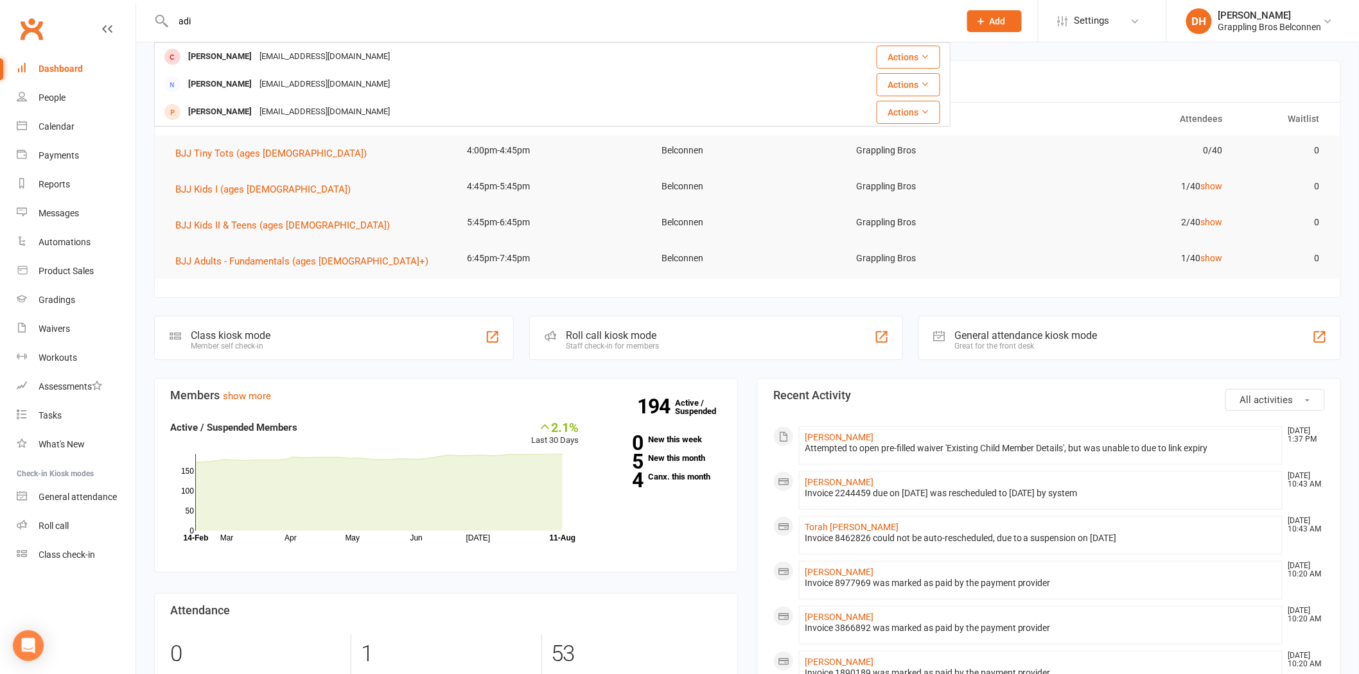
type input "adi"
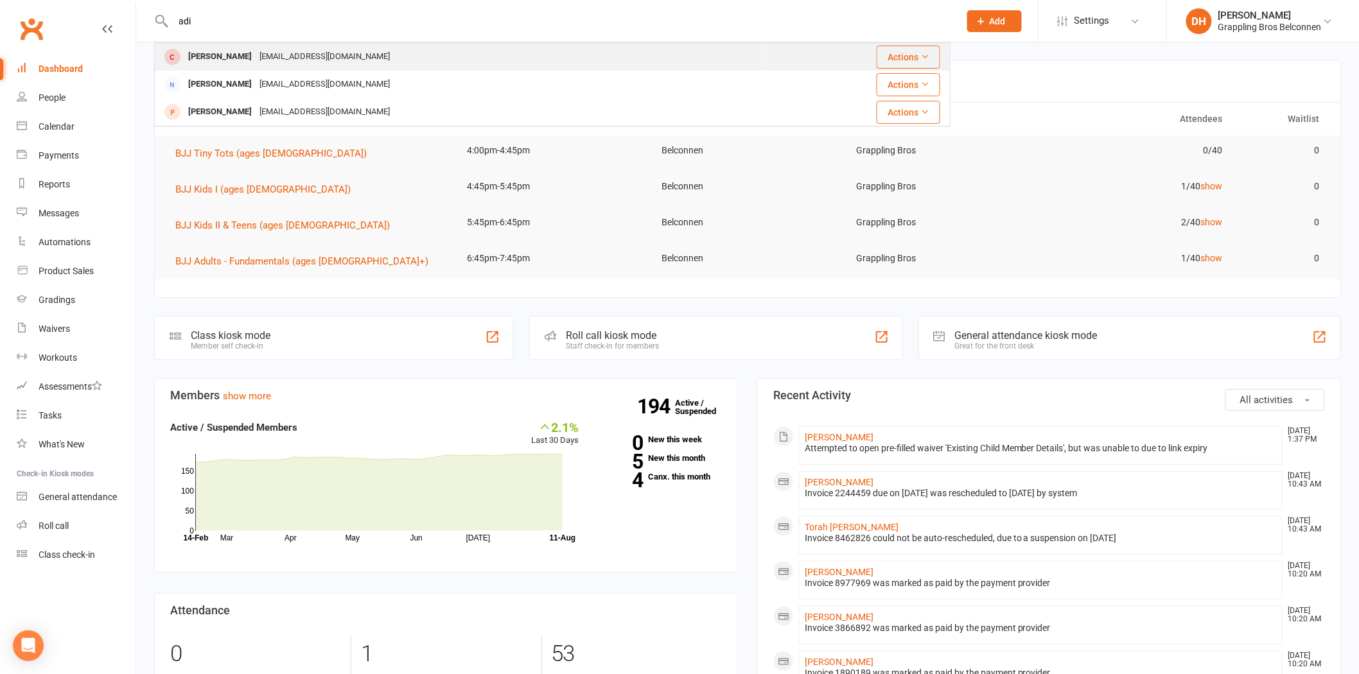
click at [259, 49] on div "[EMAIL_ADDRESS][DOMAIN_NAME]" at bounding box center [325, 57] width 138 height 19
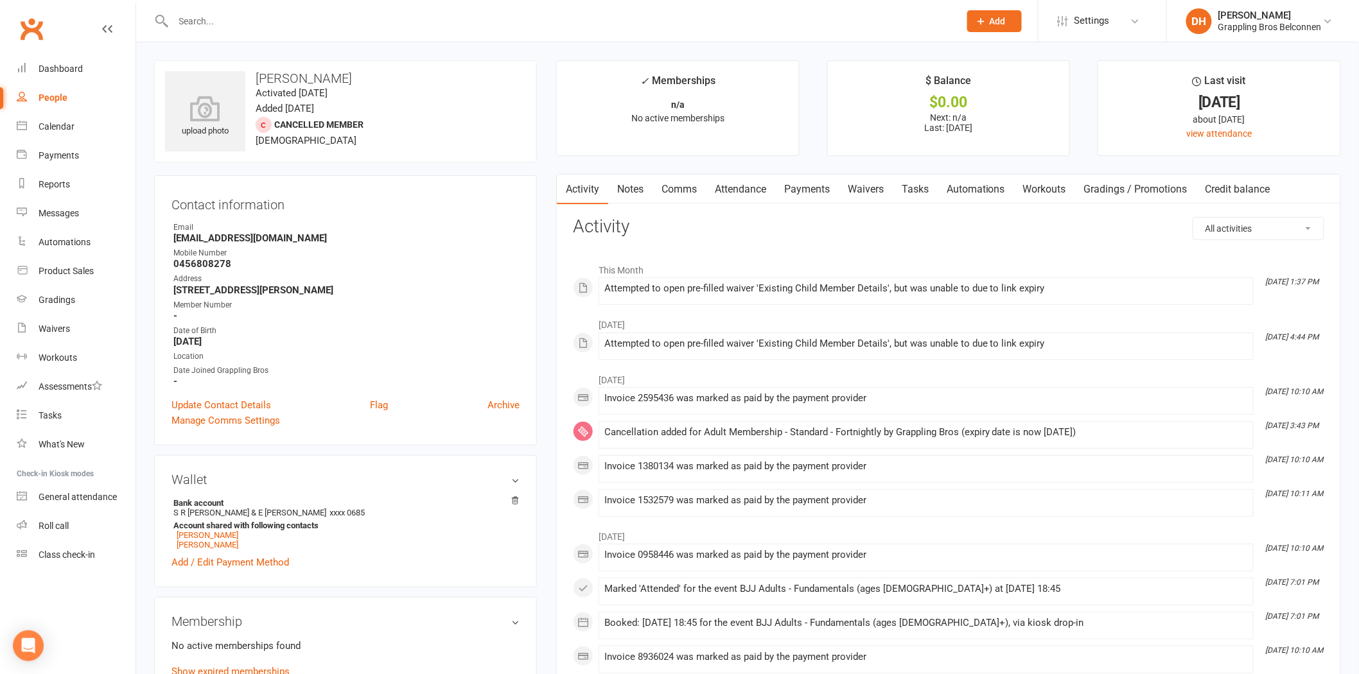
click at [809, 191] on link "Payments" at bounding box center [807, 190] width 64 height 30
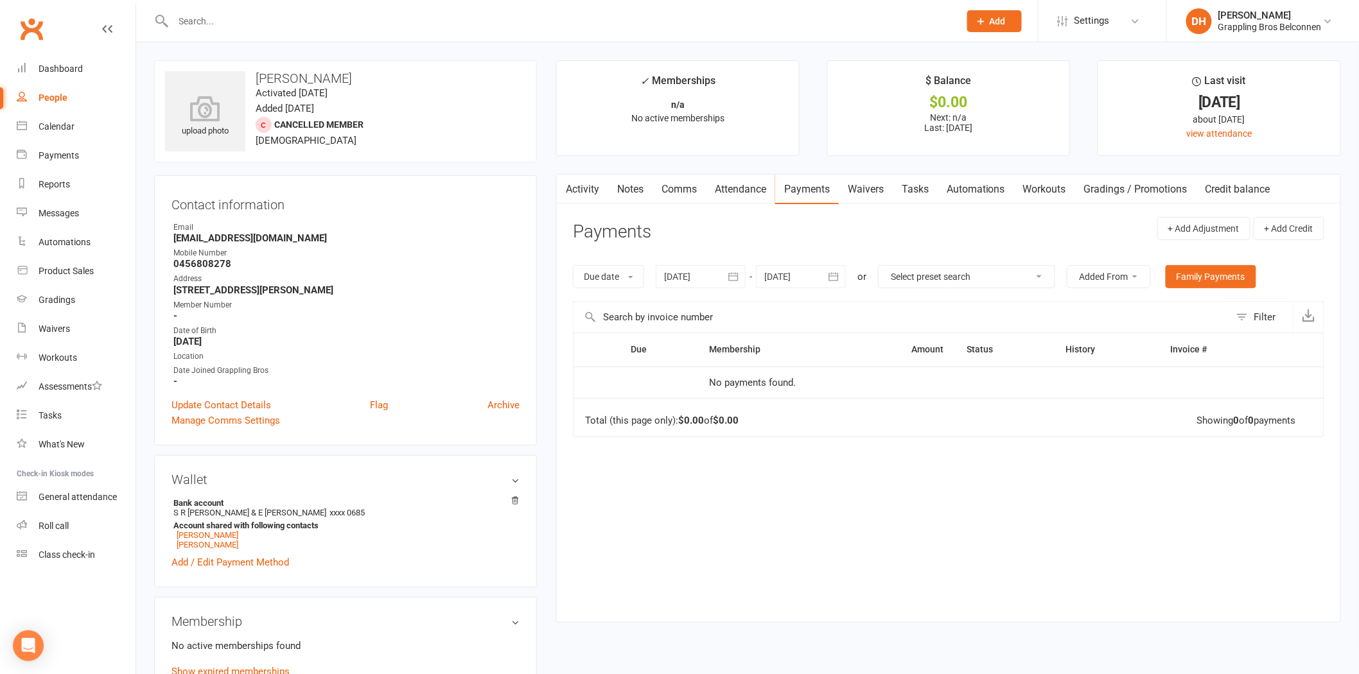
click at [685, 190] on link "Comms" at bounding box center [678, 190] width 53 height 30
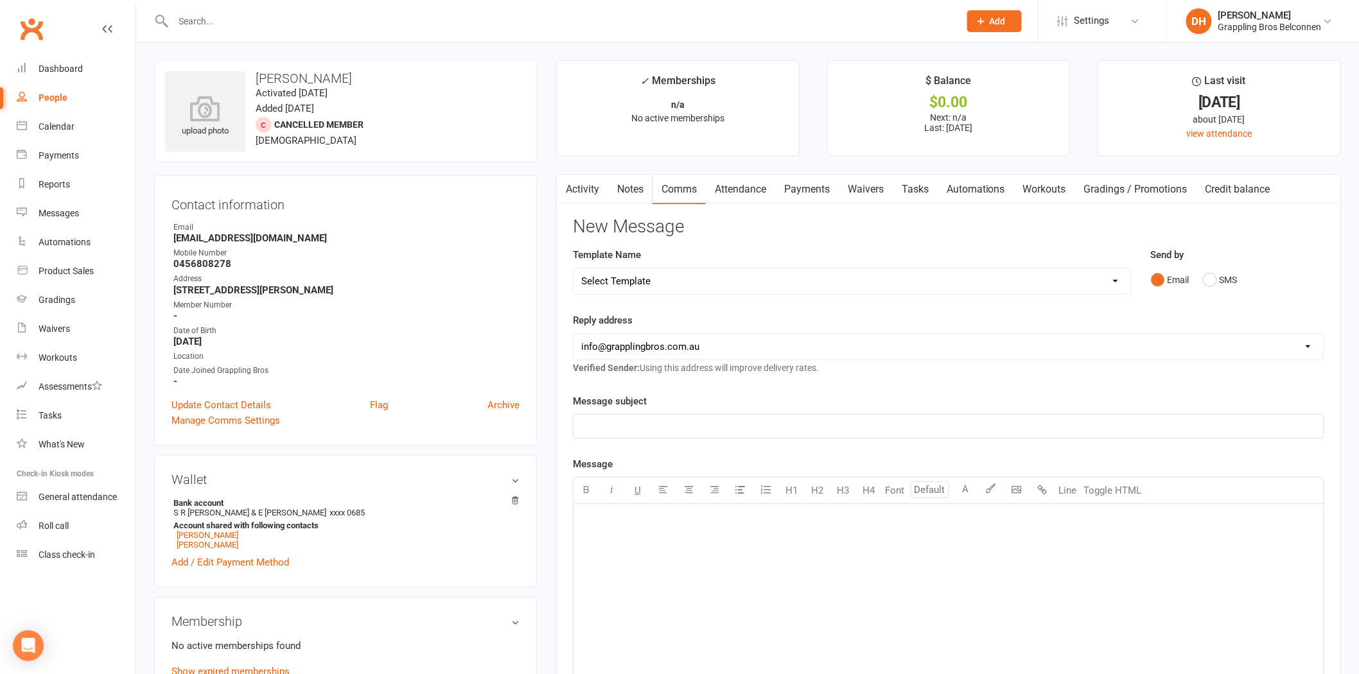
click at [595, 189] on link "Activity" at bounding box center [582, 190] width 51 height 30
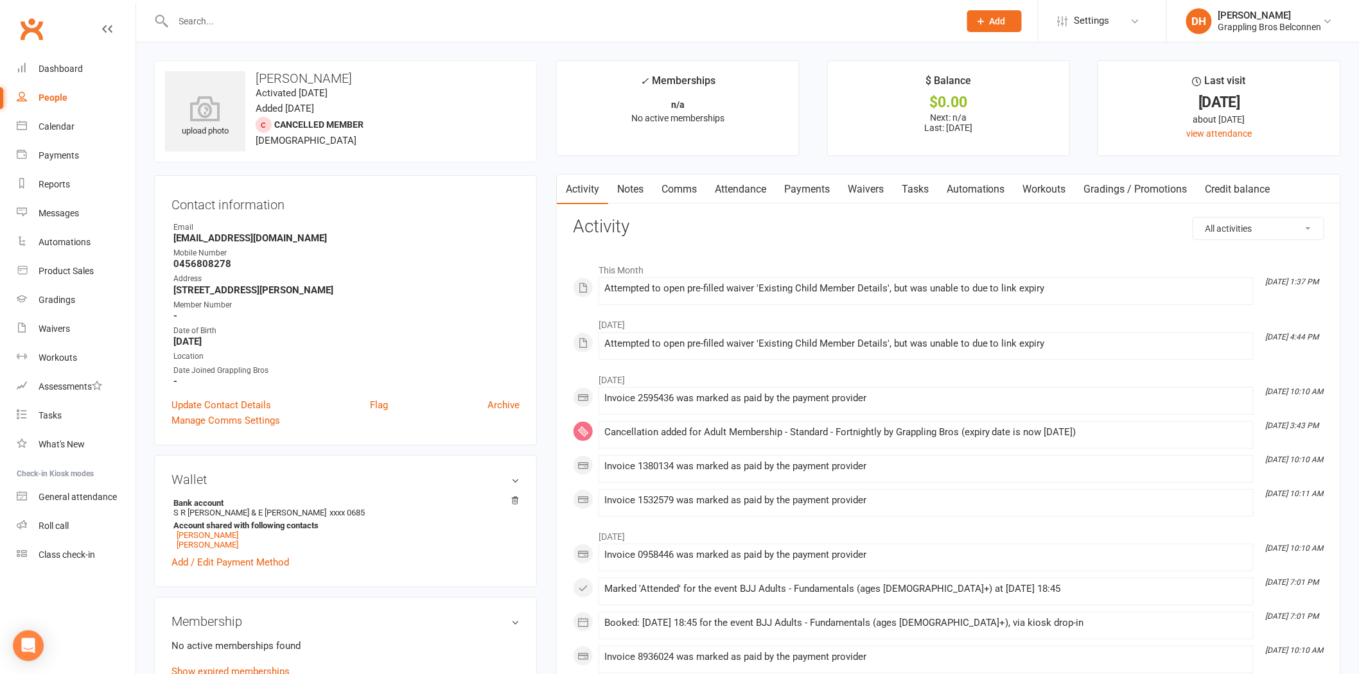
click at [912, 345] on div "Attempted to open pre-filled waiver 'Existing Child Member Details', but was un…" at bounding box center [925, 343] width 643 height 11
click at [867, 193] on link "Waivers" at bounding box center [865, 190] width 54 height 30
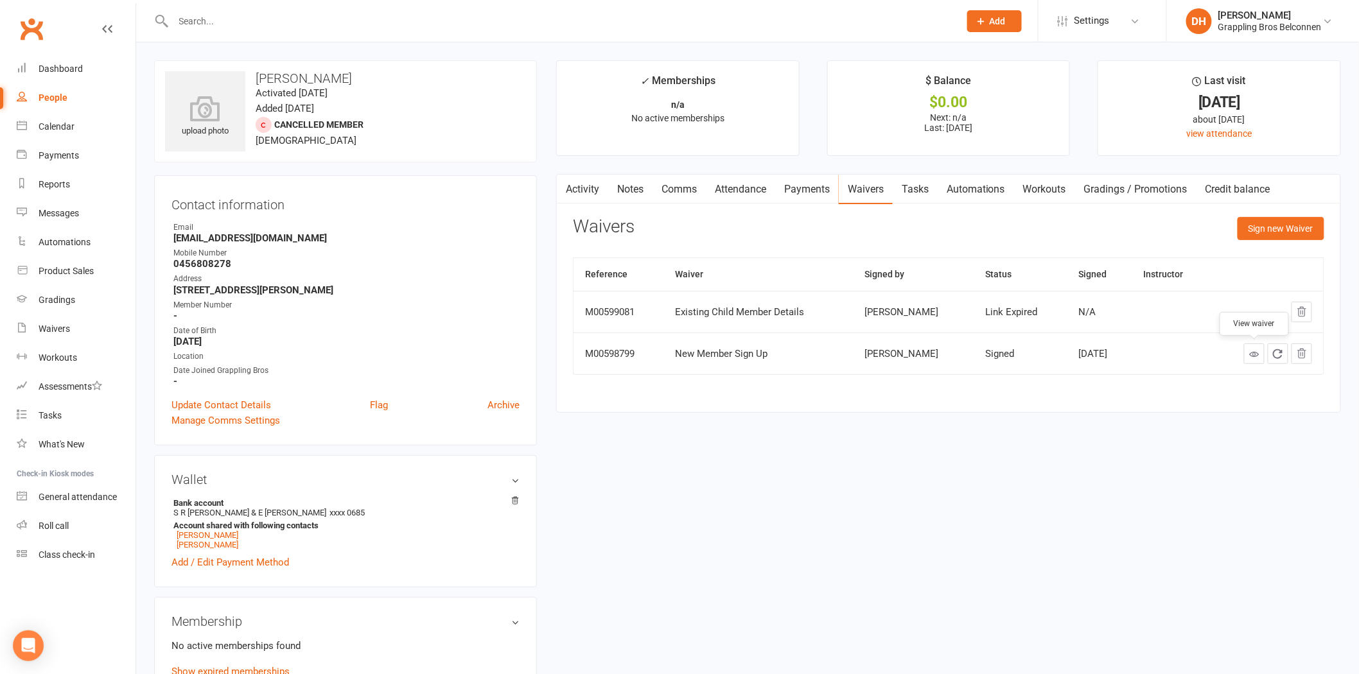
click at [1249, 354] on icon at bounding box center [1254, 354] width 10 height 10
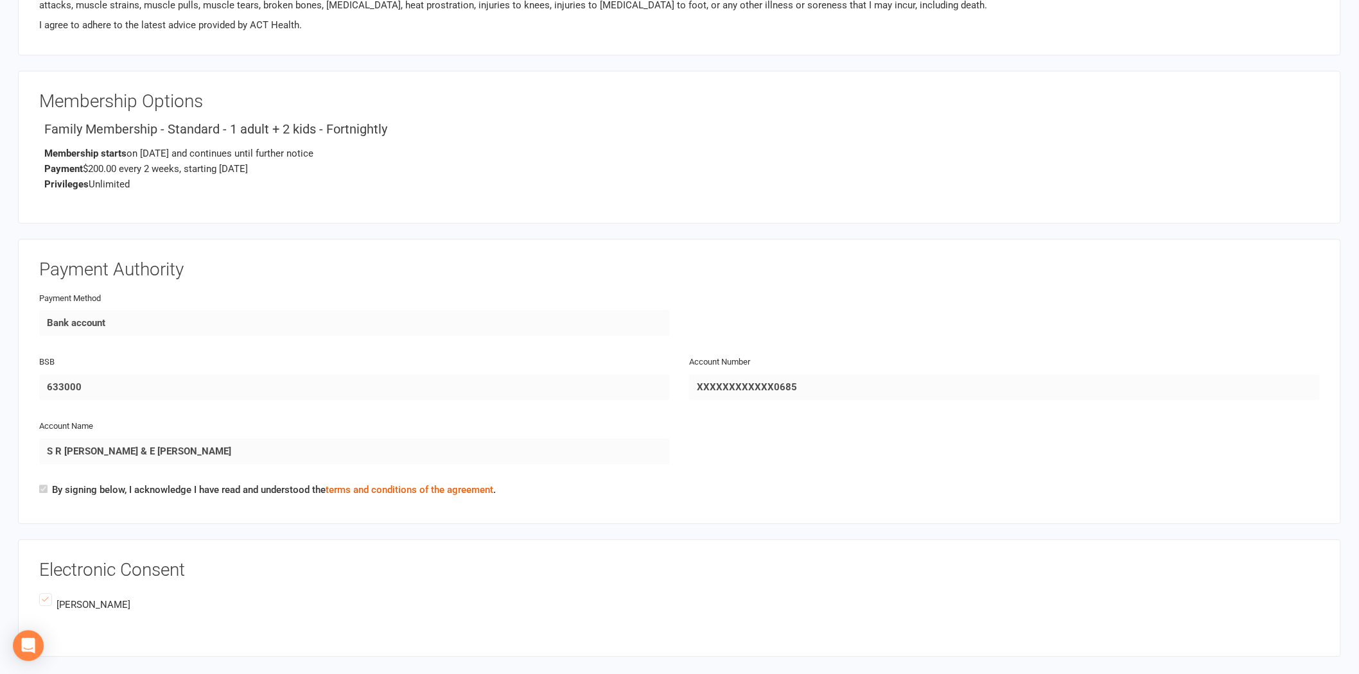
scroll to position [1545, 0]
